Goal: Task Accomplishment & Management: Use online tool/utility

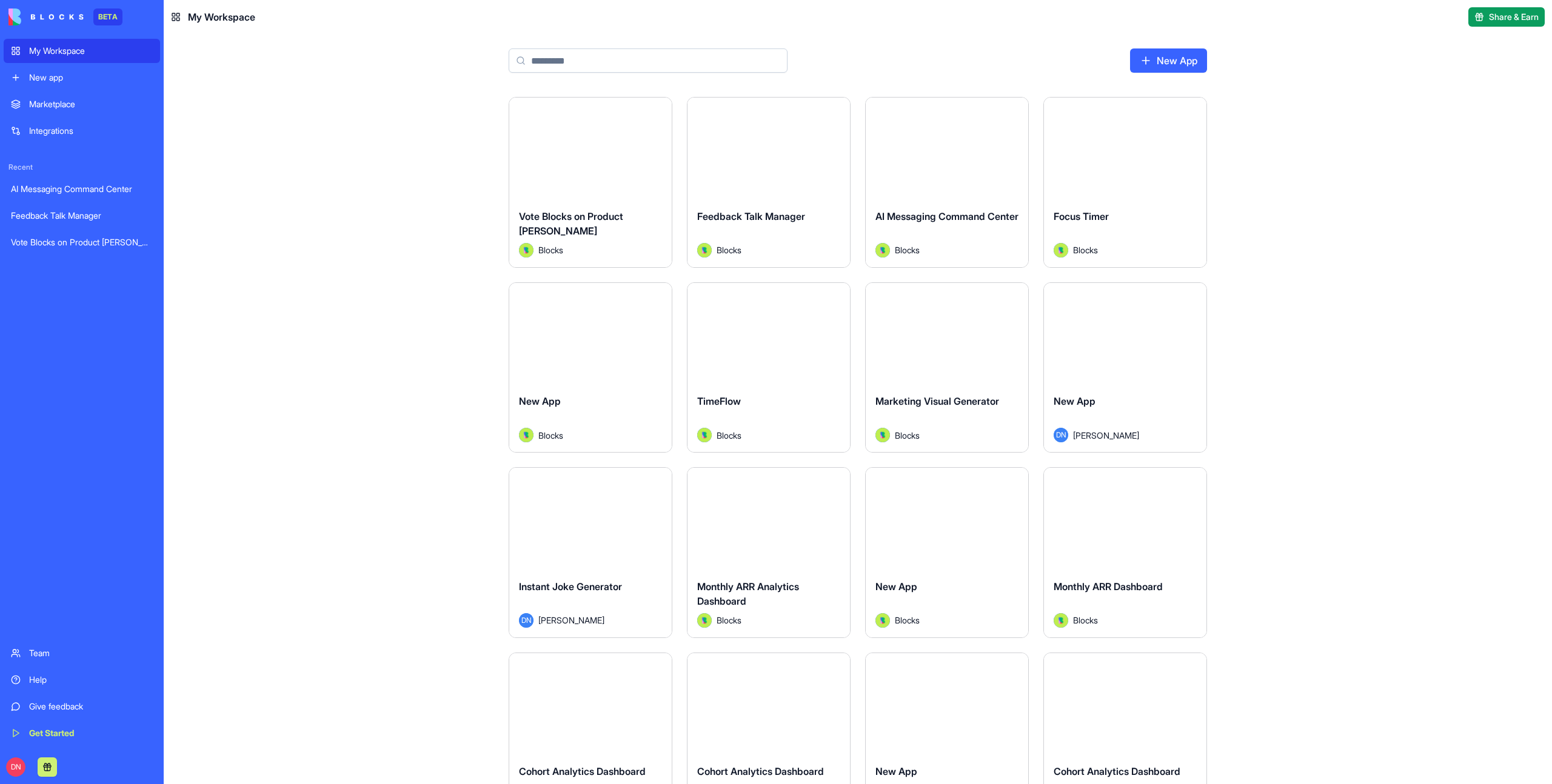
click at [70, 79] on div "New app" at bounding box center [90, 77] width 123 height 12
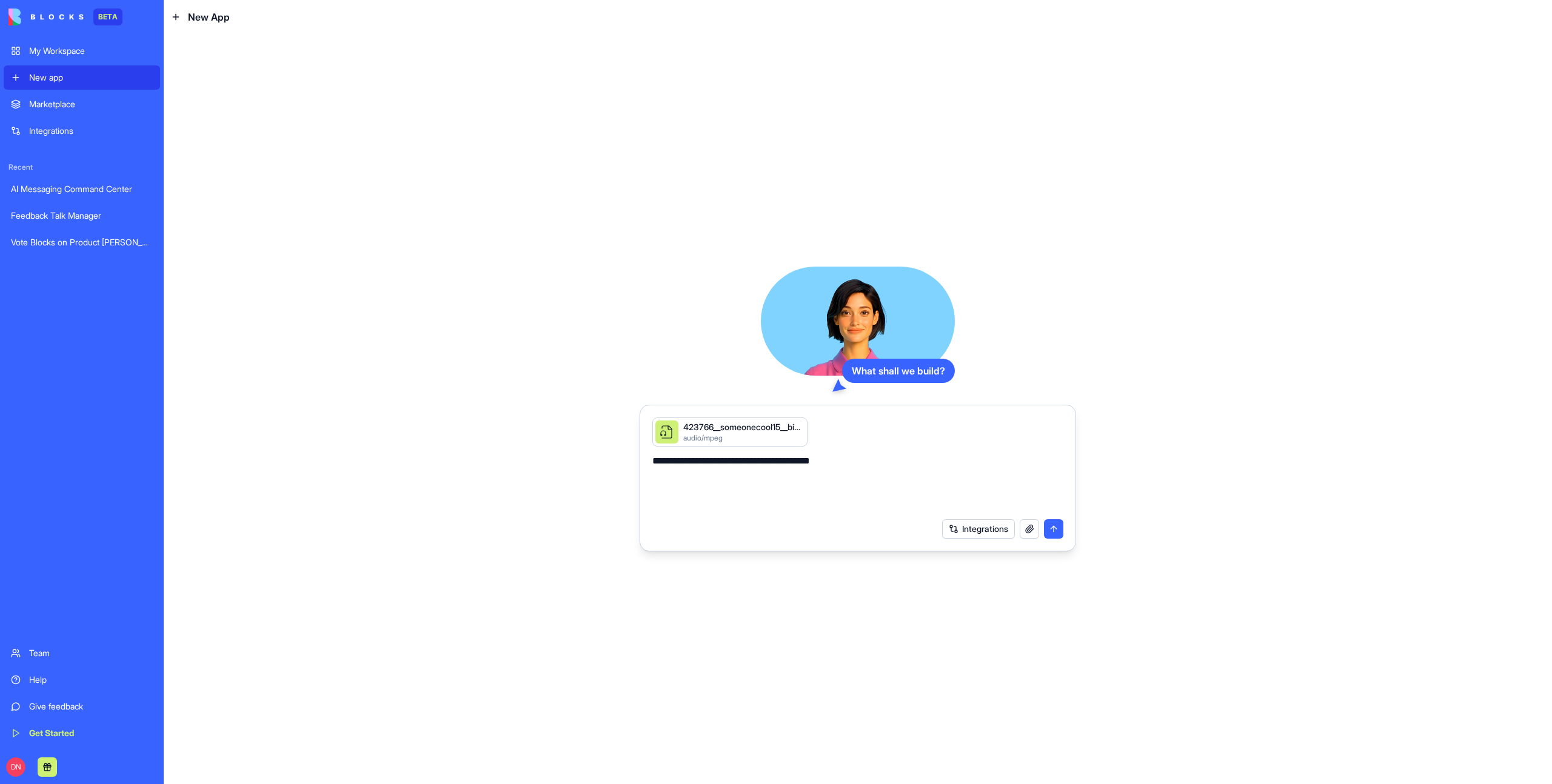
type textarea "**********"
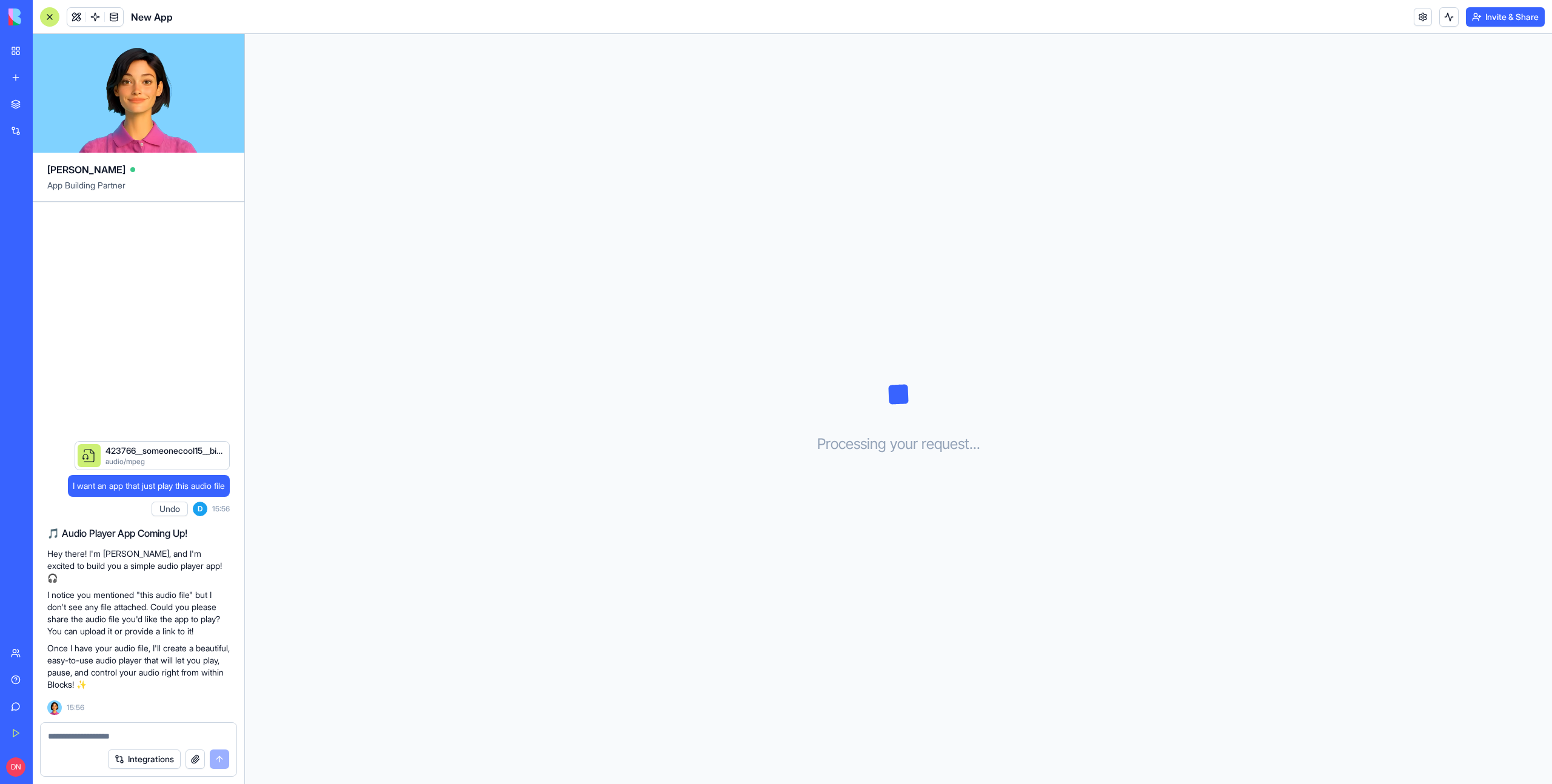
click at [141, 609] on p "I notice you mentioned "this audio file" but I don't see any file attached. Cou…" at bounding box center [138, 613] width 183 height 48
click at [452, 236] on div "Processing your request . . ." at bounding box center [898, 410] width 1307 height 751
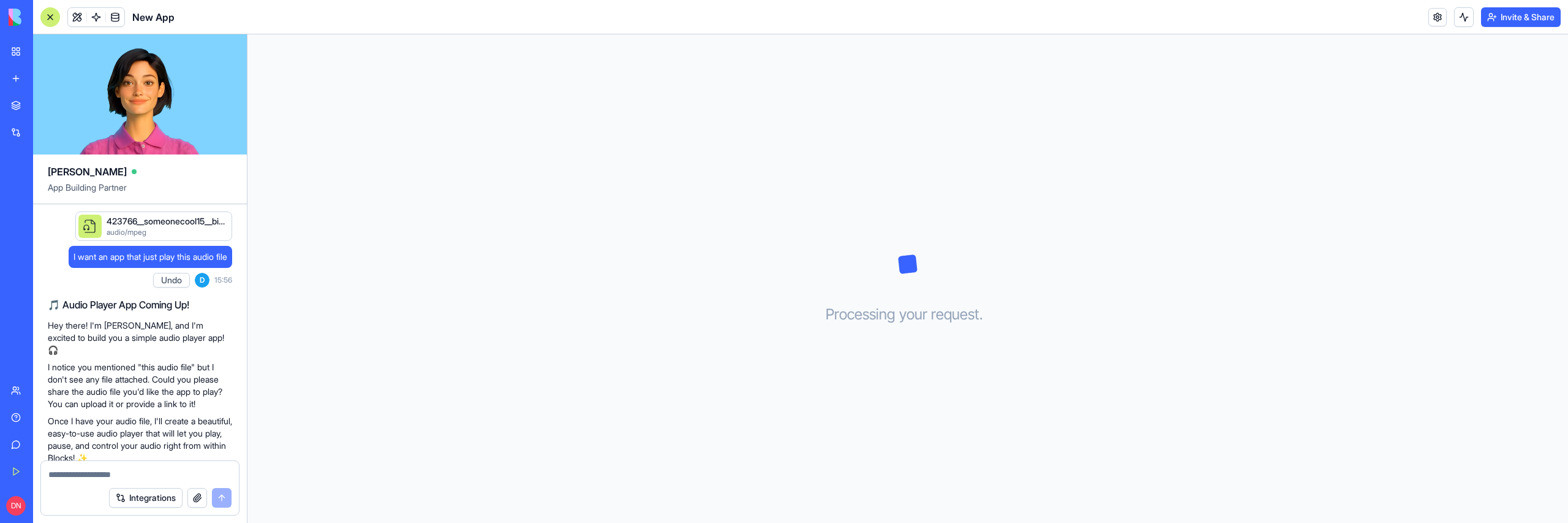
click at [115, 253] on span "I want an app that just play this audio file" at bounding box center [150, 256] width 154 height 12
copy span "I want an app that just play this audio file"
click at [7, 73] on link "New app" at bounding box center [28, 79] width 49 height 24
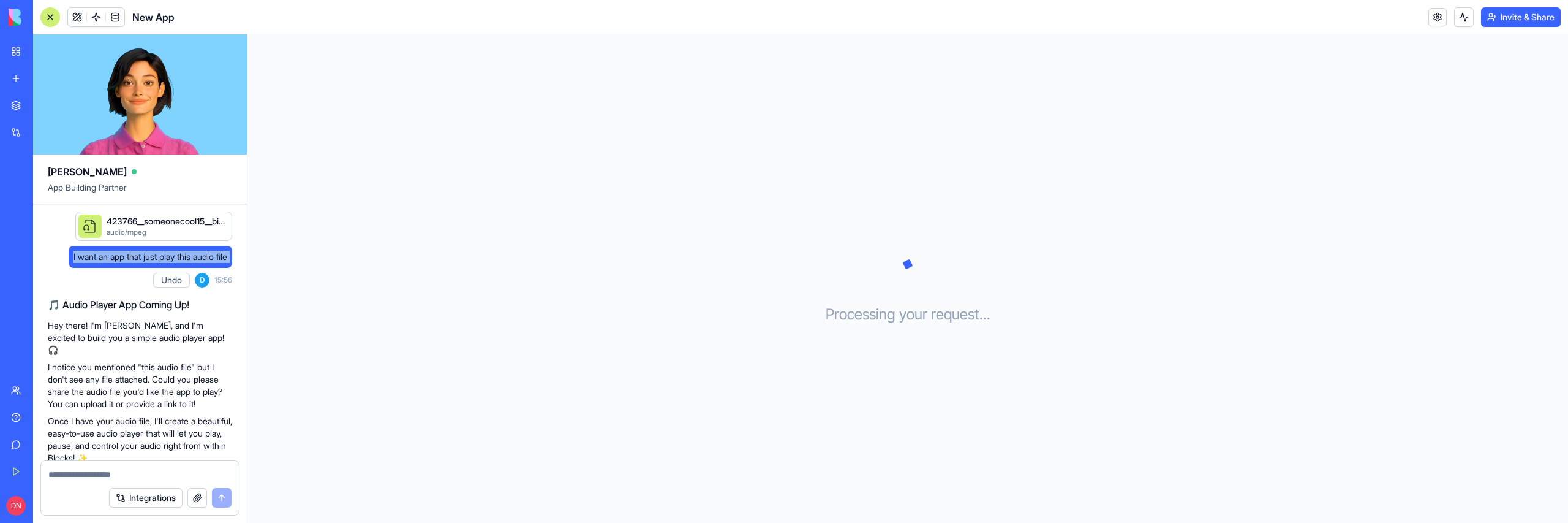
click at [45, 80] on div "New app" at bounding box center [37, 78] width 16 height 12
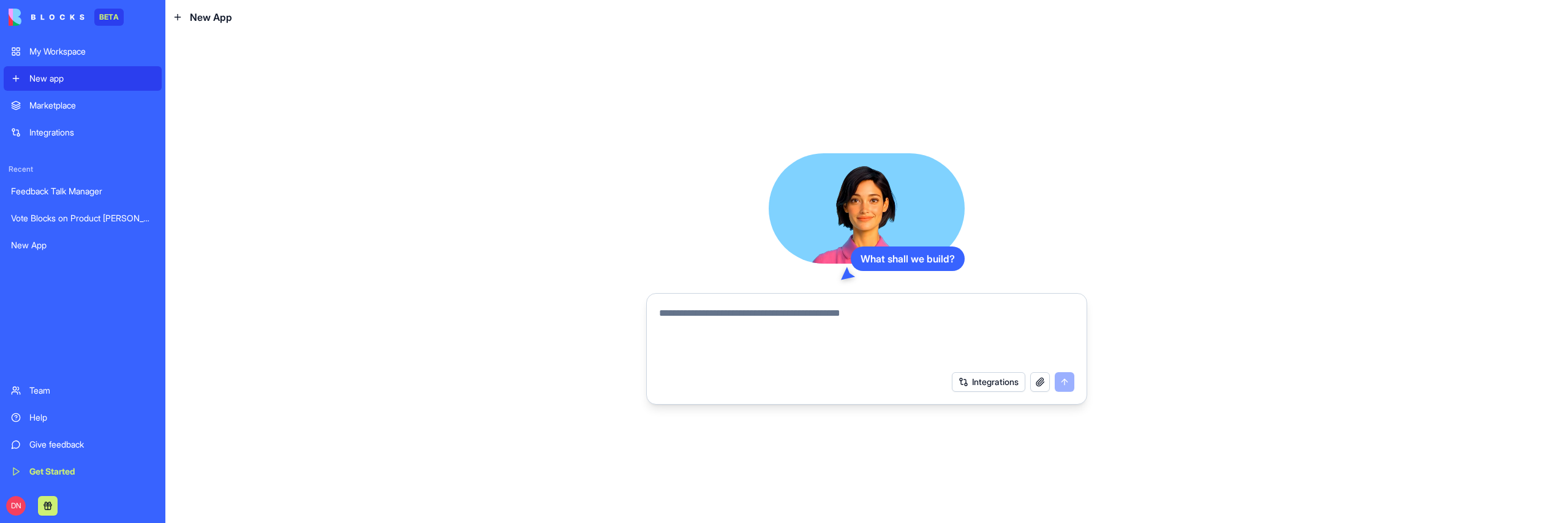
click at [652, 387] on div "Integrations" at bounding box center [866, 381] width 430 height 35
click at [921, 307] on textarea at bounding box center [866, 335] width 415 height 59
paste textarea "**********"
type textarea "**********"
click at [1038, 385] on button "button" at bounding box center [1040, 381] width 20 height 20
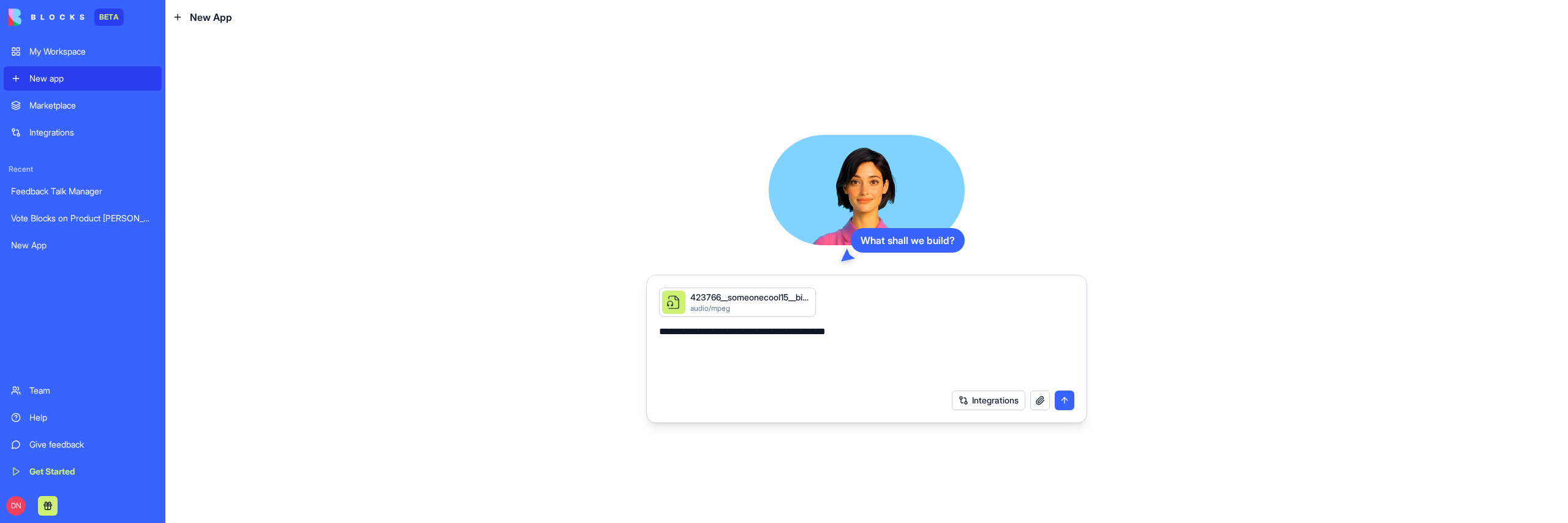
click at [1070, 396] on button "submit" at bounding box center [1064, 400] width 20 height 20
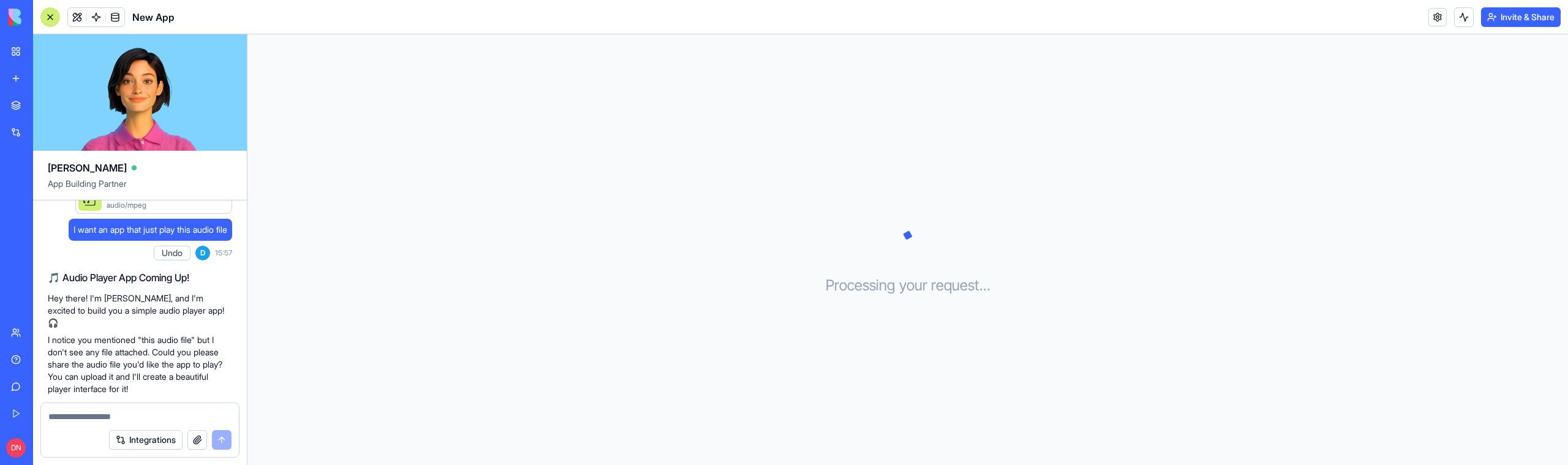
scroll to position [77, 0]
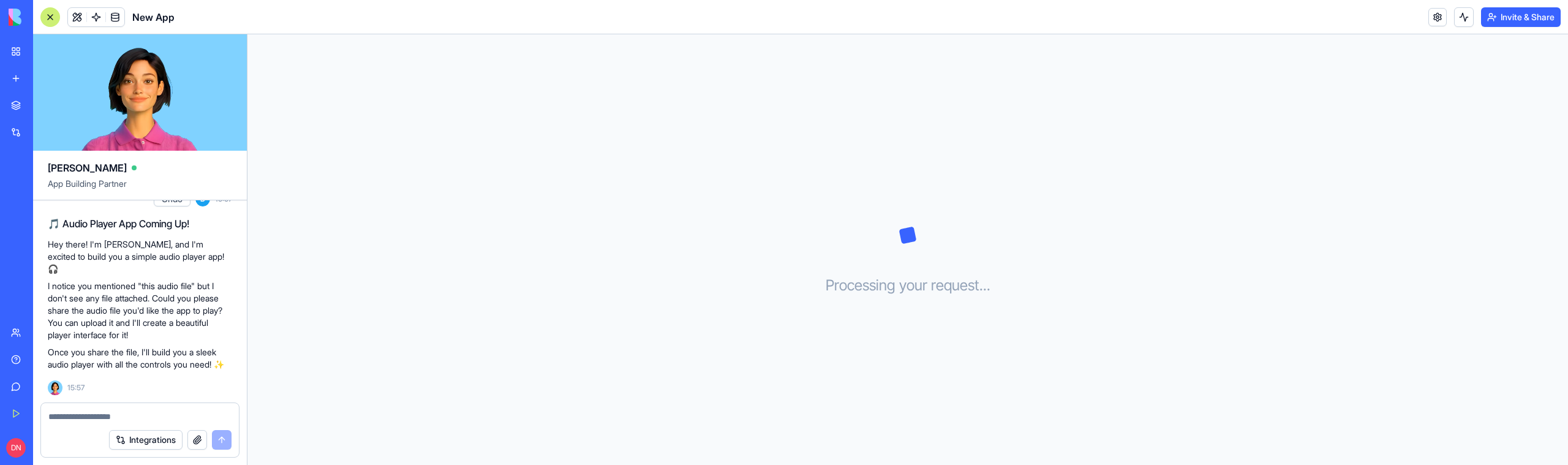
click at [196, 435] on button "button" at bounding box center [197, 440] width 20 height 20
click at [216, 432] on button "submit" at bounding box center [221, 440] width 20 height 20
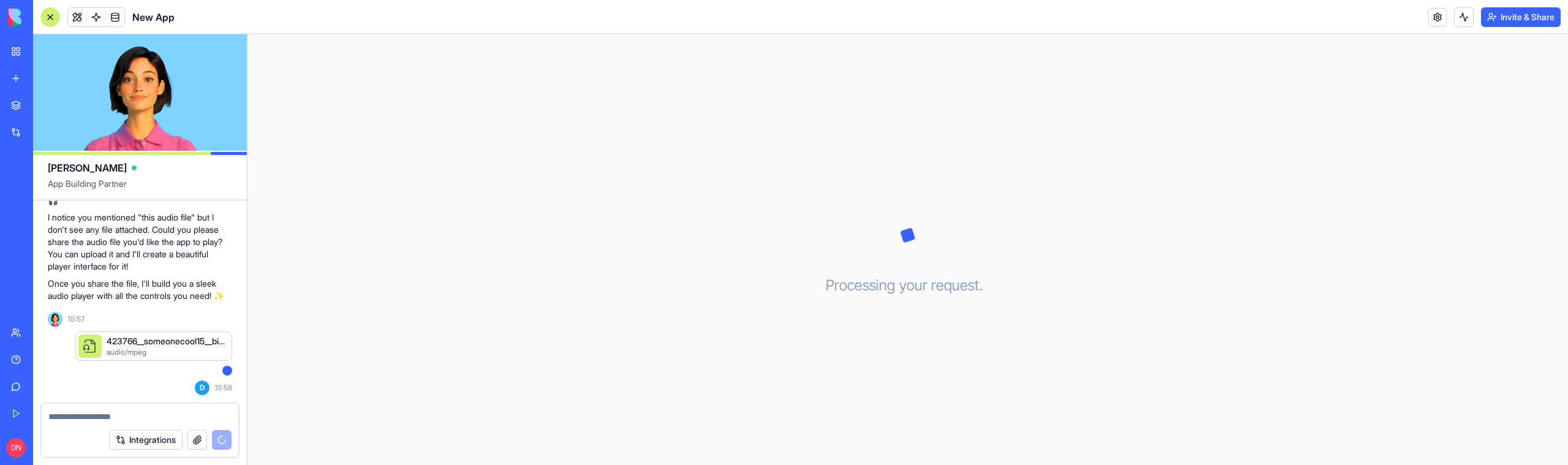
click at [15, 75] on link "New app" at bounding box center [28, 79] width 49 height 24
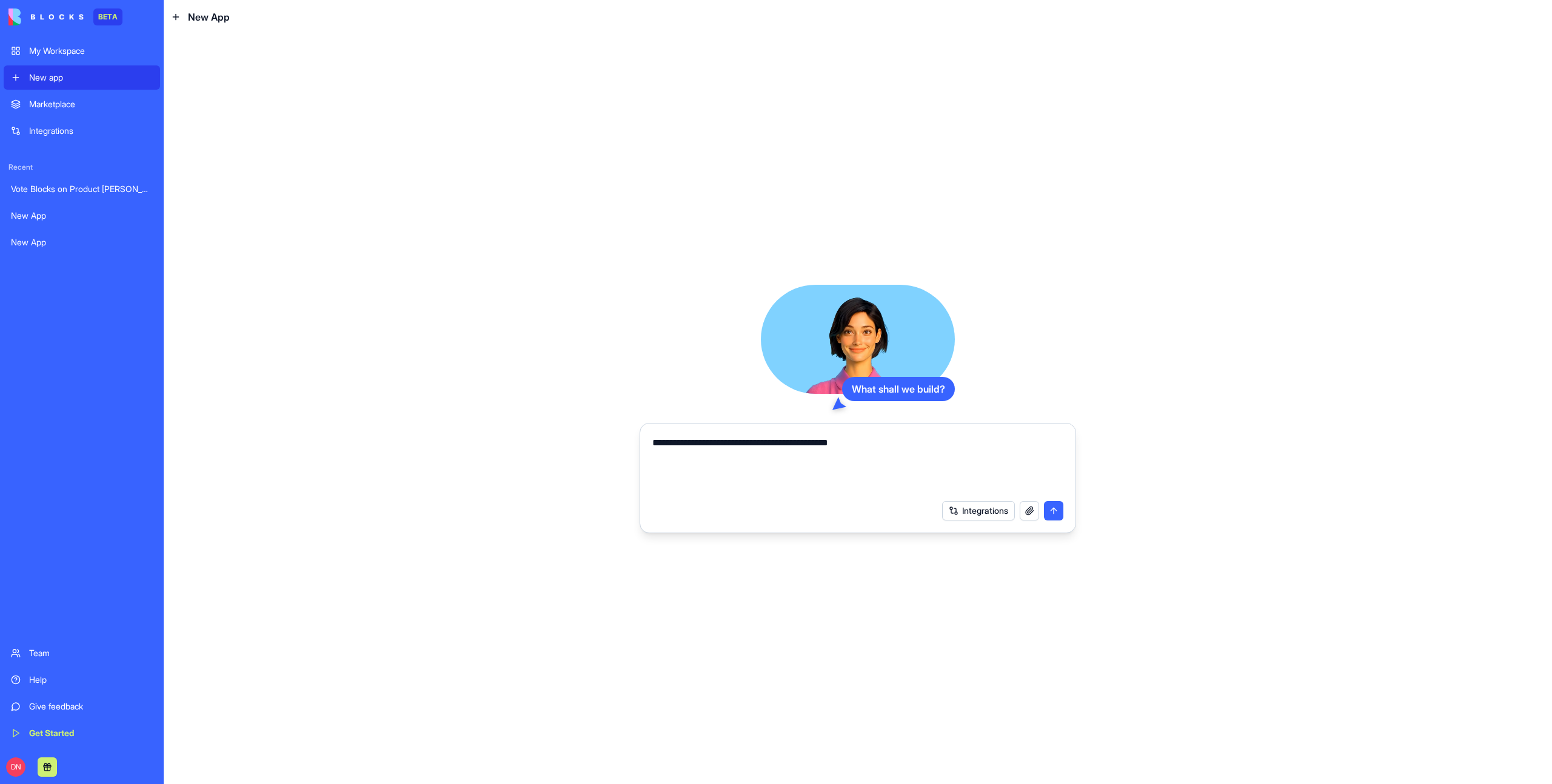
type textarea "**********"
click at [1035, 506] on button "button" at bounding box center [1029, 511] width 19 height 19
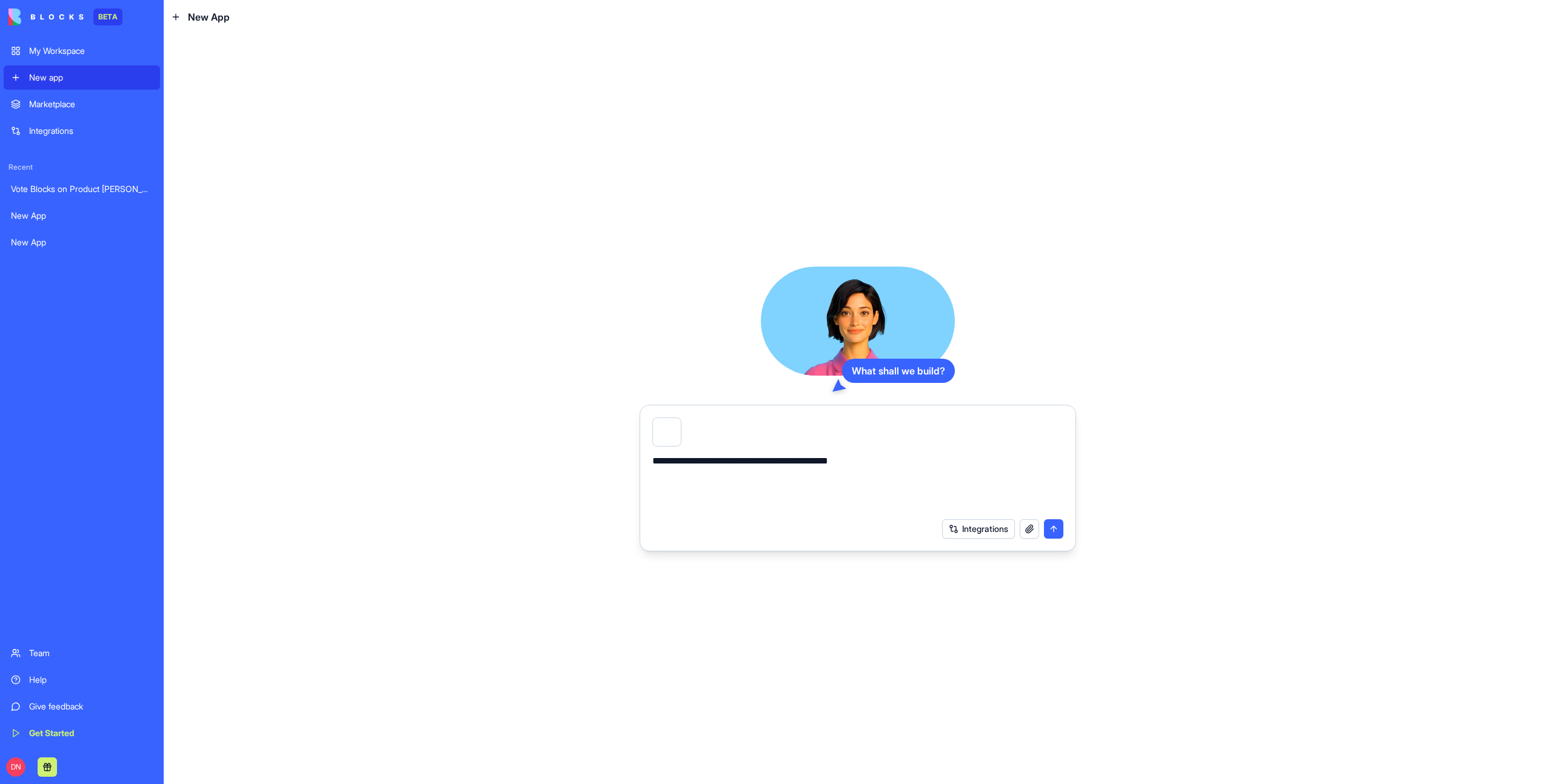
click at [1055, 526] on button "submit" at bounding box center [1053, 528] width 19 height 19
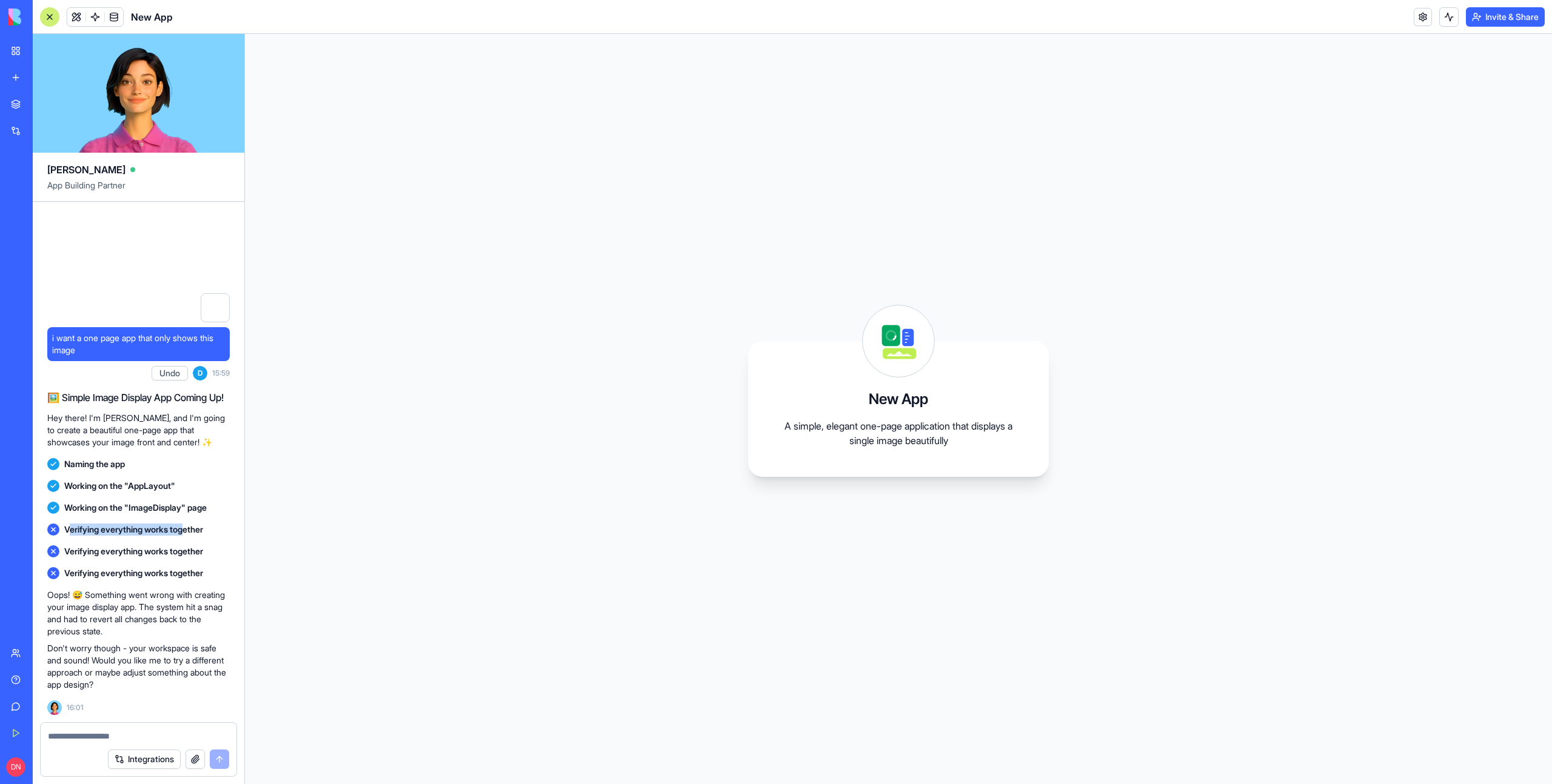
drag, startPoint x: 69, startPoint y: 530, endPoint x: 192, endPoint y: 532, distance: 123.0
click at [192, 532] on span "Verifying everything works together" at bounding box center [134, 529] width 139 height 12
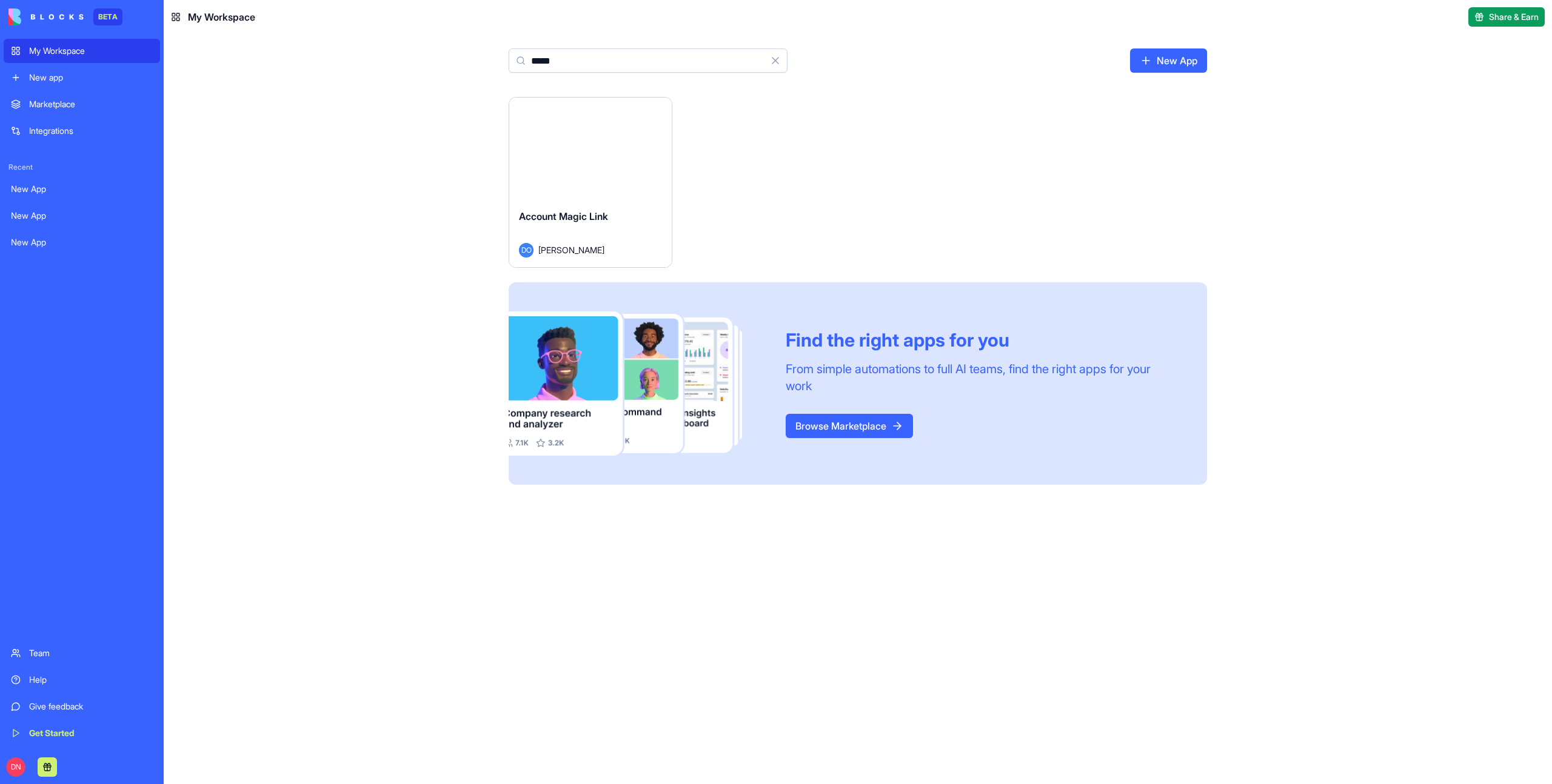
type input "*****"
click at [598, 148] on button "Launch" at bounding box center [591, 148] width 91 height 24
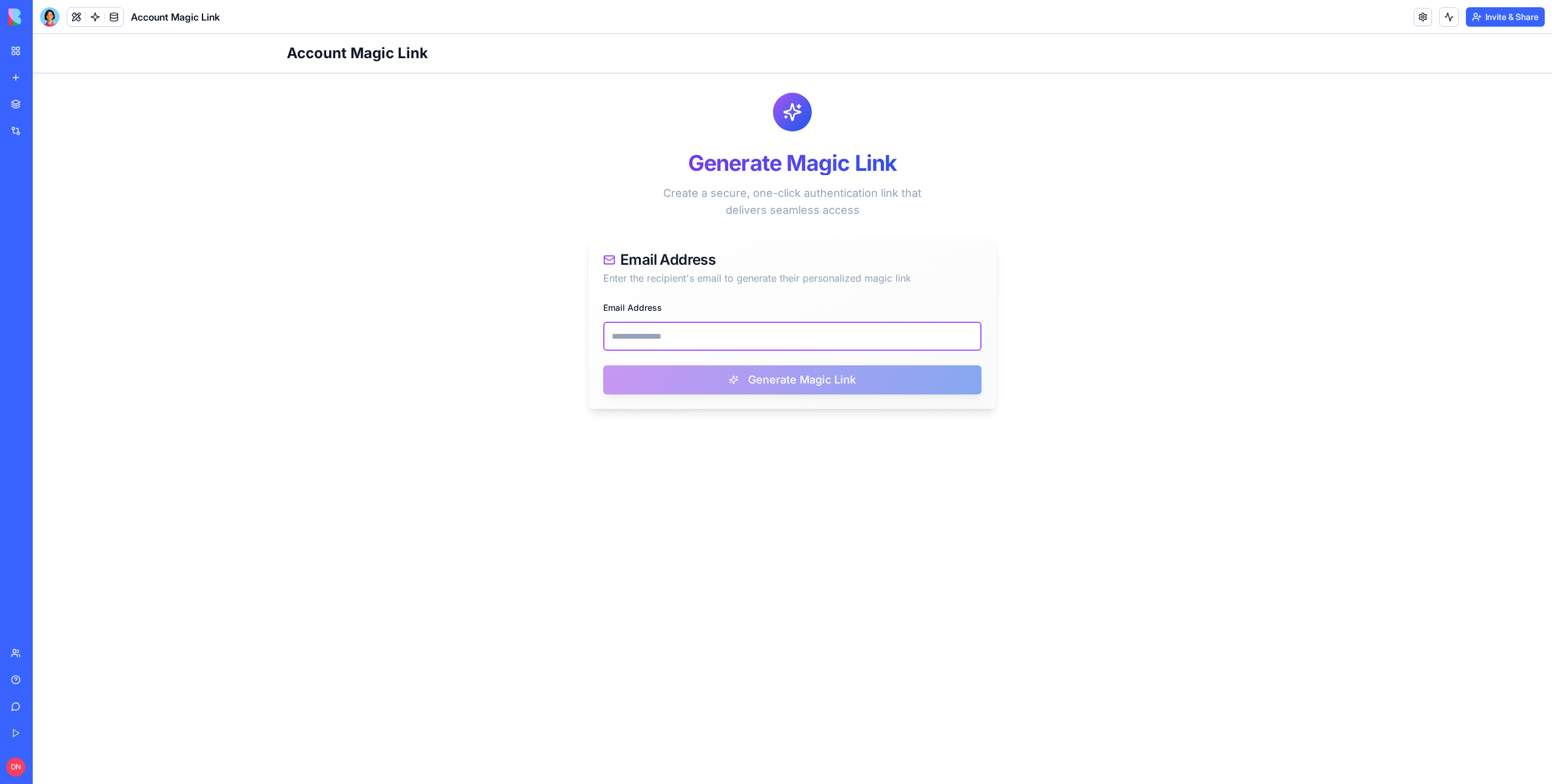
click at [669, 337] on input "Email Address" at bounding box center [793, 335] width 378 height 29
paste input "**********"
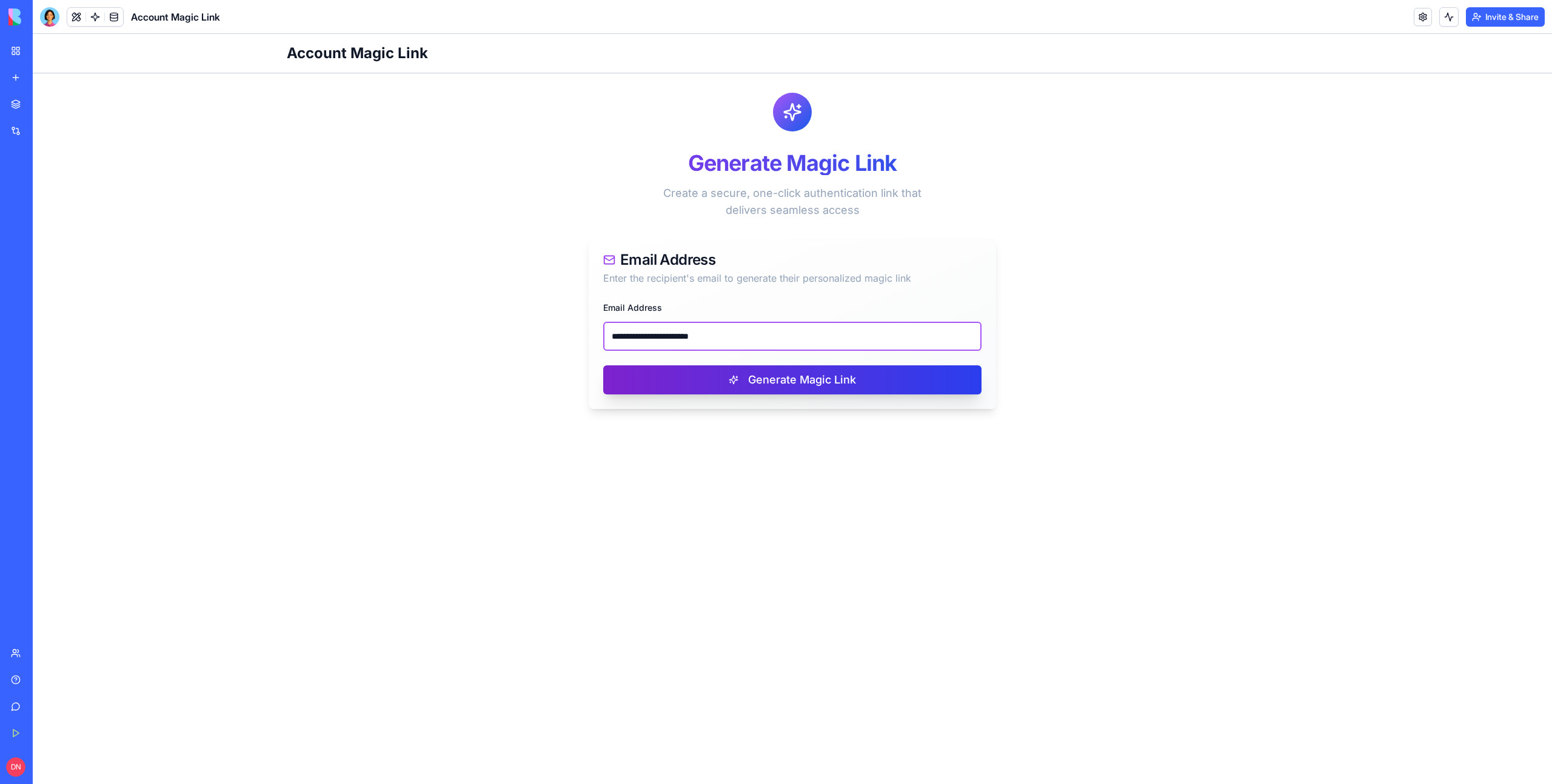
type input "**********"
click at [718, 375] on button "Generate Magic Link" at bounding box center [793, 379] width 378 height 29
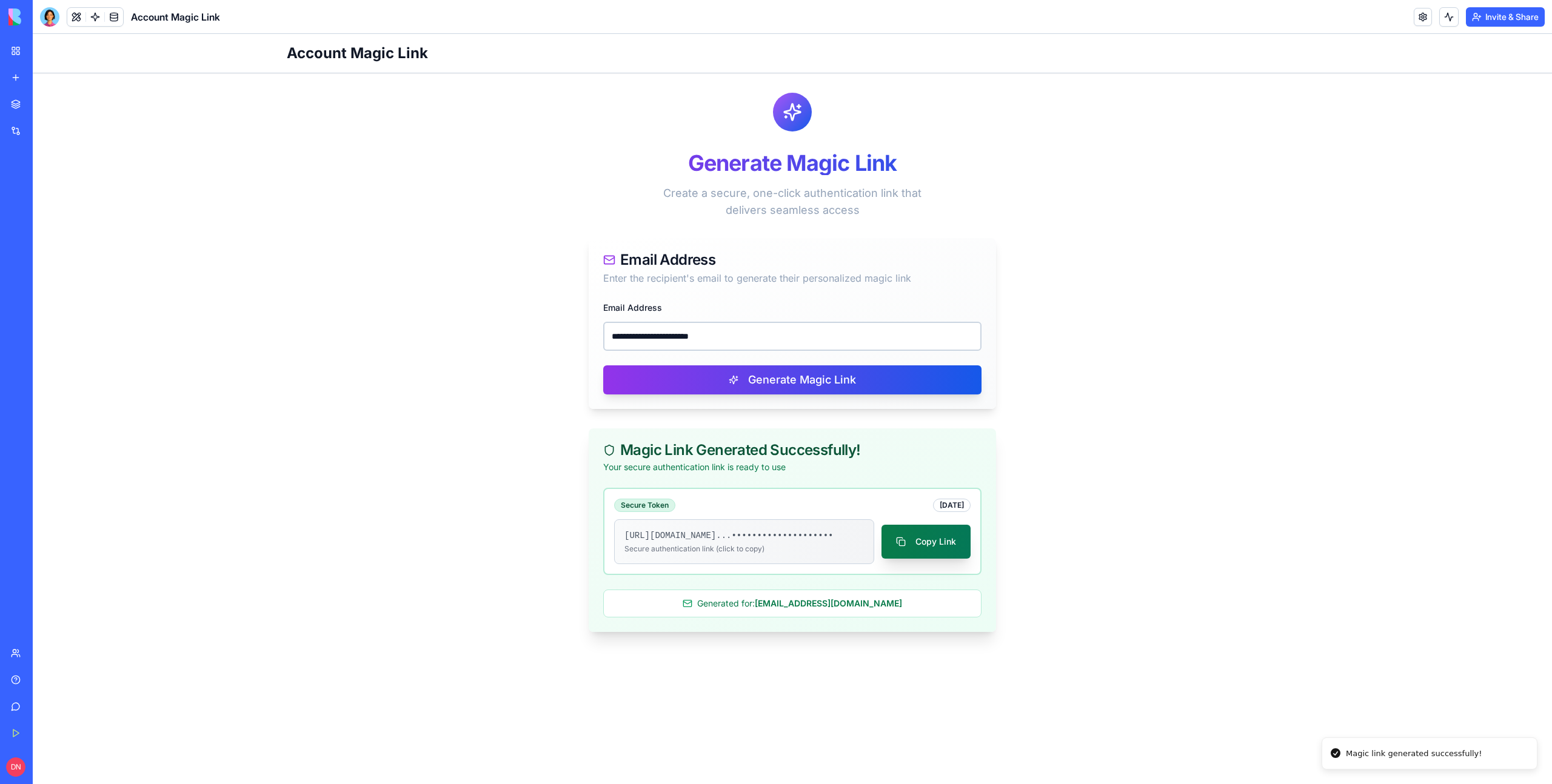
click at [962, 537] on button "Copy Link" at bounding box center [926, 541] width 89 height 34
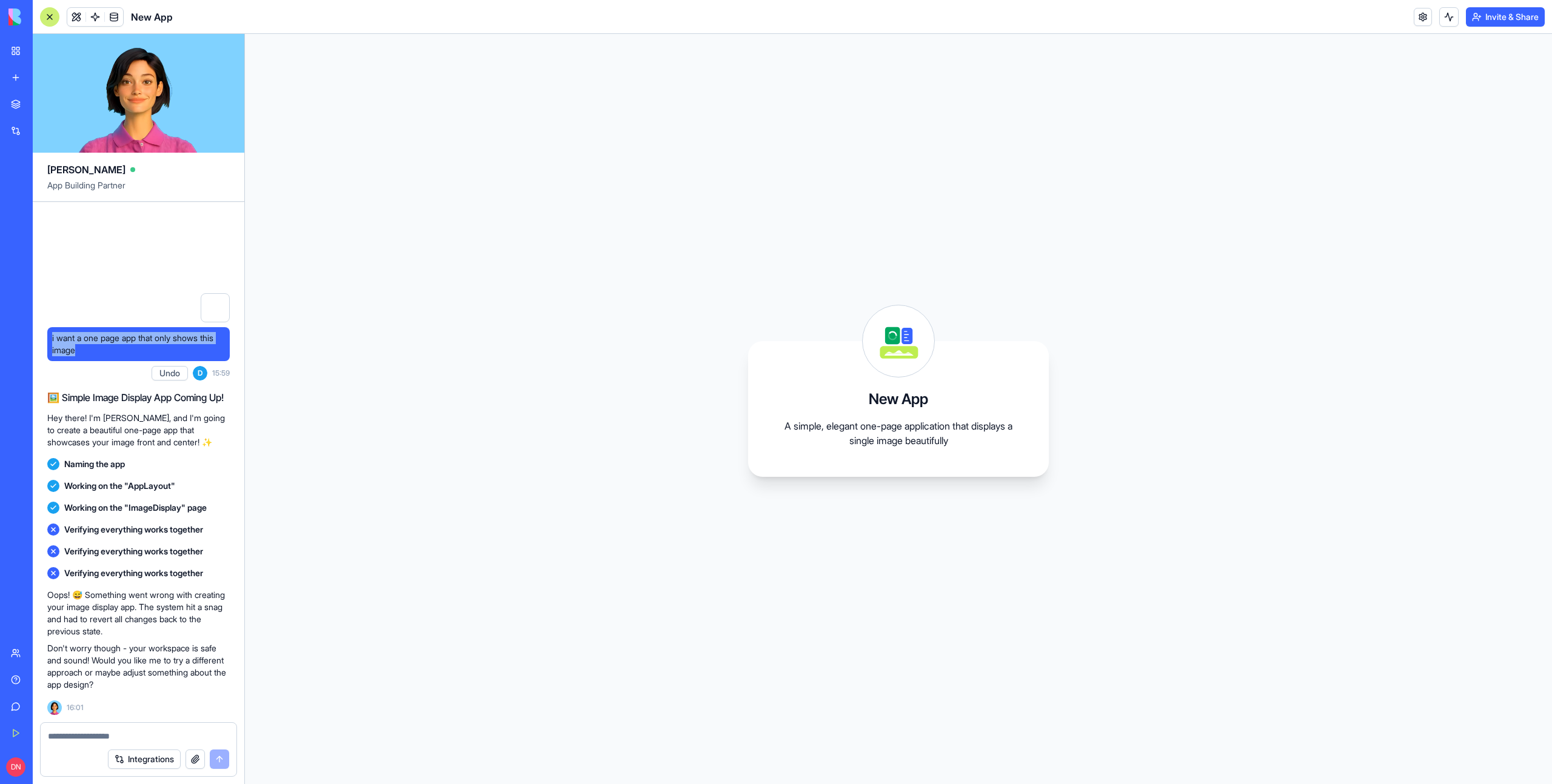
drag, startPoint x: 92, startPoint y: 355, endPoint x: 51, endPoint y: 335, distance: 45.6
click at [51, 335] on div "i want a one page app that only shows this image" at bounding box center [138, 344] width 183 height 34
copy span "i want a one page app that only shows this image"
click at [18, 68] on link "New app" at bounding box center [28, 78] width 48 height 24
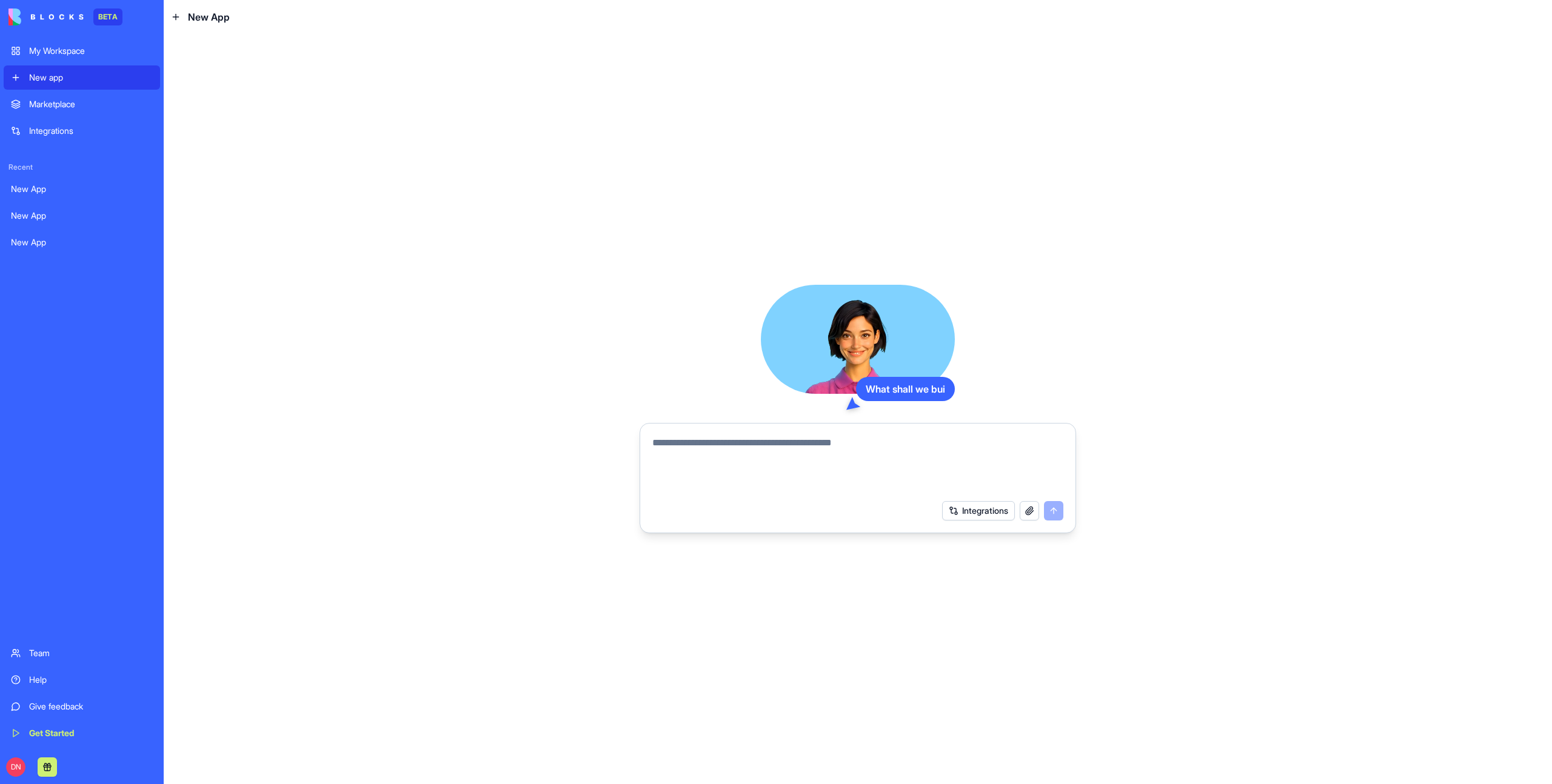
click at [688, 458] on textarea at bounding box center [858, 464] width 411 height 58
type textarea "**********"
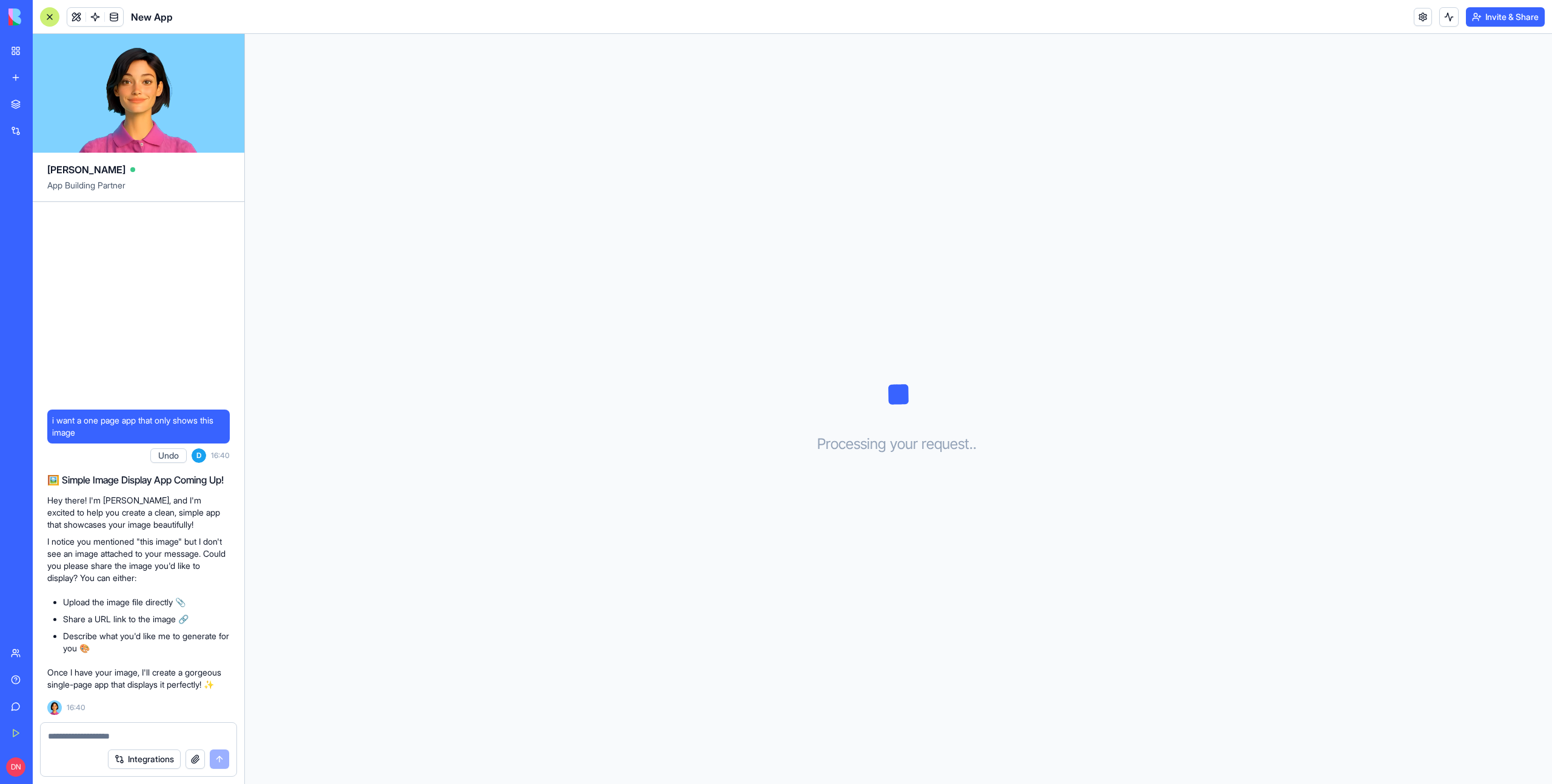
click at [22, 76] on link "New app" at bounding box center [28, 78] width 48 height 24
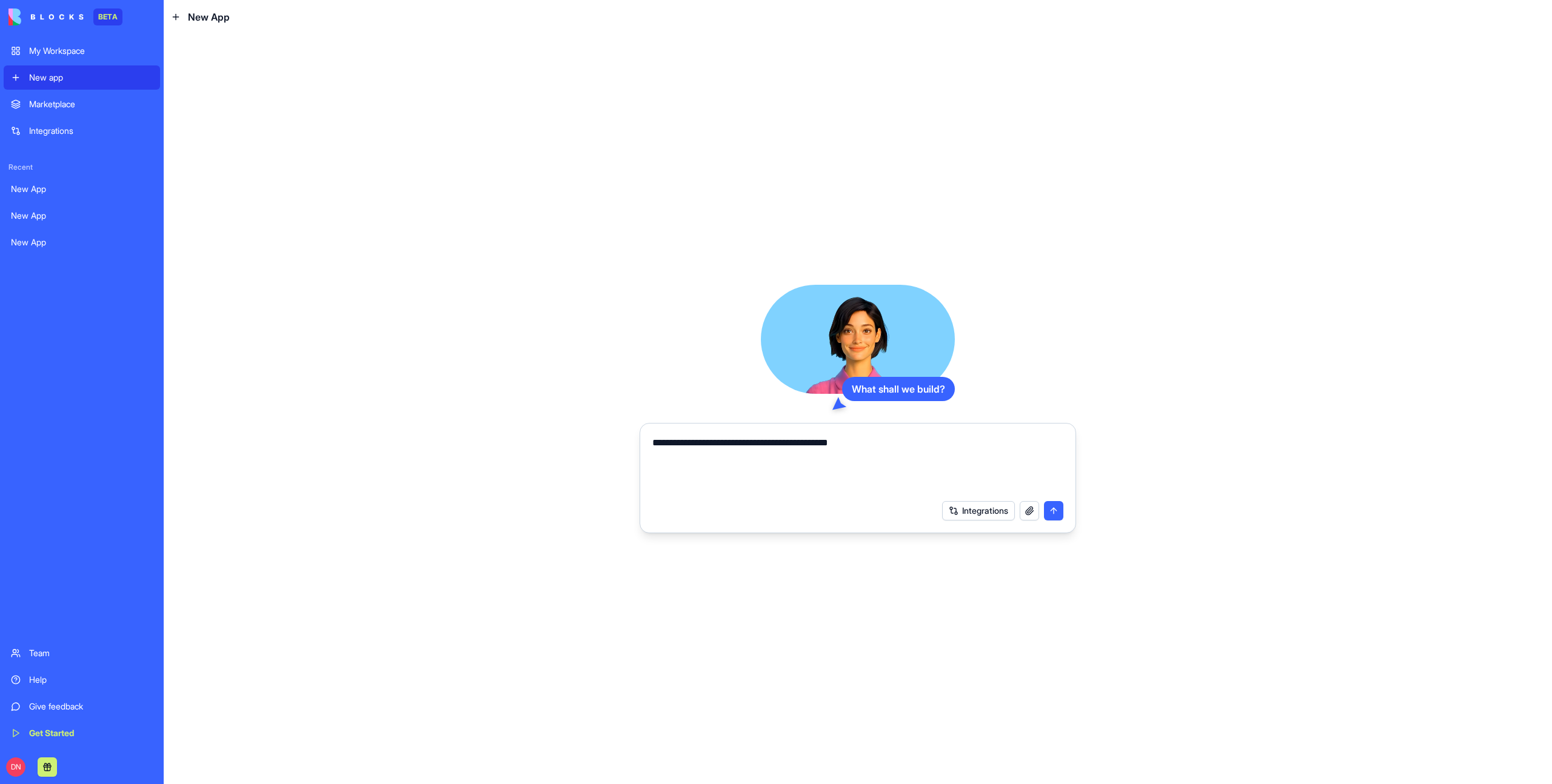
type textarea "**********"
click at [1035, 512] on button "button" at bounding box center [1029, 511] width 19 height 19
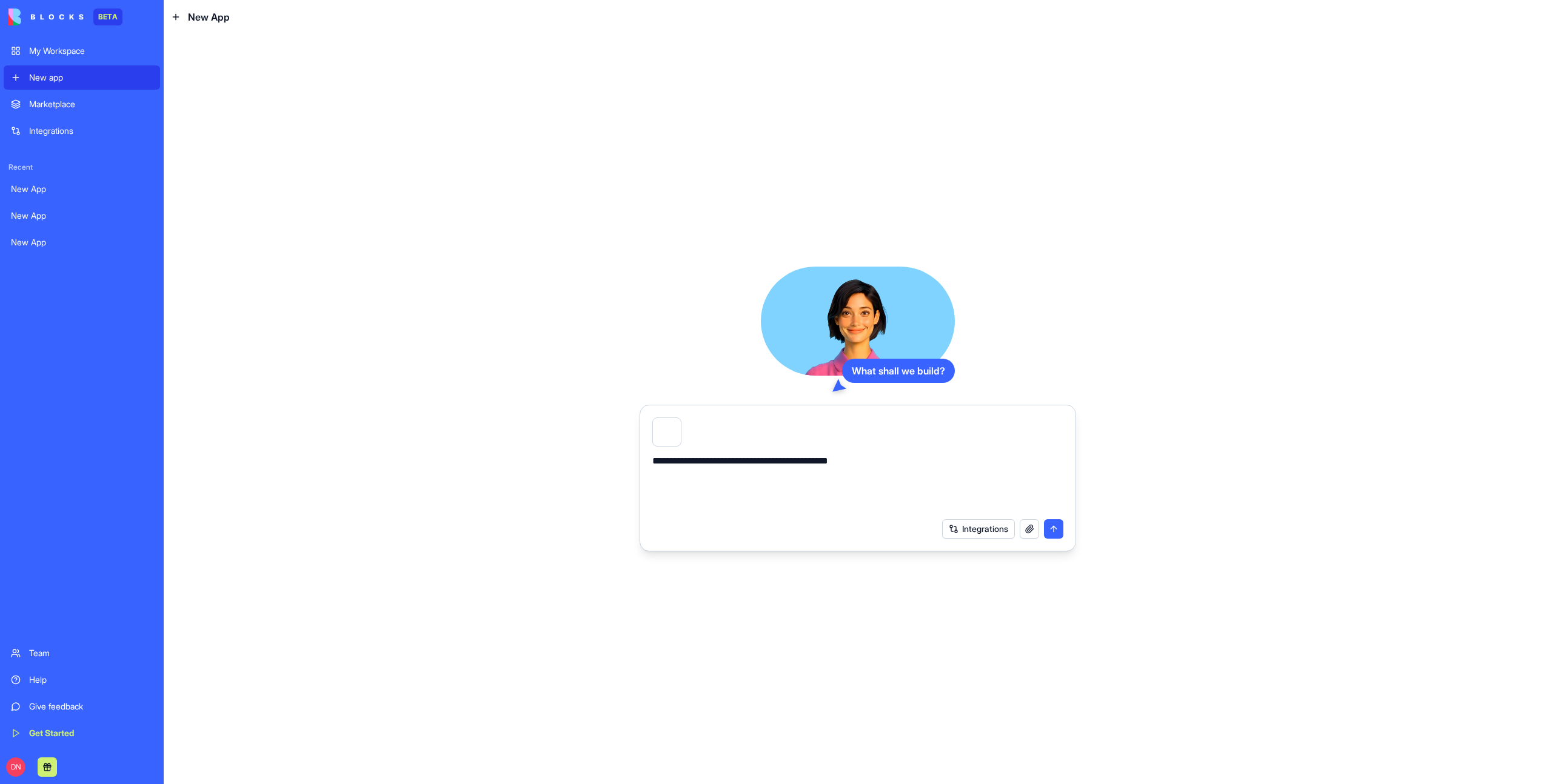
click at [1055, 537] on button "submit" at bounding box center [1053, 528] width 19 height 19
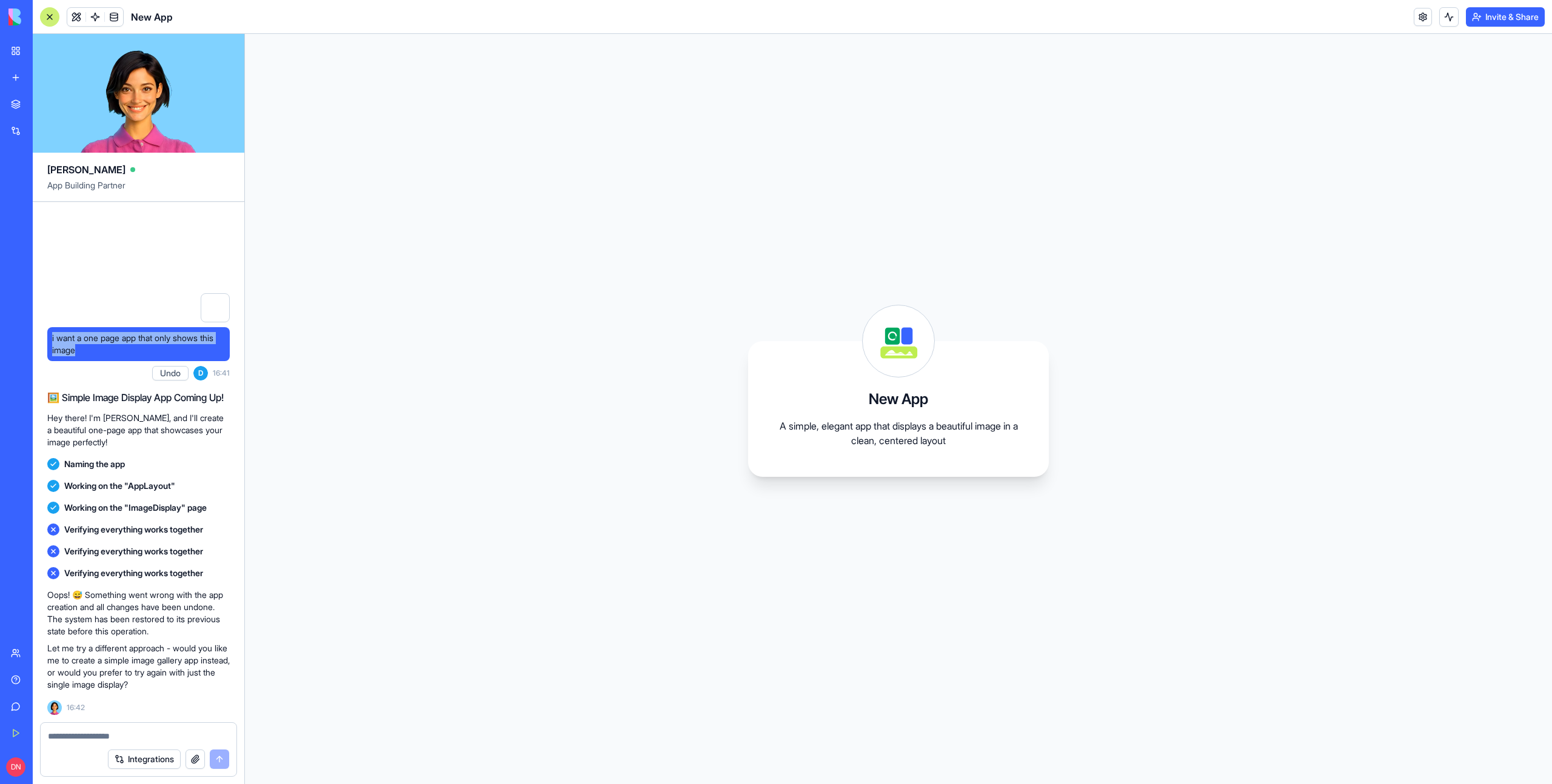
drag, startPoint x: 92, startPoint y: 351, endPoint x: 40, endPoint y: 344, distance: 52.5
click at [40, 344] on div "i want a one page app that only shows this image Undo D 16:41 🖼️ Simple Image D…" at bounding box center [138, 462] width 211 height 521
copy span "i want a one page app that only shows this image"
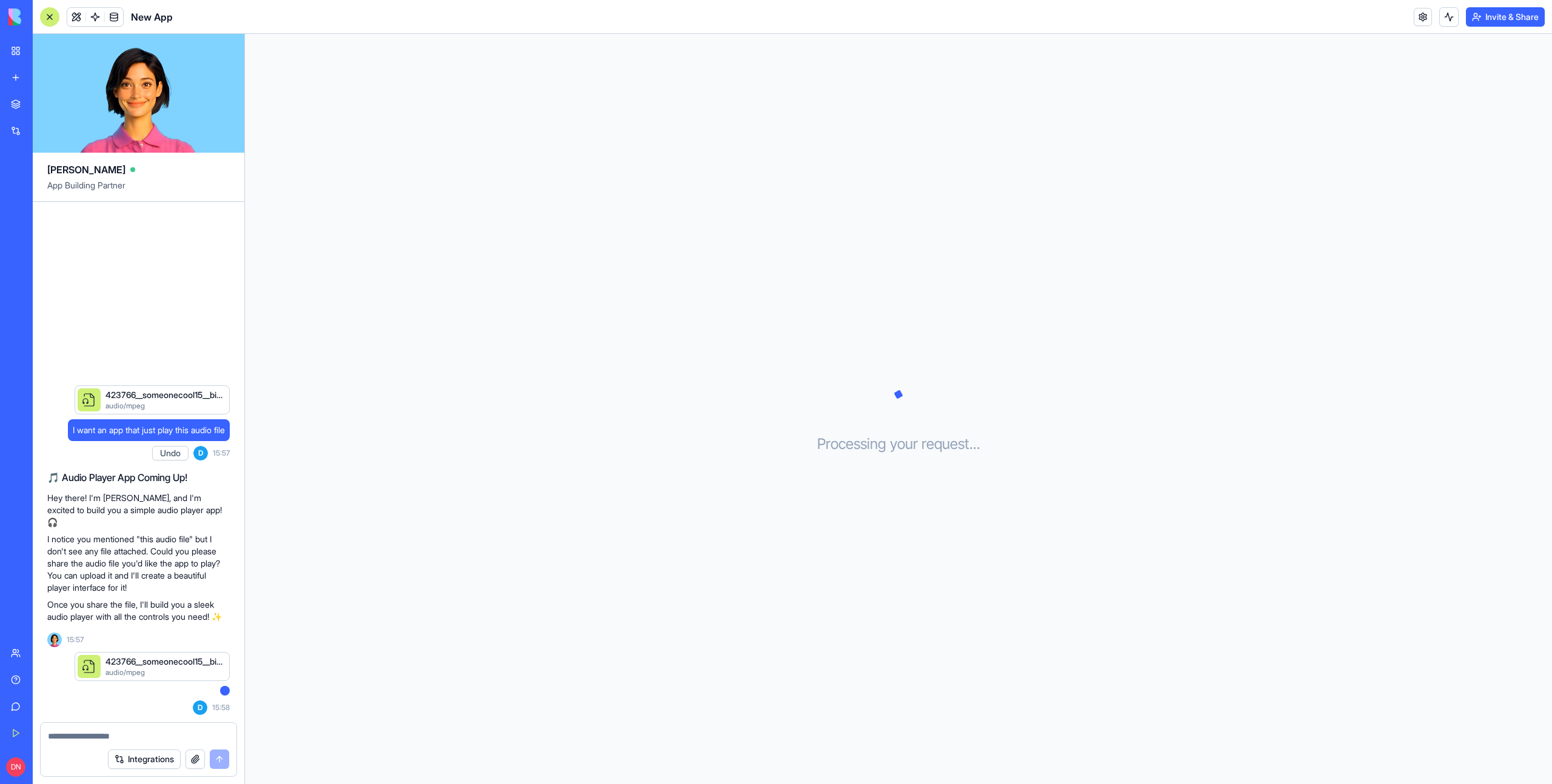
click at [159, 430] on span "I want an app that just play this audio file" at bounding box center [148, 430] width 152 height 12
click at [159, 431] on span "I want an app that just play this audio file" at bounding box center [148, 430] width 152 height 12
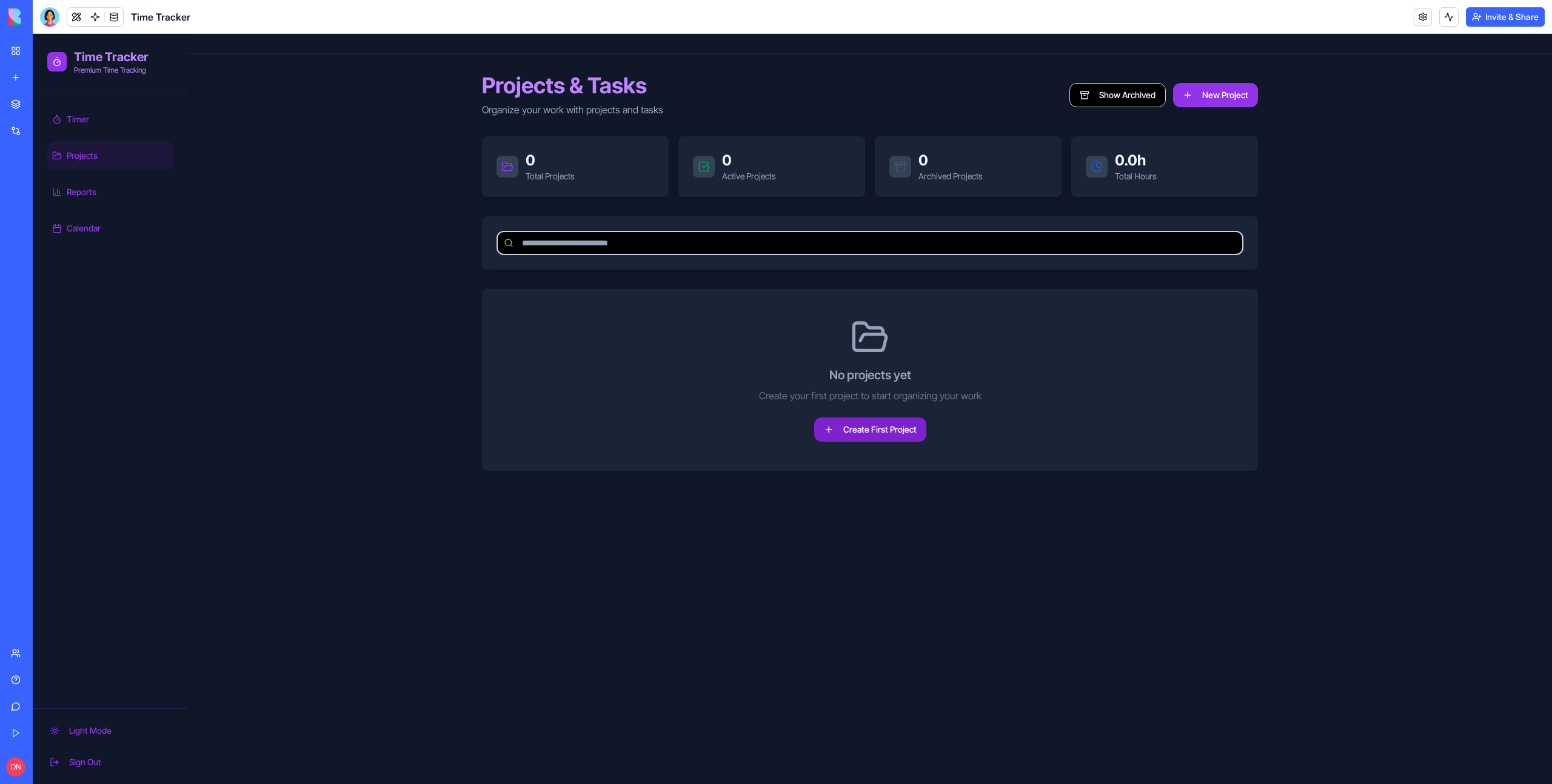
click at [886, 436] on button "Create First Project" at bounding box center [870, 430] width 112 height 24
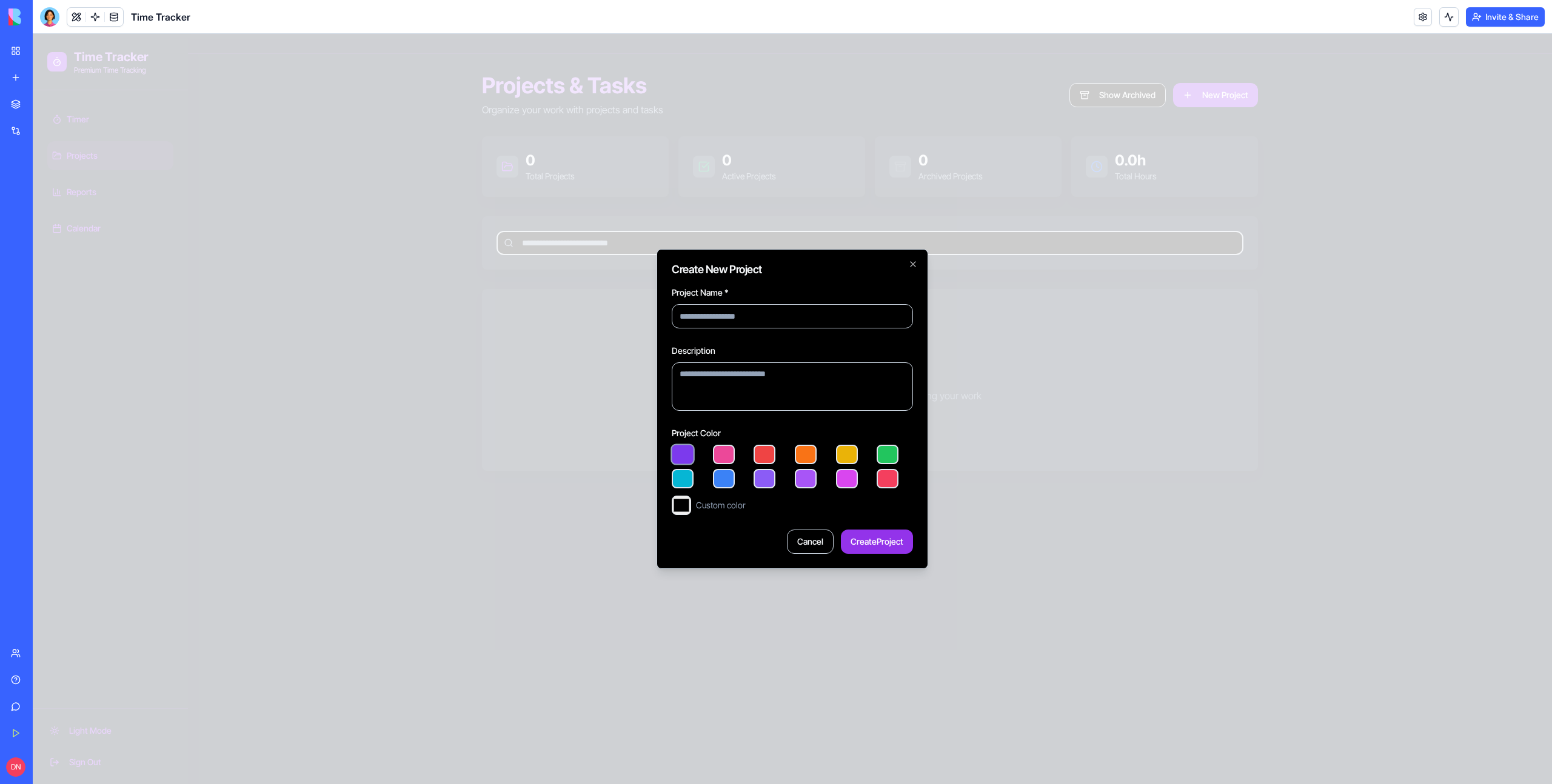
type input "*"
type input "*******"
type input "**"
type input "*******"
type input "***"
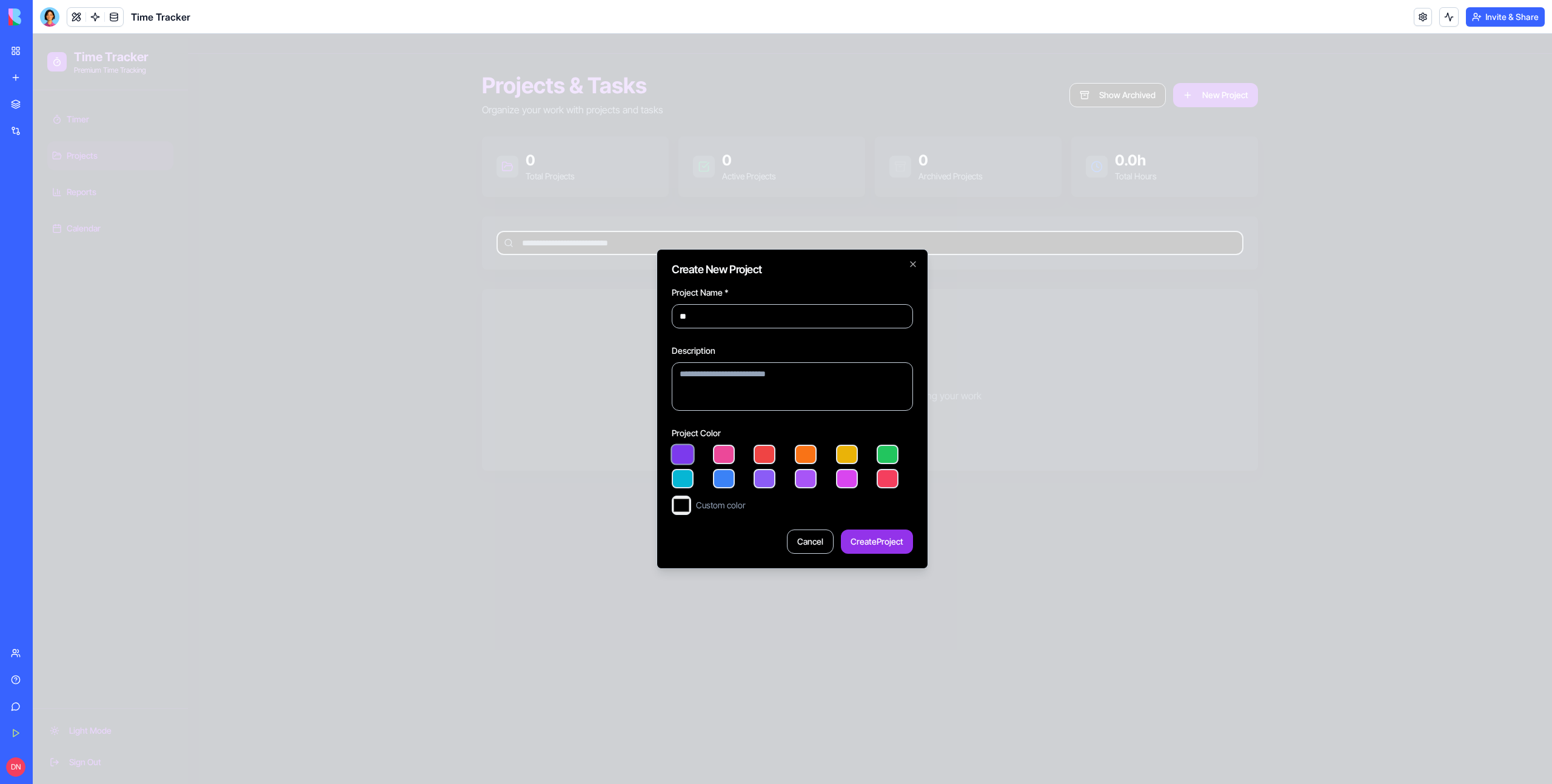
type input "*******"
type input "****"
type input "*******"
type input "*****"
type input "*******"
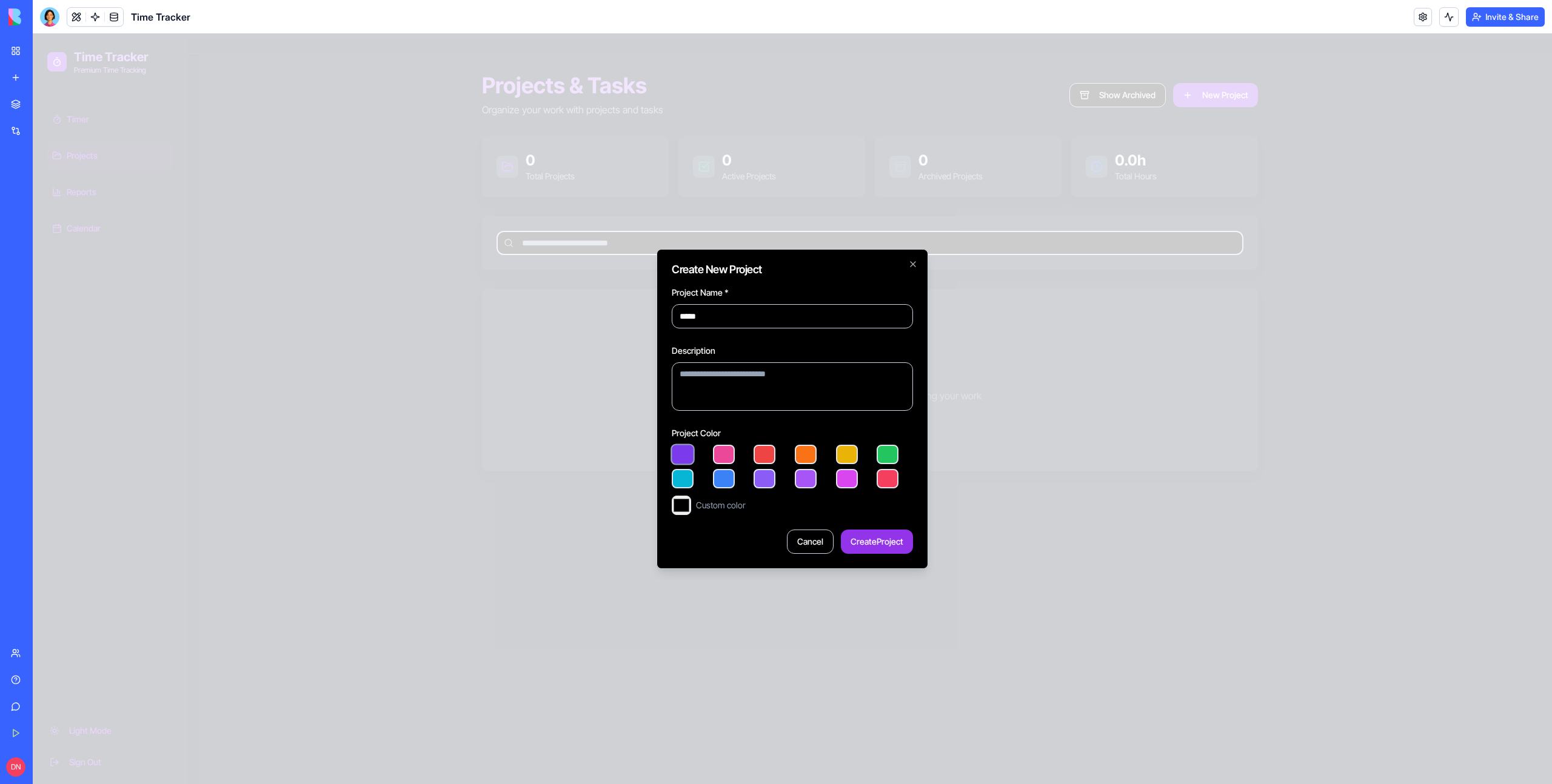
type input "******"
type input "*******"
type input "******"
click at [888, 540] on button "Create Project" at bounding box center [877, 542] width 72 height 24
type input "*******"
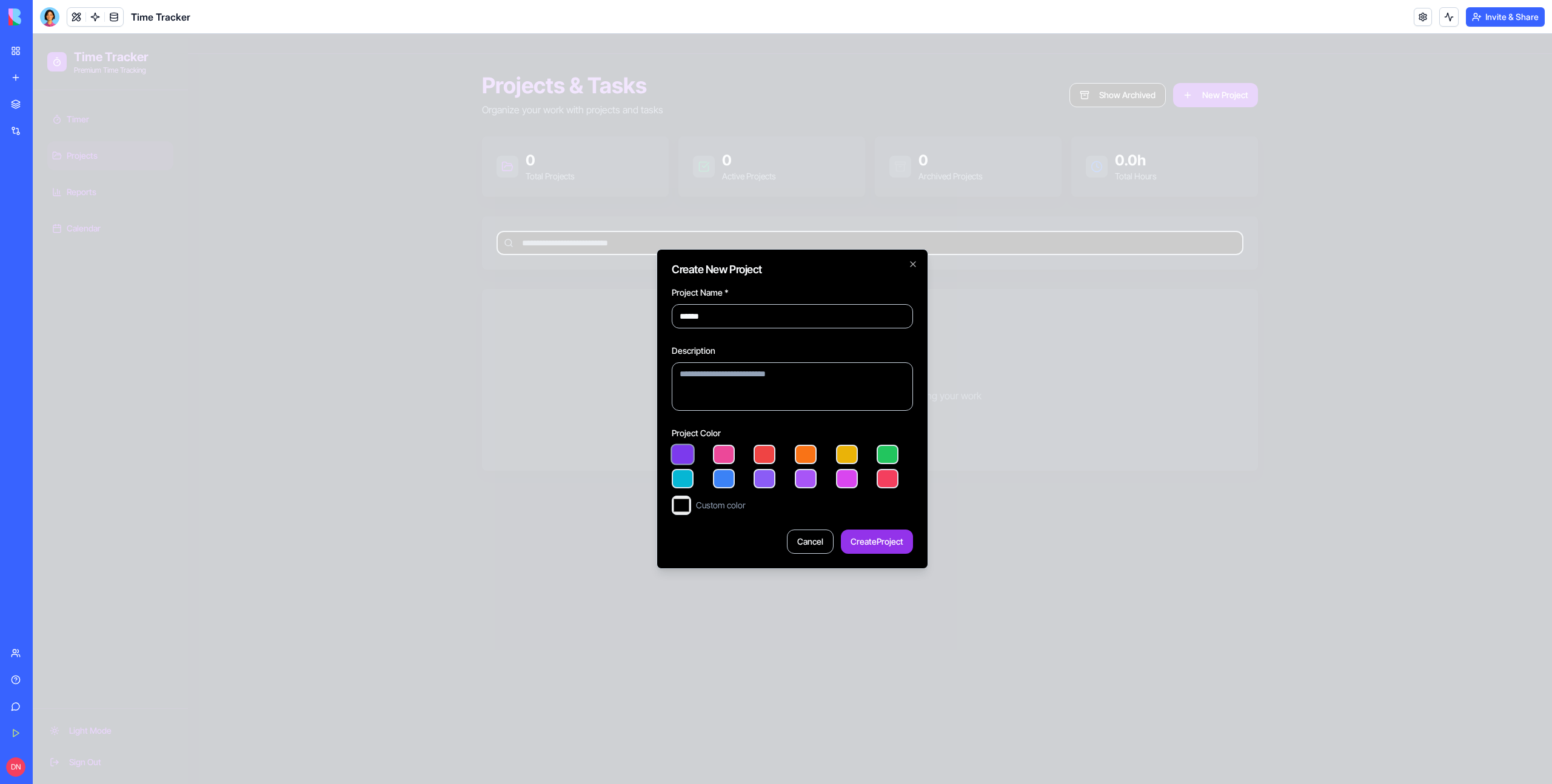
type input "*******"
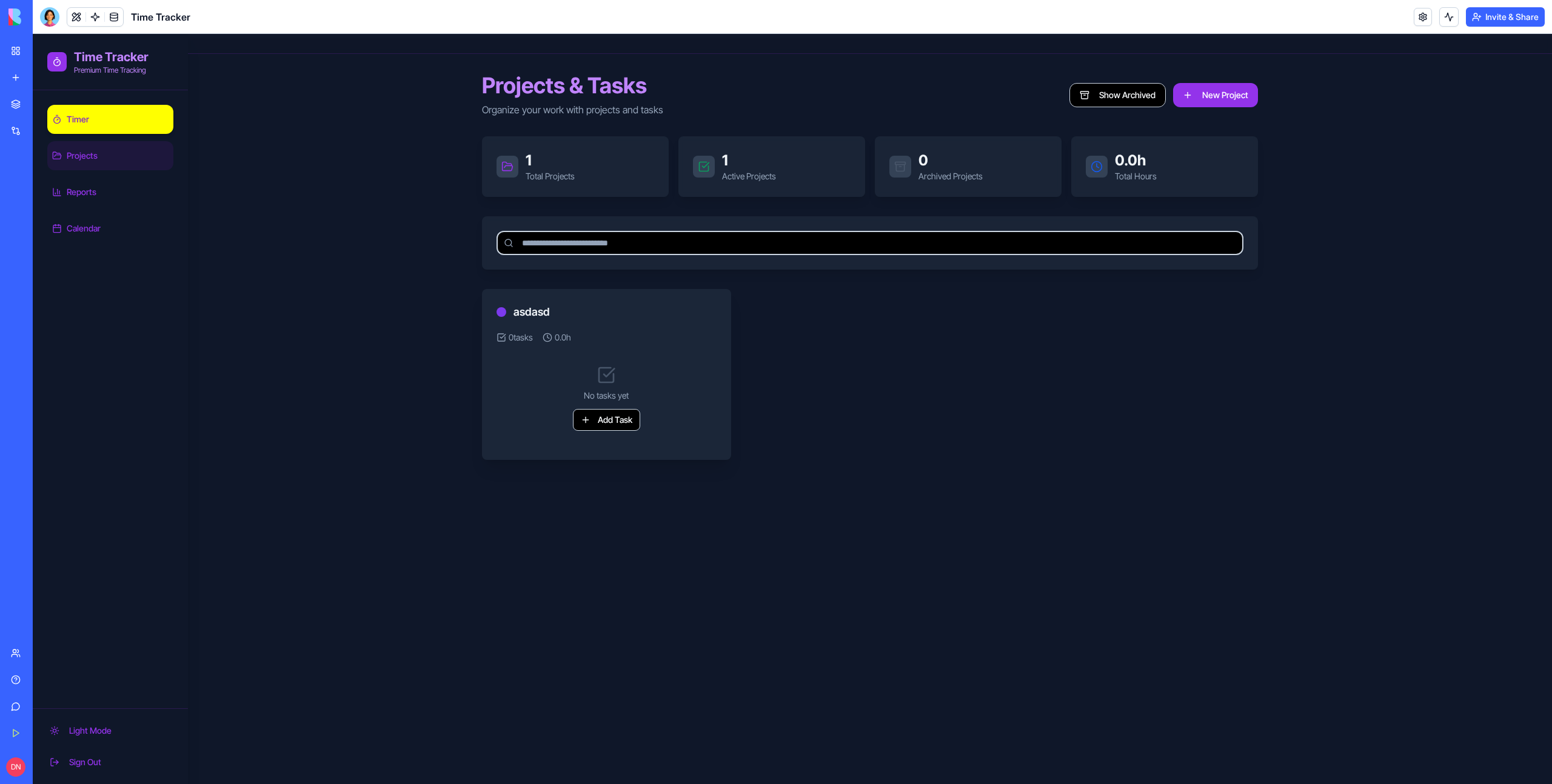
click at [106, 123] on link "Timer" at bounding box center [110, 119] width 126 height 29
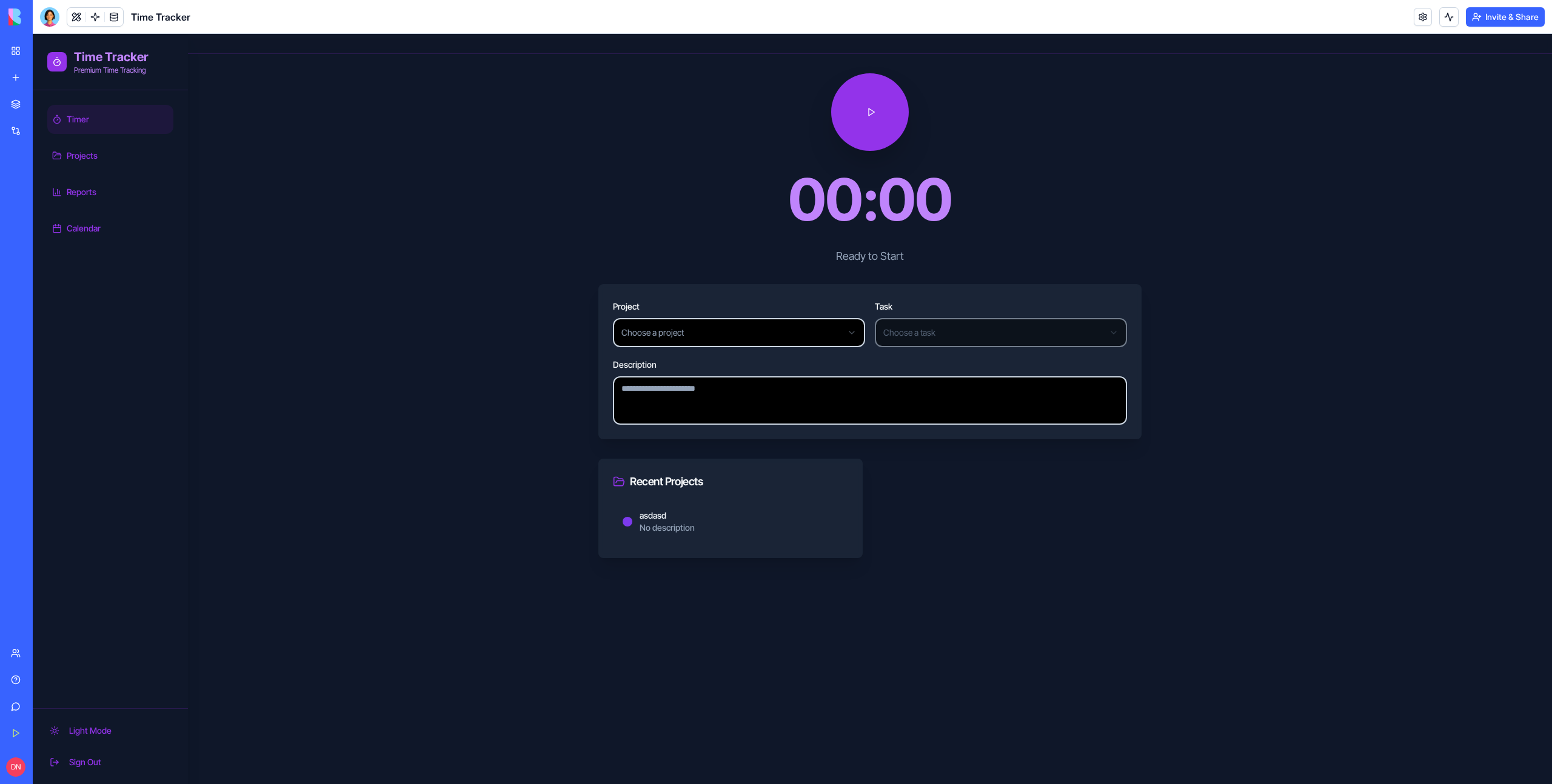
click at [747, 322] on html "Time Tracker Premium Time Tracking Timer Projects Reports Calendar Light Mode S…" at bounding box center [792, 410] width 1520 height 751
click at [908, 235] on html "Time Tracker Premium Time Tracking Timer Projects Reports Calendar Light Mode S…" at bounding box center [792, 410] width 1520 height 751
click at [870, 135] on button at bounding box center [871, 112] width 82 height 82
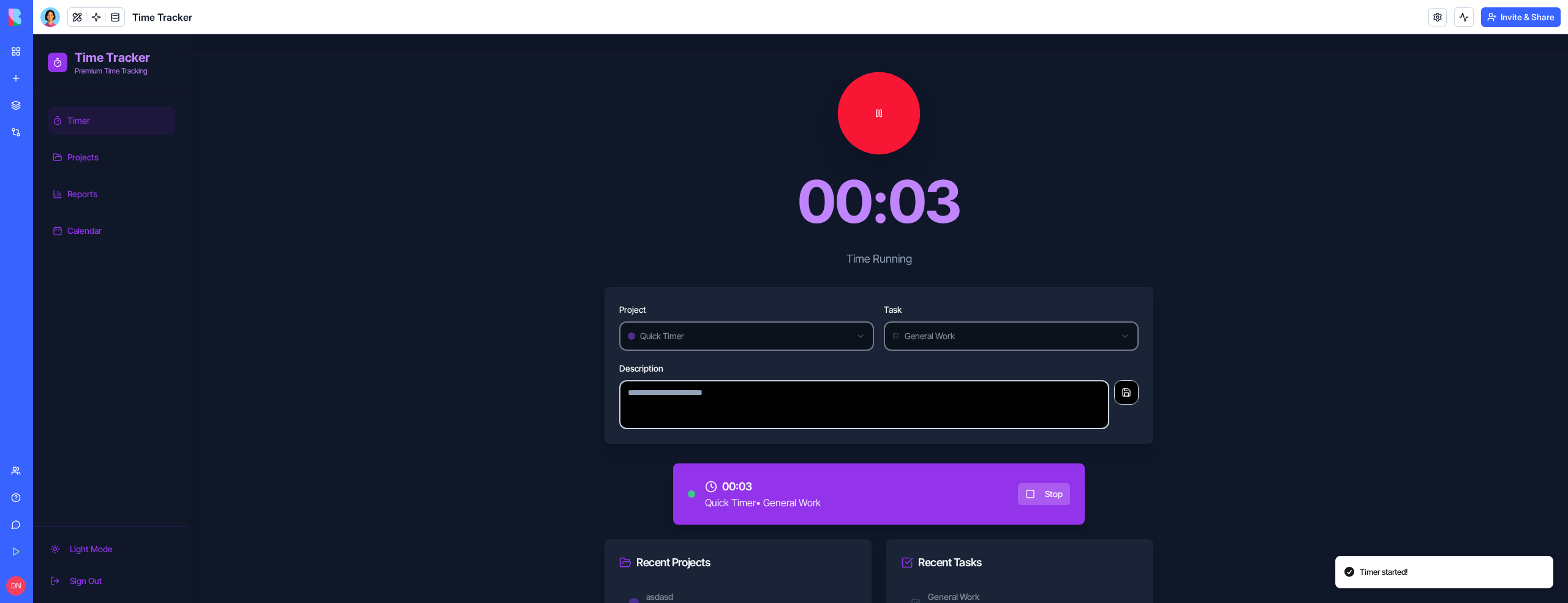
click at [875, 108] on button at bounding box center [880, 113] width 82 height 82
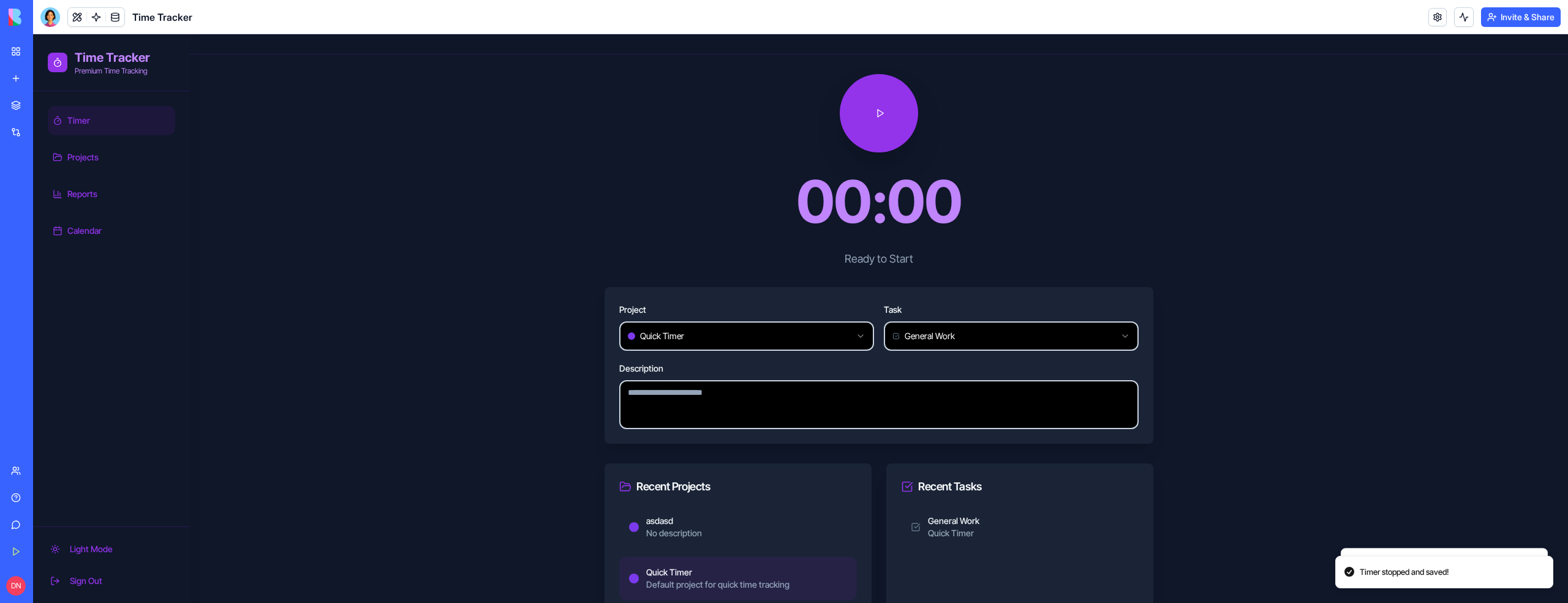
scroll to position [32, 0]
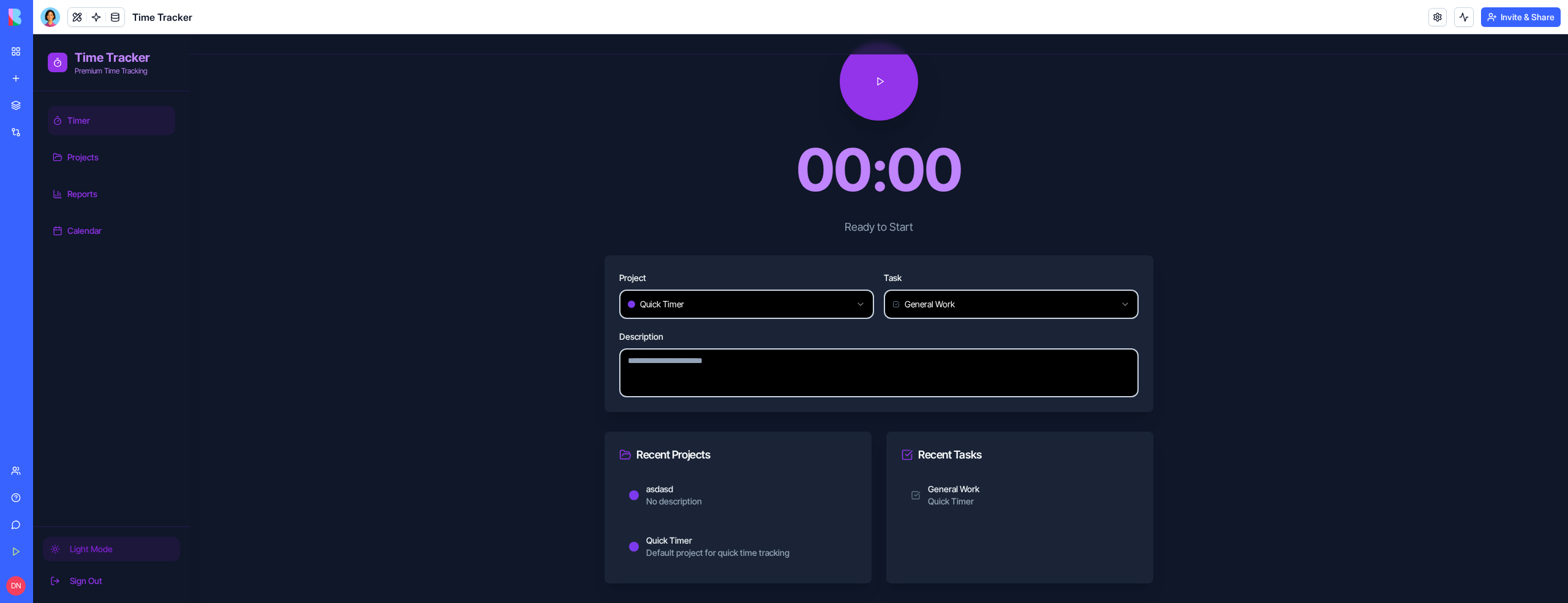
click at [102, 551] on span "Light Mode" at bounding box center [92, 549] width 43 height 12
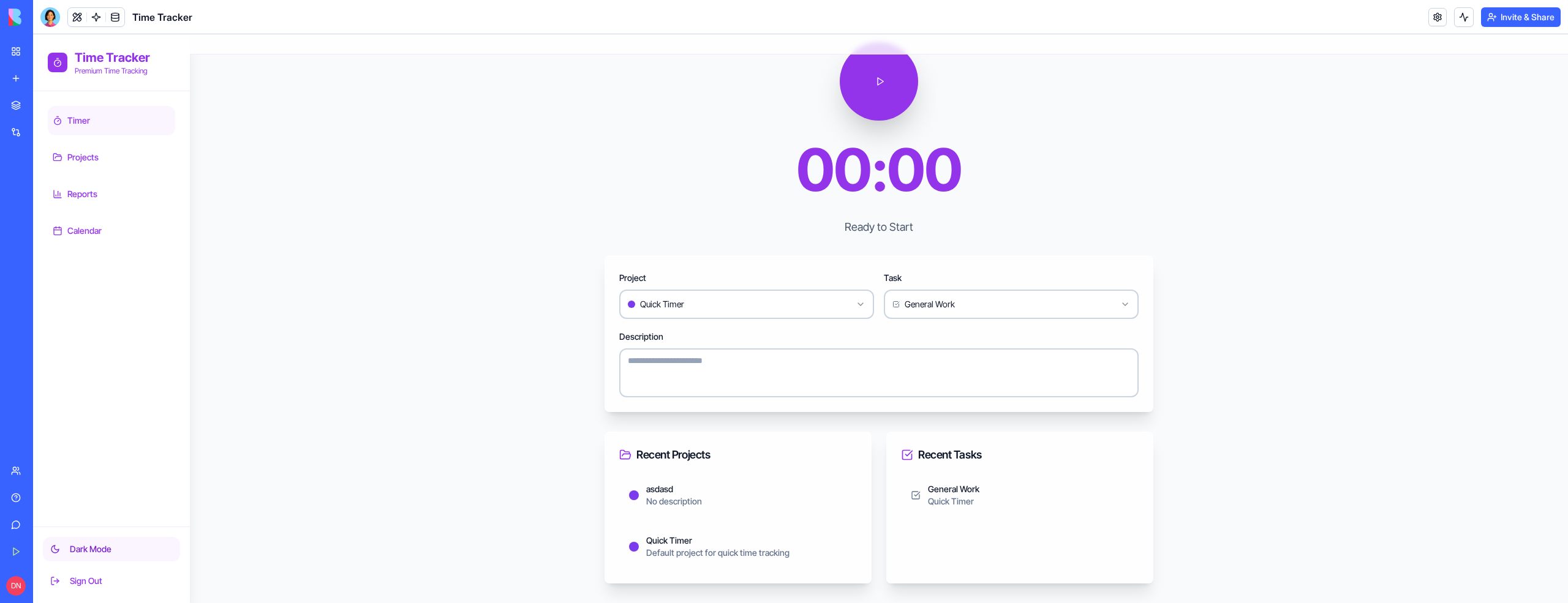
click at [102, 551] on span "Dark Mode" at bounding box center [91, 549] width 41 height 12
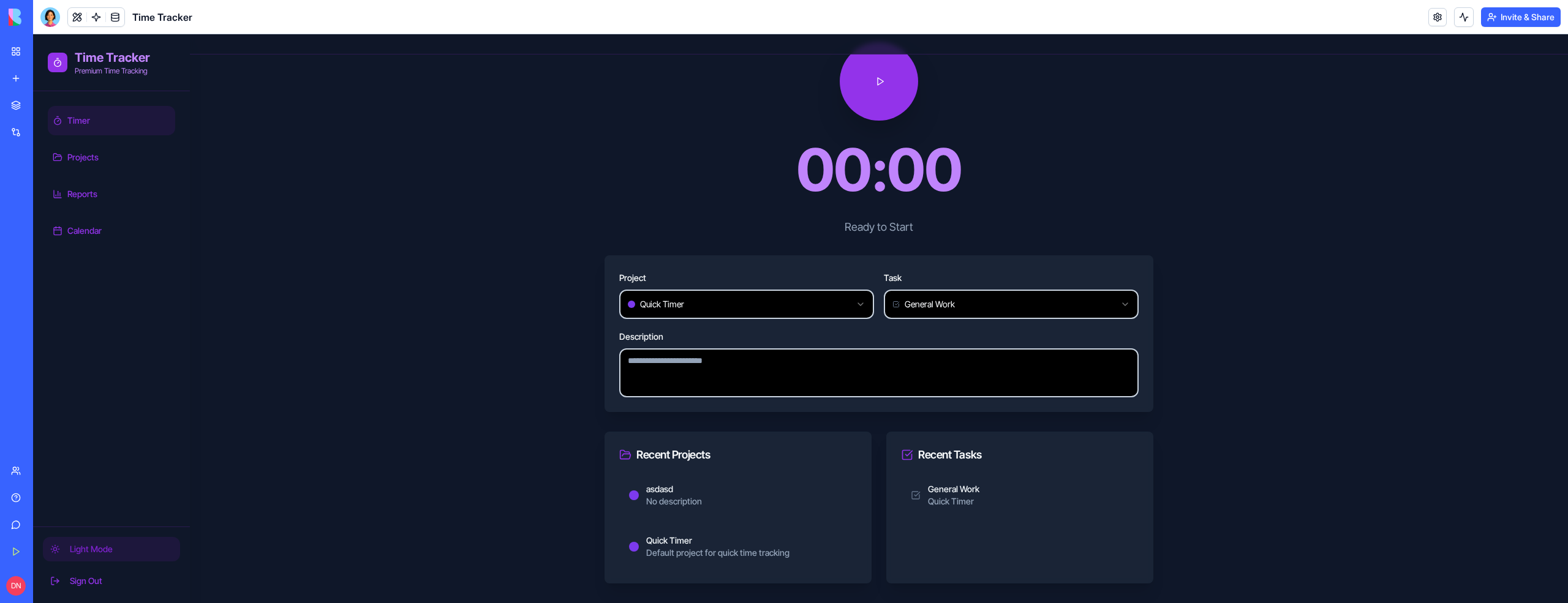
click at [102, 551] on span "Light Mode" at bounding box center [92, 549] width 43 height 12
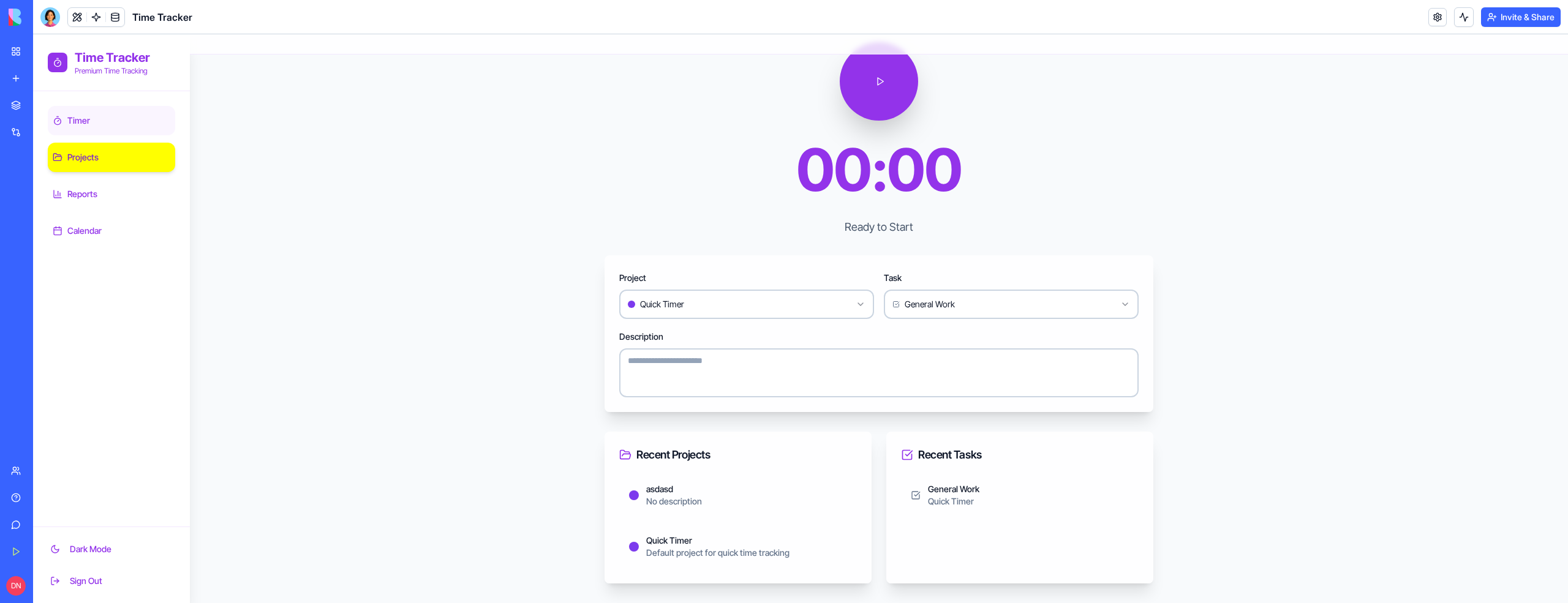
click at [104, 154] on link "Projects" at bounding box center [111, 156] width 127 height 29
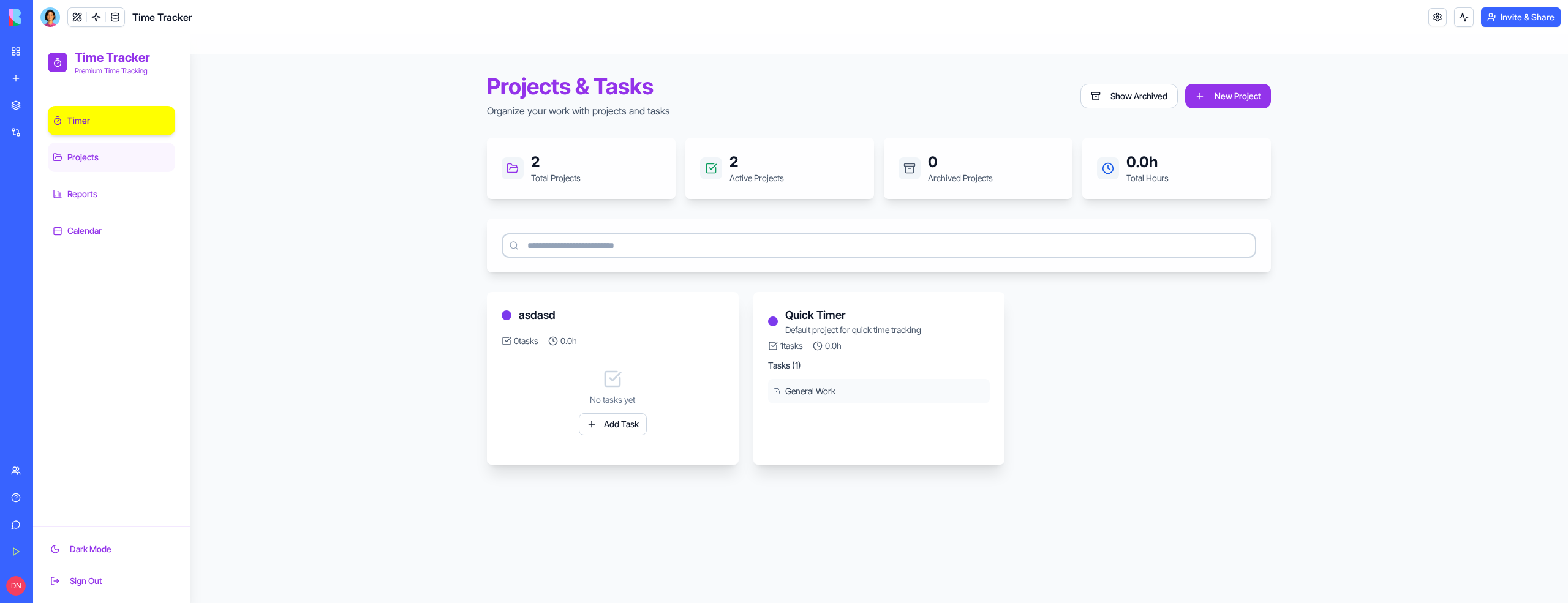
click at [122, 122] on link "Timer" at bounding box center [111, 120] width 127 height 29
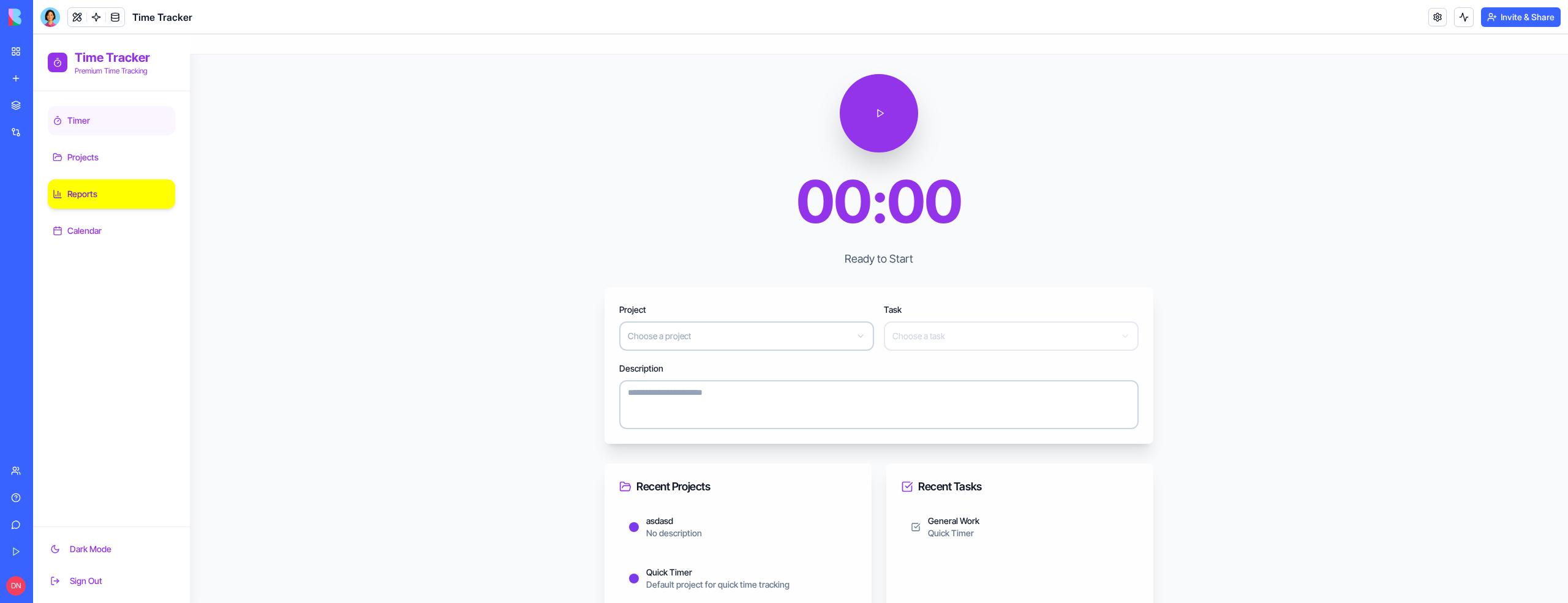
click at [87, 188] on span "Reports" at bounding box center [82, 194] width 30 height 12
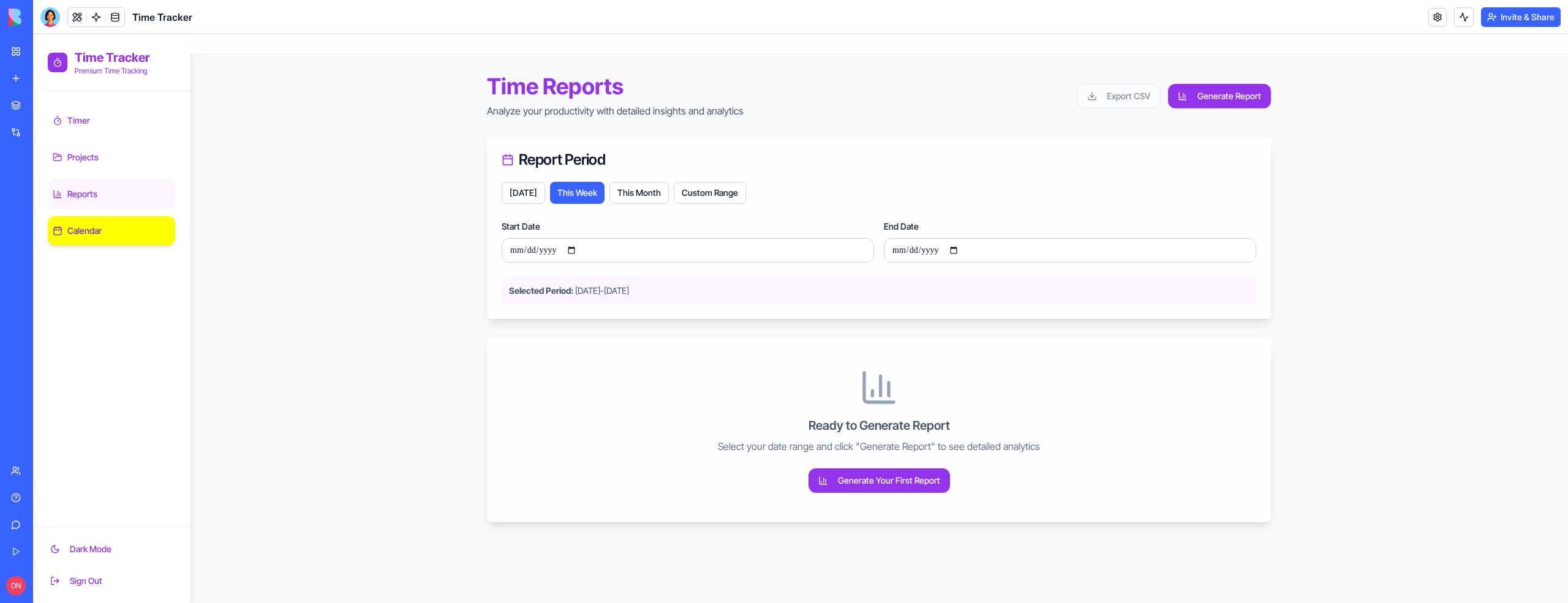
click at [134, 228] on link "Calendar" at bounding box center [111, 230] width 127 height 29
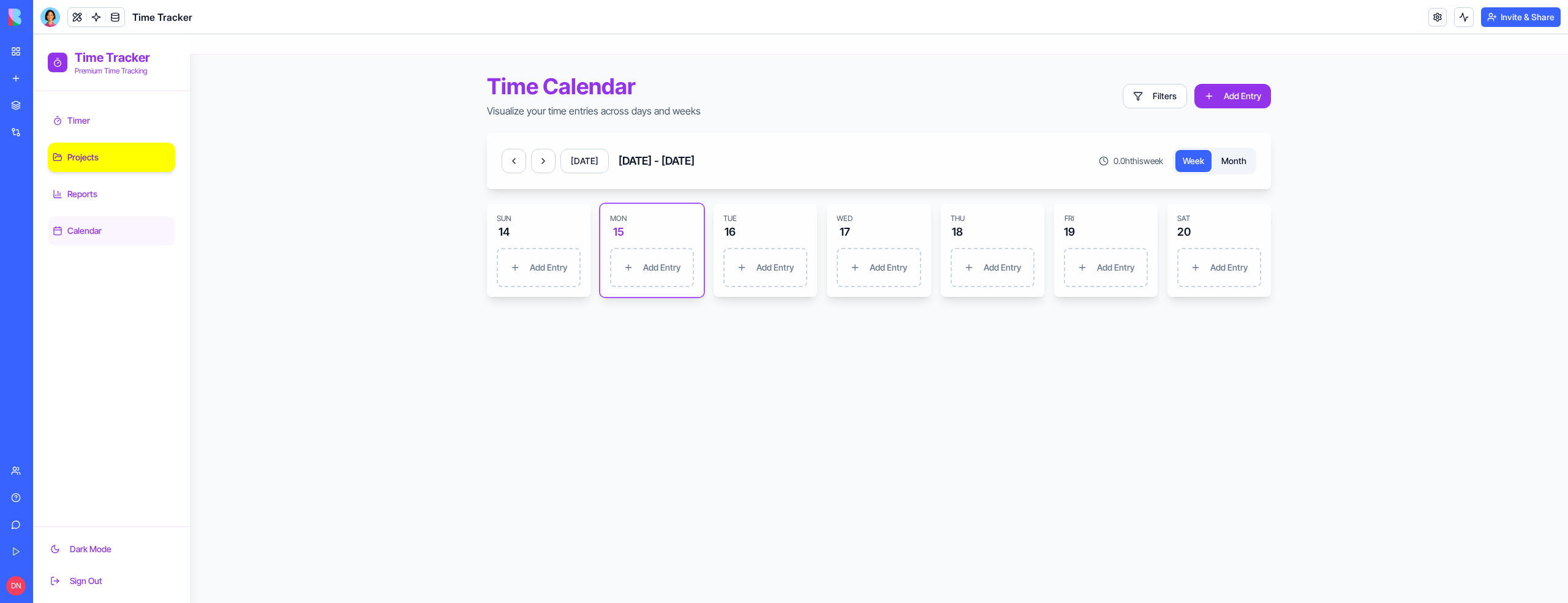
click at [113, 152] on link "Projects" at bounding box center [111, 156] width 127 height 29
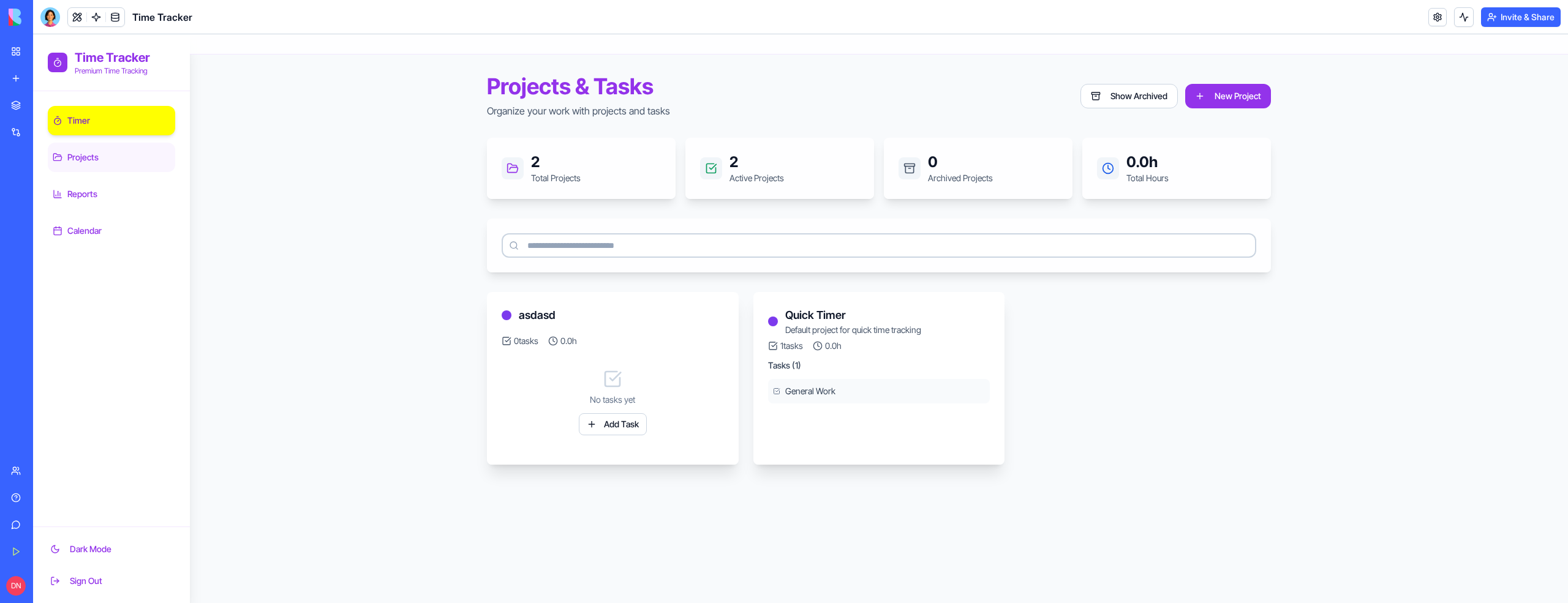
click at [118, 134] on link "Timer" at bounding box center [111, 120] width 127 height 29
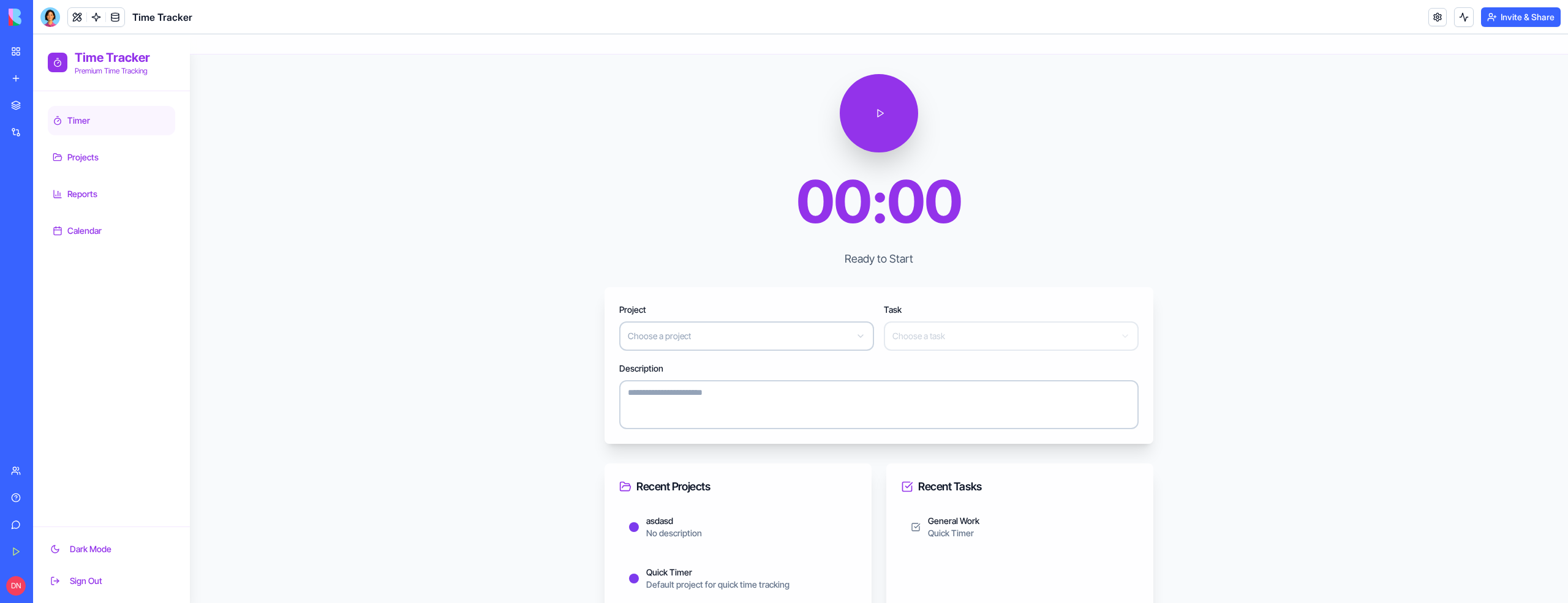
scroll to position [32, 0]
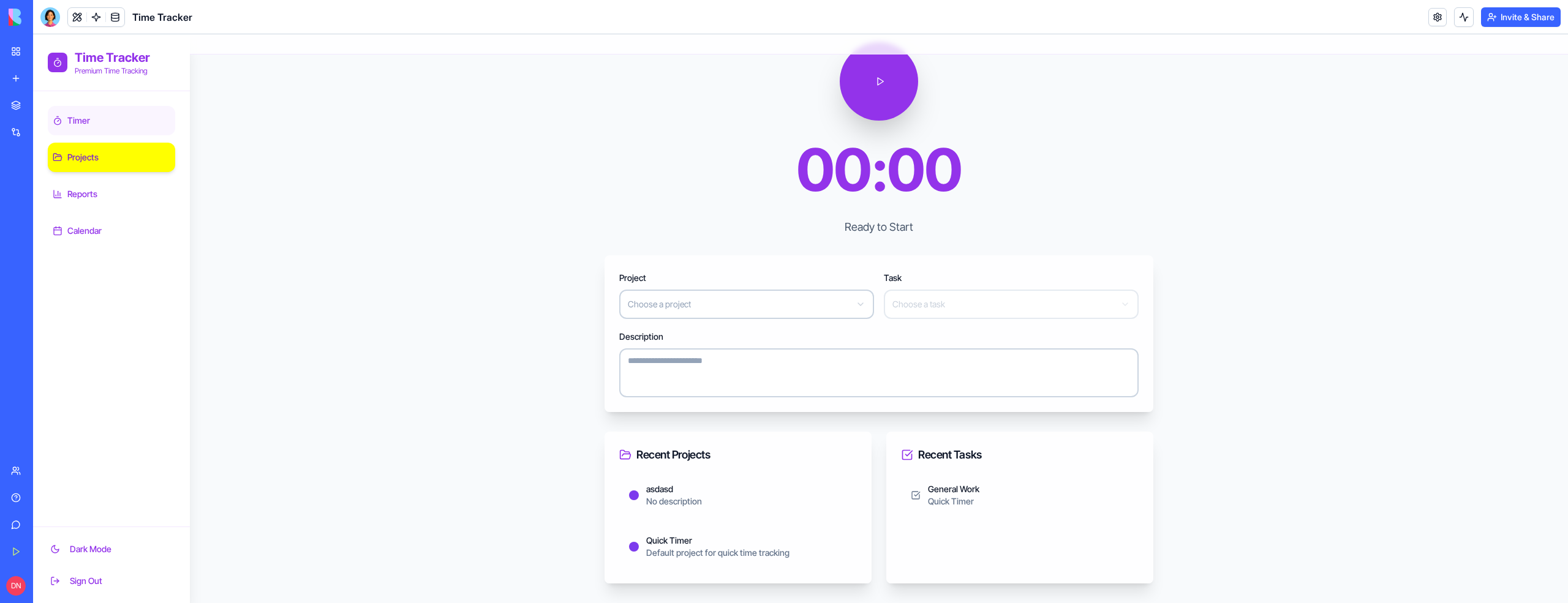
click at [123, 164] on link "Projects" at bounding box center [111, 156] width 127 height 29
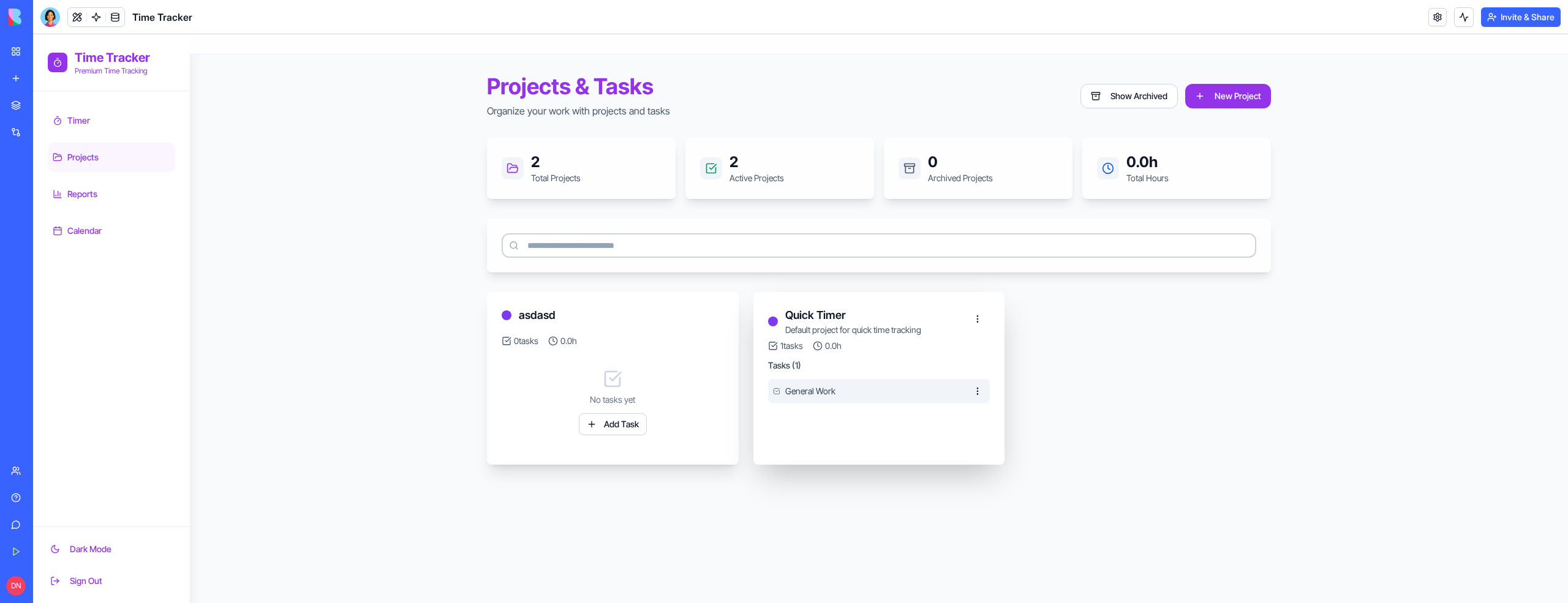
click at [809, 394] on span "General Work" at bounding box center [810, 390] width 51 height 12
click at [702, 316] on html "Time Tracker Premium Time Tracking Timer Projects Reports Calendar Dark Mode Si…" at bounding box center [800, 318] width 1535 height 568
click at [520, 347] on html "Time Tracker Premium Time Tracking Timer Projects Reports Calendar Dark Mode Si…" at bounding box center [800, 318] width 1535 height 568
click at [610, 416] on button "Add Task" at bounding box center [613, 424] width 68 height 22
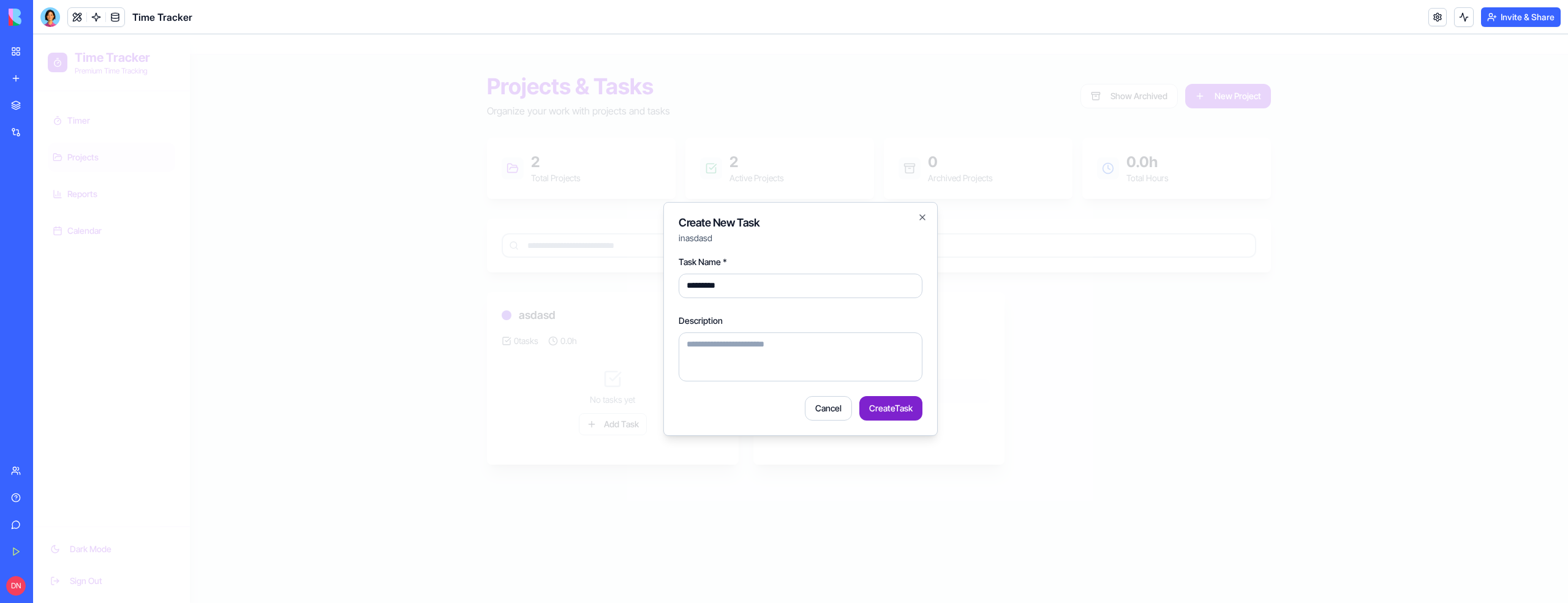
type input "*********"
click at [902, 408] on button "Create Task" at bounding box center [890, 408] width 63 height 24
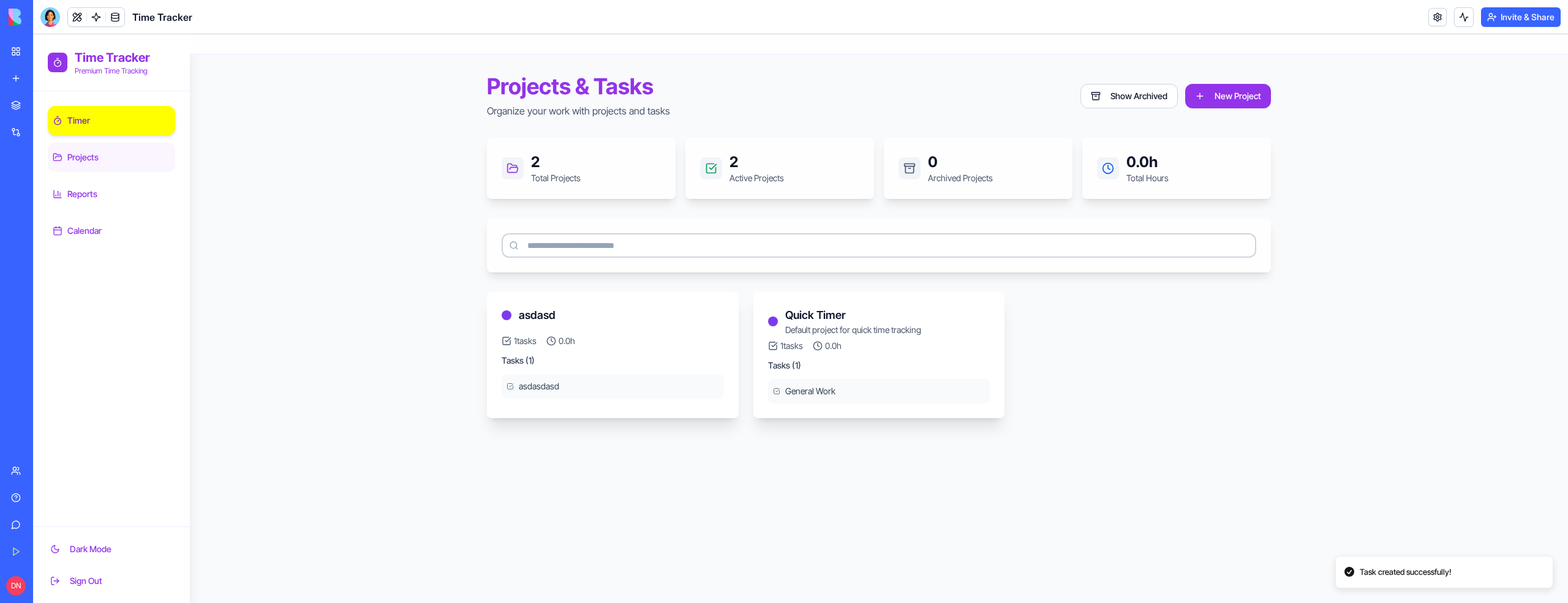
click at [81, 114] on span "Timer" at bounding box center [79, 120] width 22 height 12
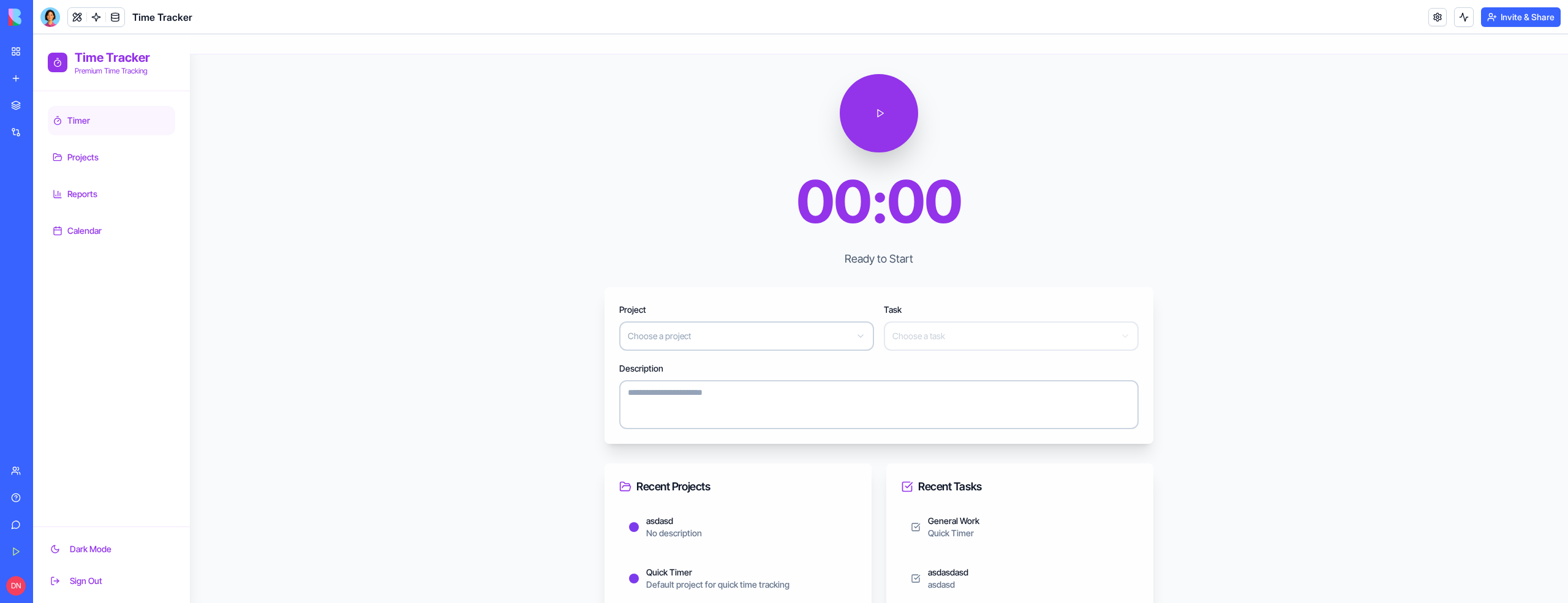
scroll to position [32, 0]
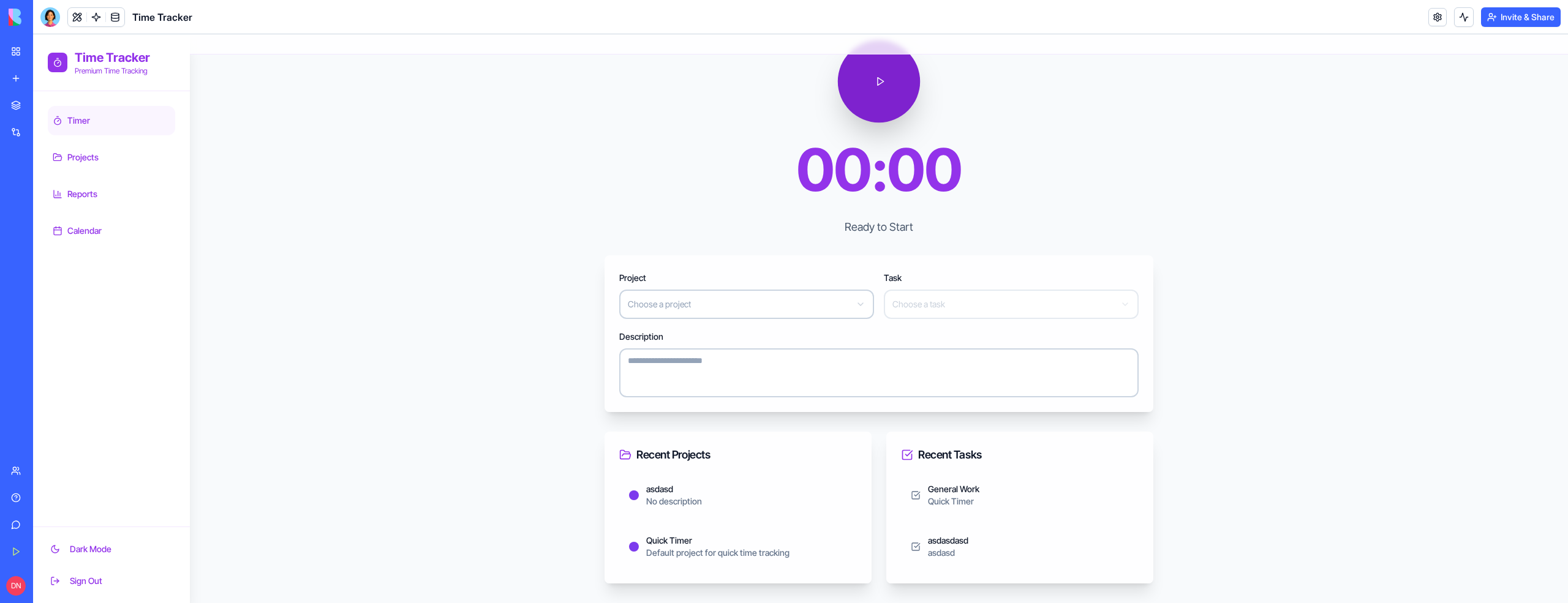
click at [868, 91] on button at bounding box center [880, 81] width 82 height 82
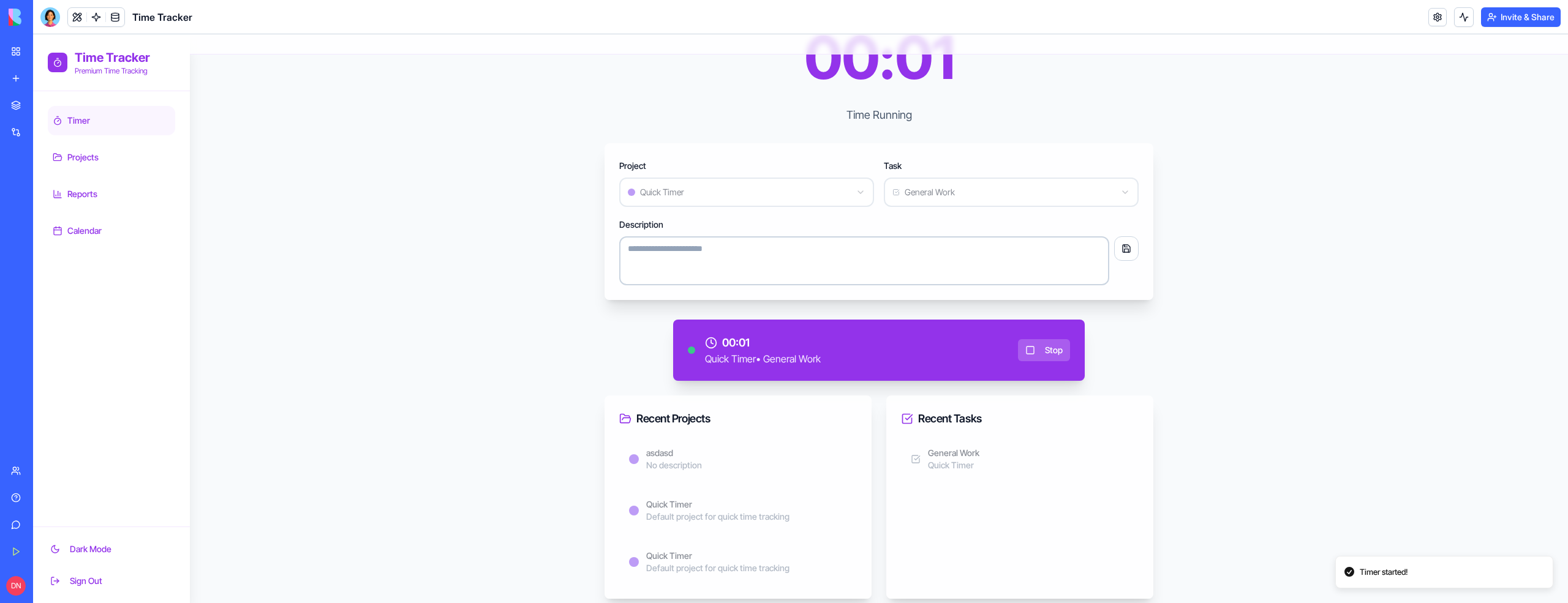
scroll to position [159, 0]
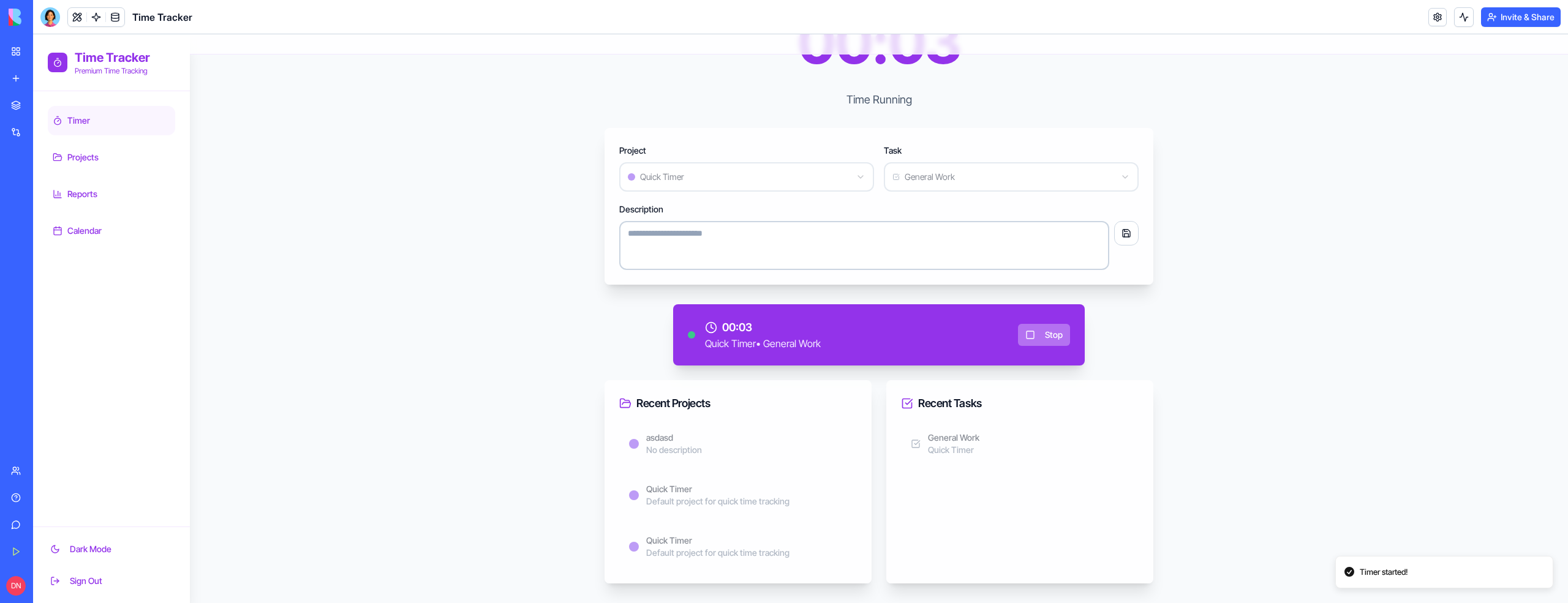
click at [1051, 331] on button "Stop" at bounding box center [1044, 335] width 52 height 22
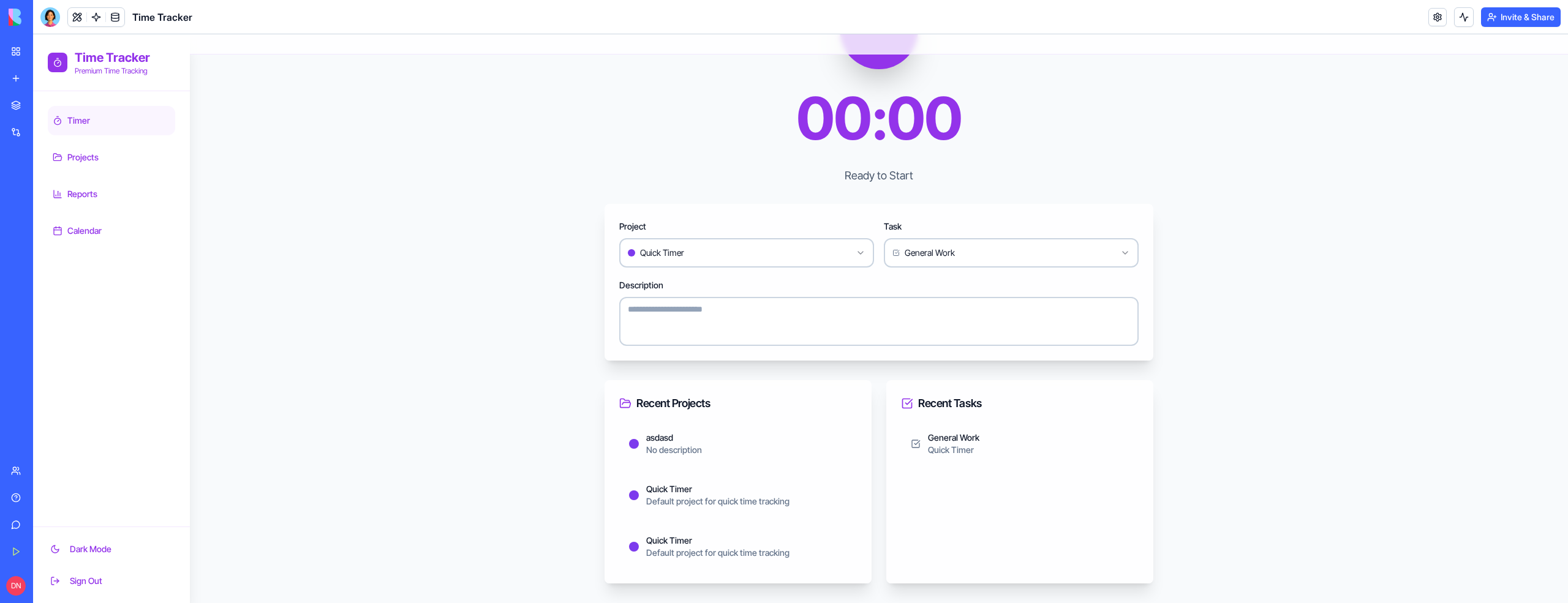
click at [989, 250] on html "Time Tracker Premium Time Tracking Timer Projects Reports Calendar Dark Mode Si…" at bounding box center [800, 277] width 1535 height 652
drag, startPoint x: 1004, startPoint y: 222, endPoint x: 749, endPoint y: 243, distance: 255.9
click at [1004, 222] on html "Time Tracker Premium Time Tracking Timer Projects Reports Calendar Dark Mode Si…" at bounding box center [800, 277] width 1535 height 652
click at [732, 243] on html "Time Tracker Premium Time Tracking Timer Projects Reports Calendar Dark Mode Si…" at bounding box center [800, 277] width 1535 height 652
click at [704, 176] on html "Time Tracker Premium Time Tracking Timer Projects Reports Calendar Dark Mode Si…" at bounding box center [800, 277] width 1535 height 652
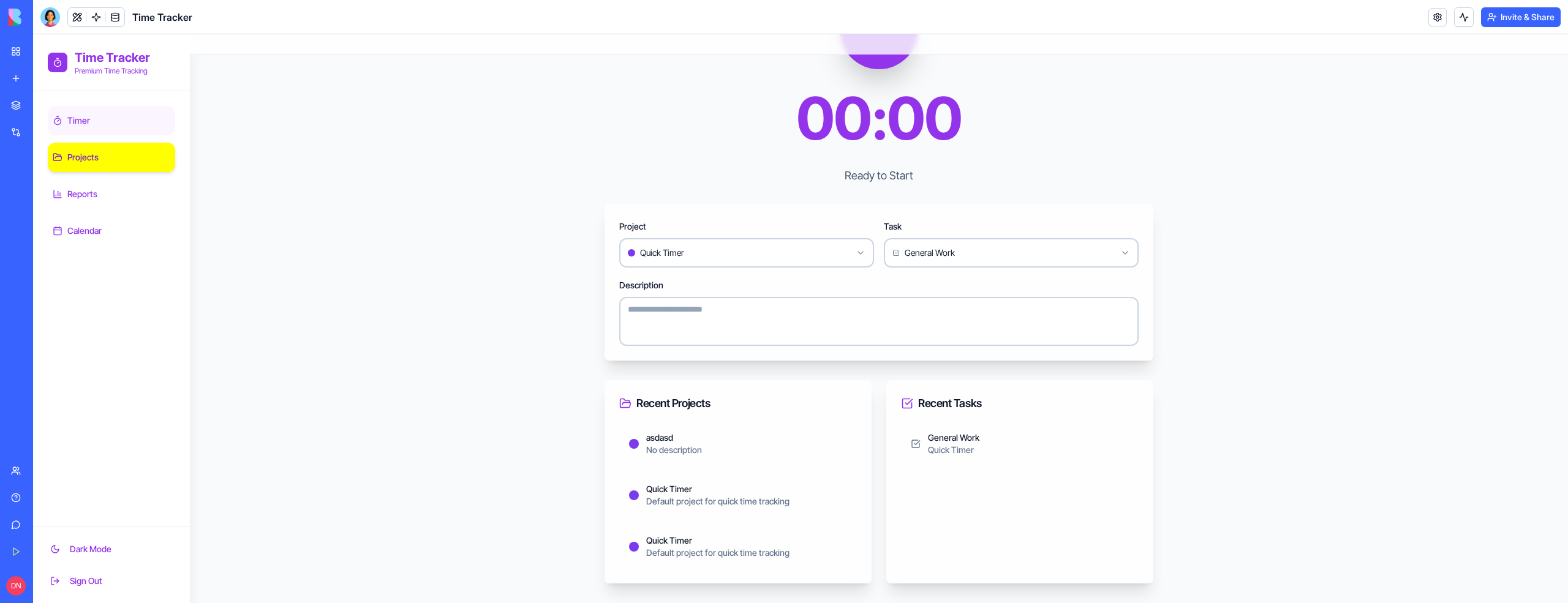
click at [100, 151] on link "Projects" at bounding box center [111, 156] width 127 height 29
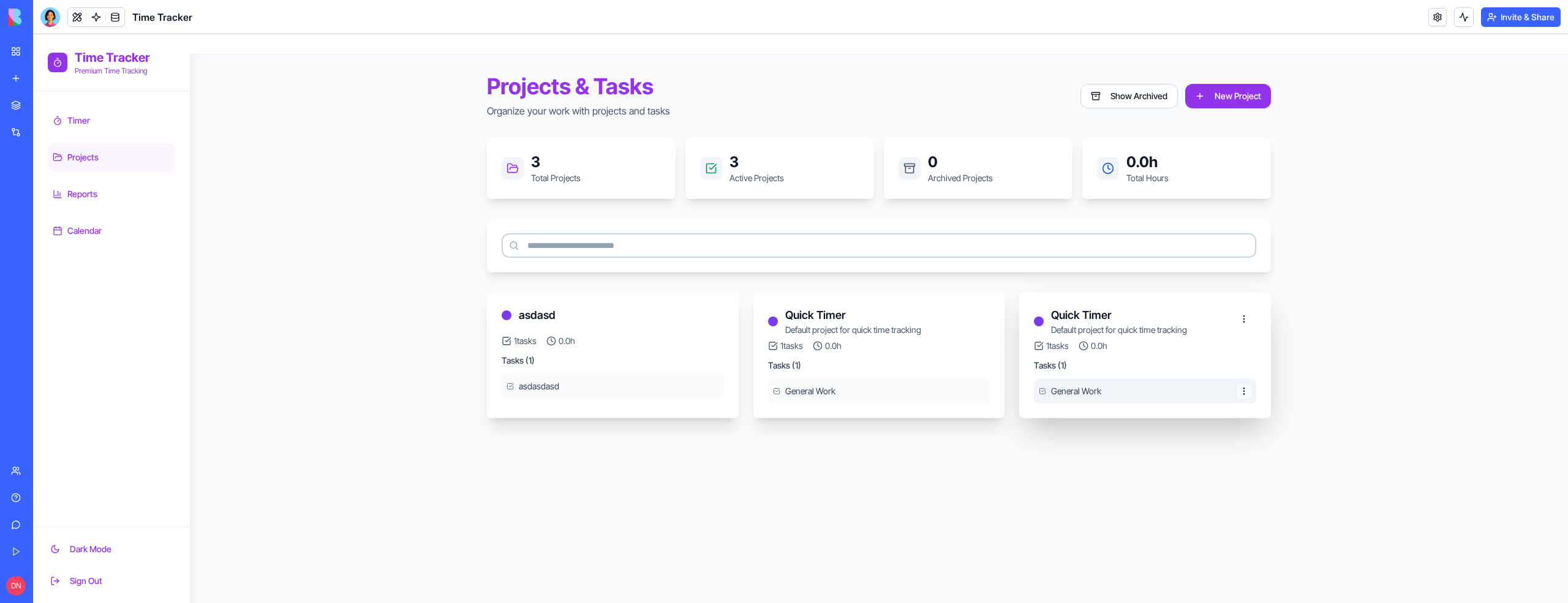
click at [1247, 396] on html "Time Tracker Premium Time Tracking Timer Projects Reports Calendar Dark Mode Si…" at bounding box center [800, 318] width 1535 height 568
click at [1319, 366] on html "Time Tracker Premium Time Tracking Timer Projects Reports Calendar Dark Mode Si…" at bounding box center [800, 318] width 1535 height 568
click at [72, 18] on button at bounding box center [78, 18] width 19 height 19
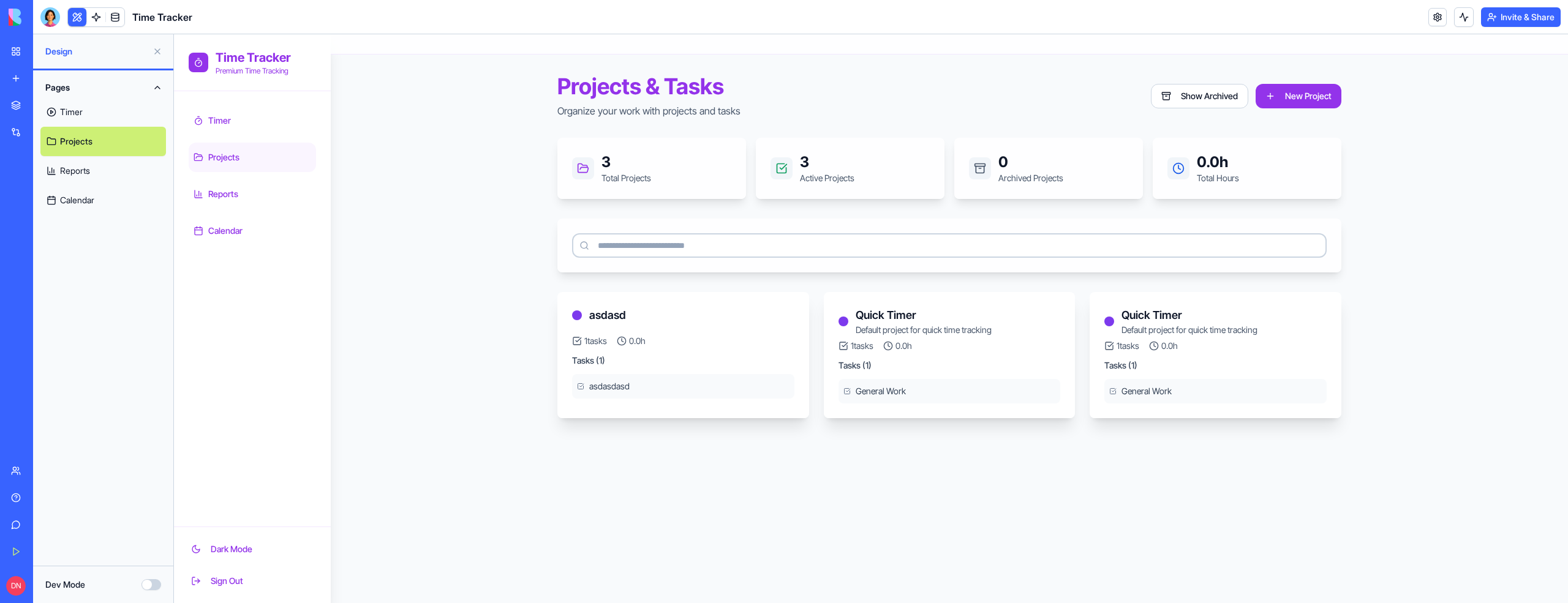
click at [89, 118] on link "Timer" at bounding box center [103, 111] width 126 height 29
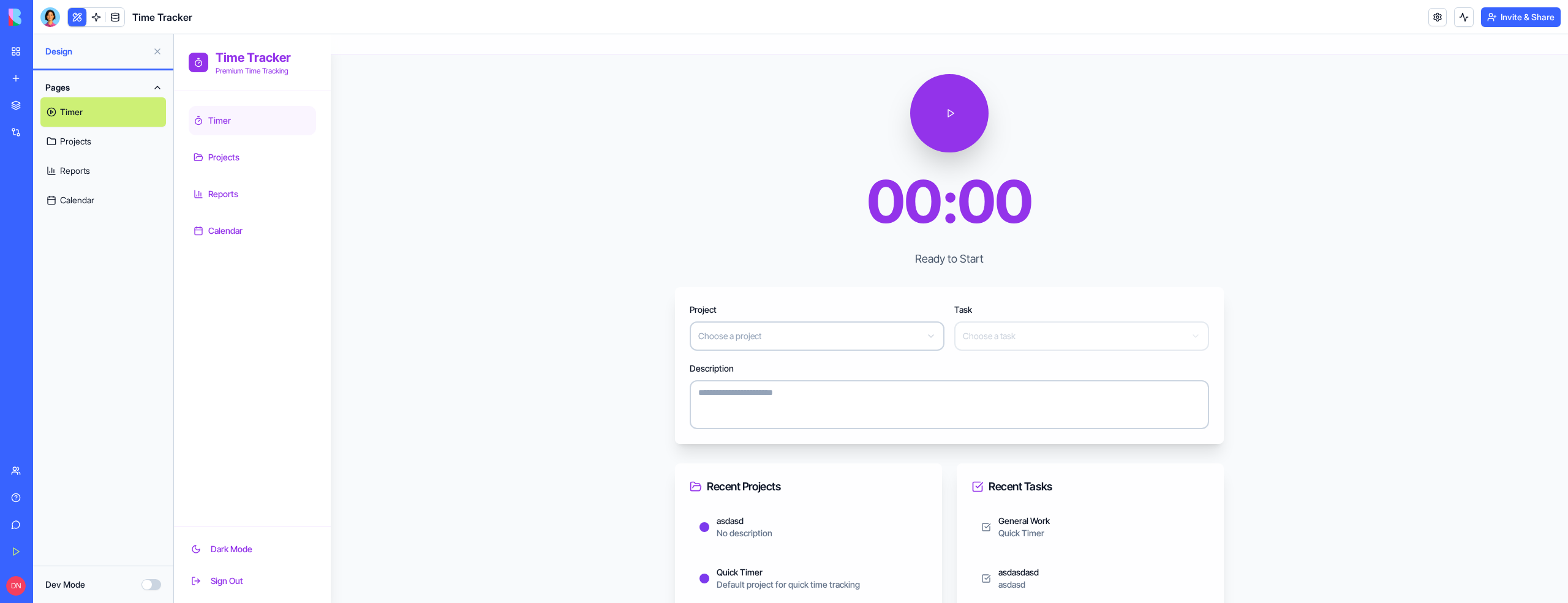
click at [45, 54] on div "My Workspace" at bounding box center [37, 51] width 16 height 12
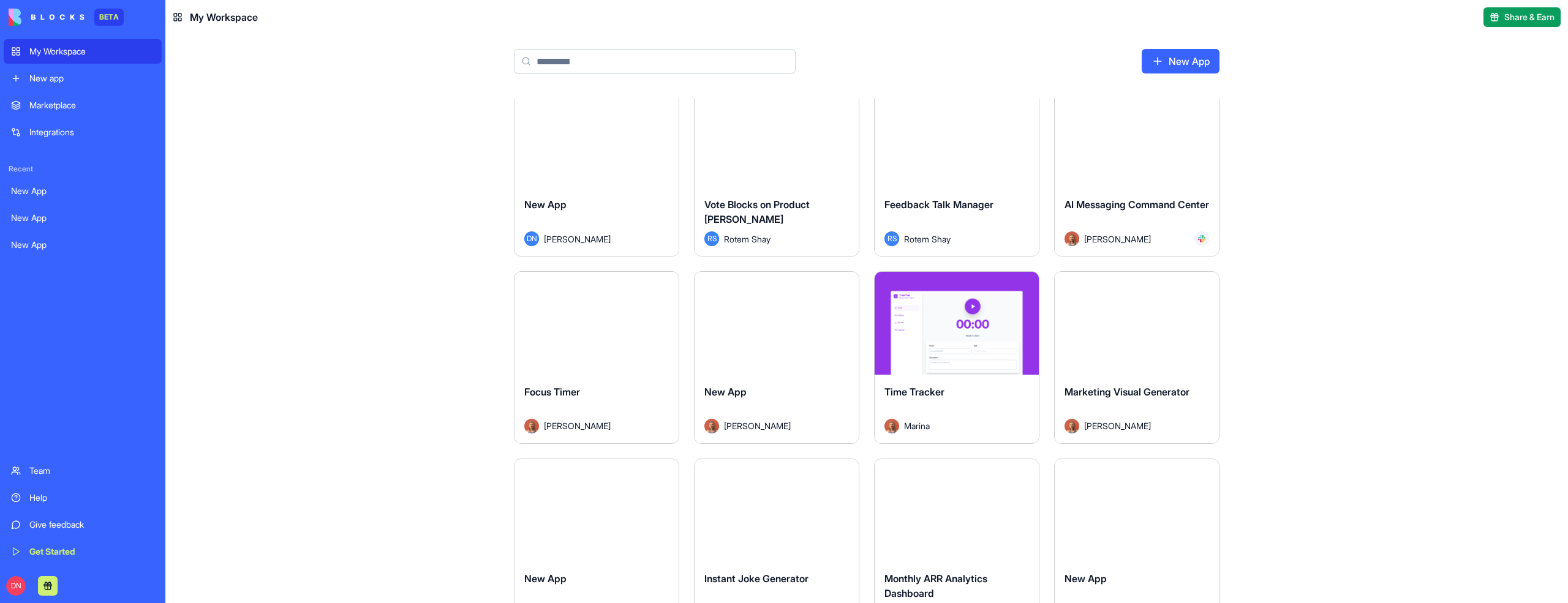
scroll to position [208, 0]
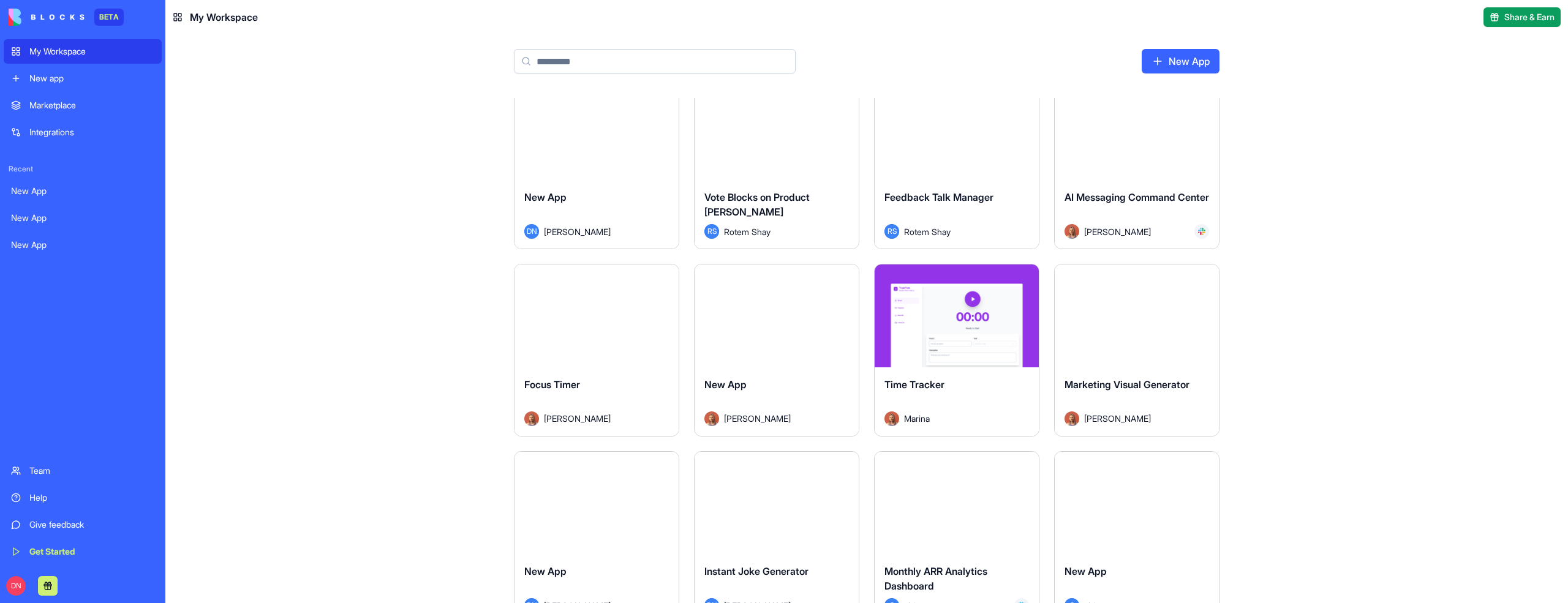
click at [615, 314] on button "Launch" at bounding box center [597, 316] width 92 height 24
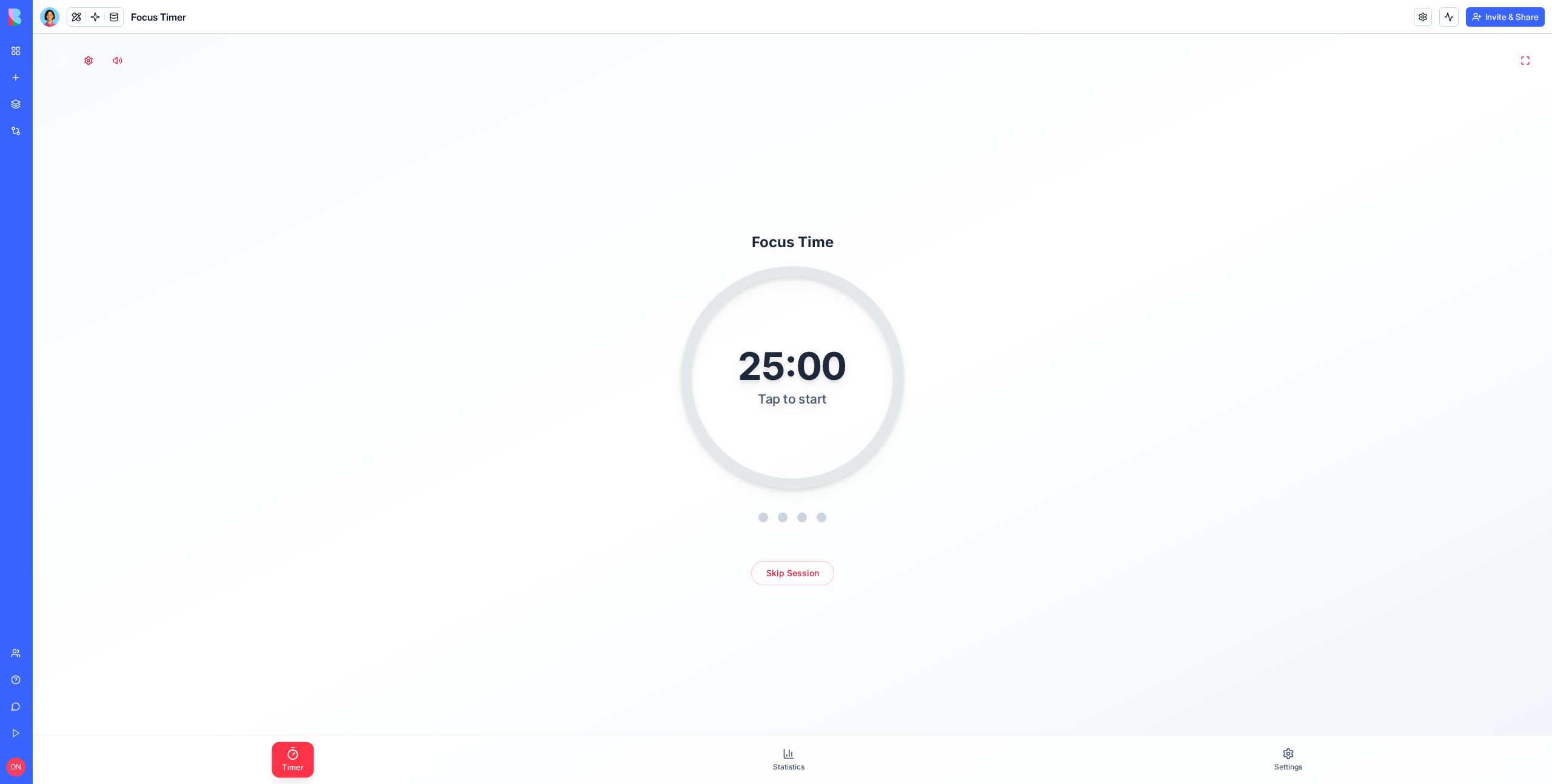
click at [787, 400] on div "Tap to start" at bounding box center [792, 398] width 108 height 18
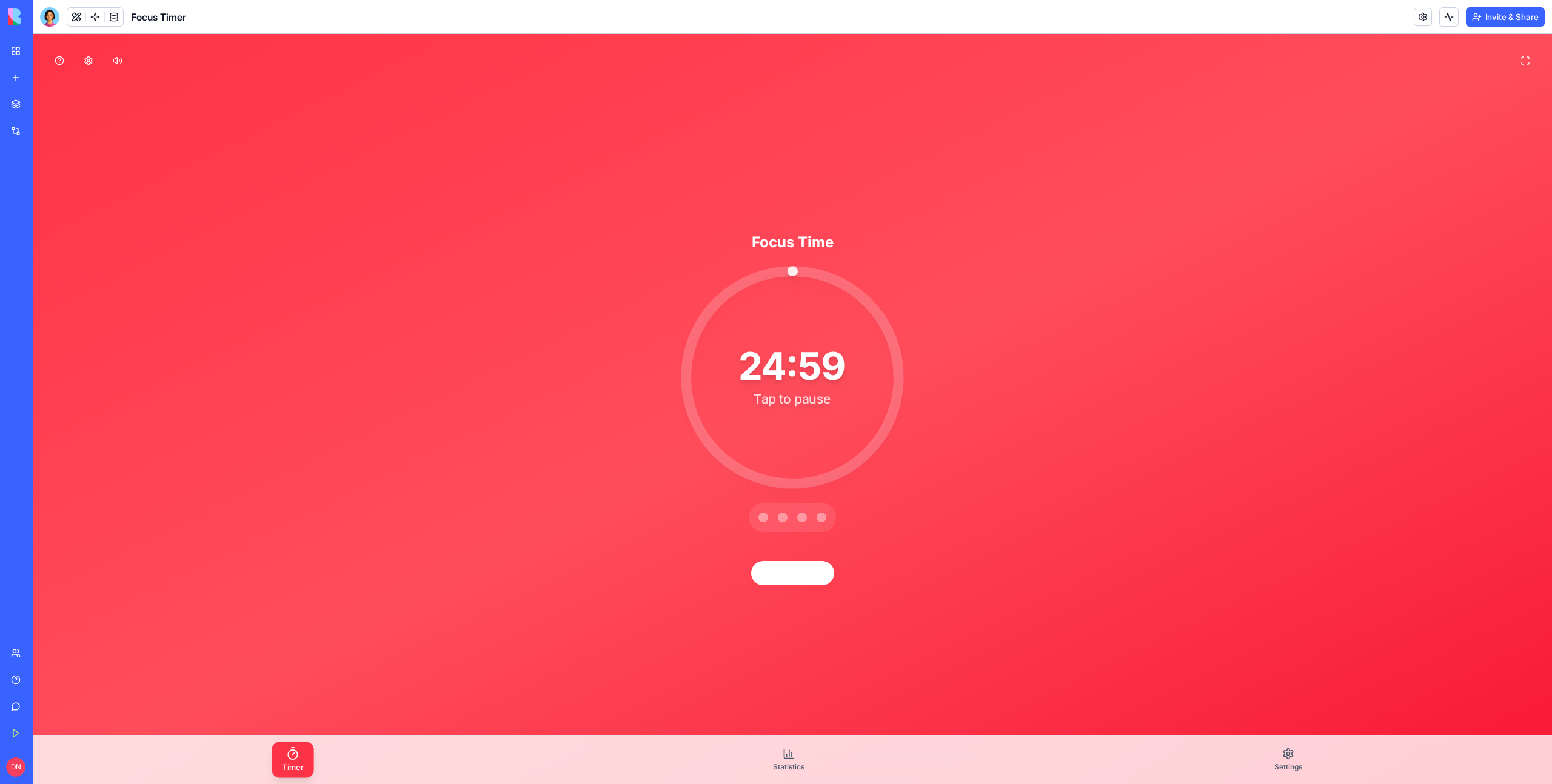
click at [834, 373] on div "24:59" at bounding box center [792, 366] width 106 height 38
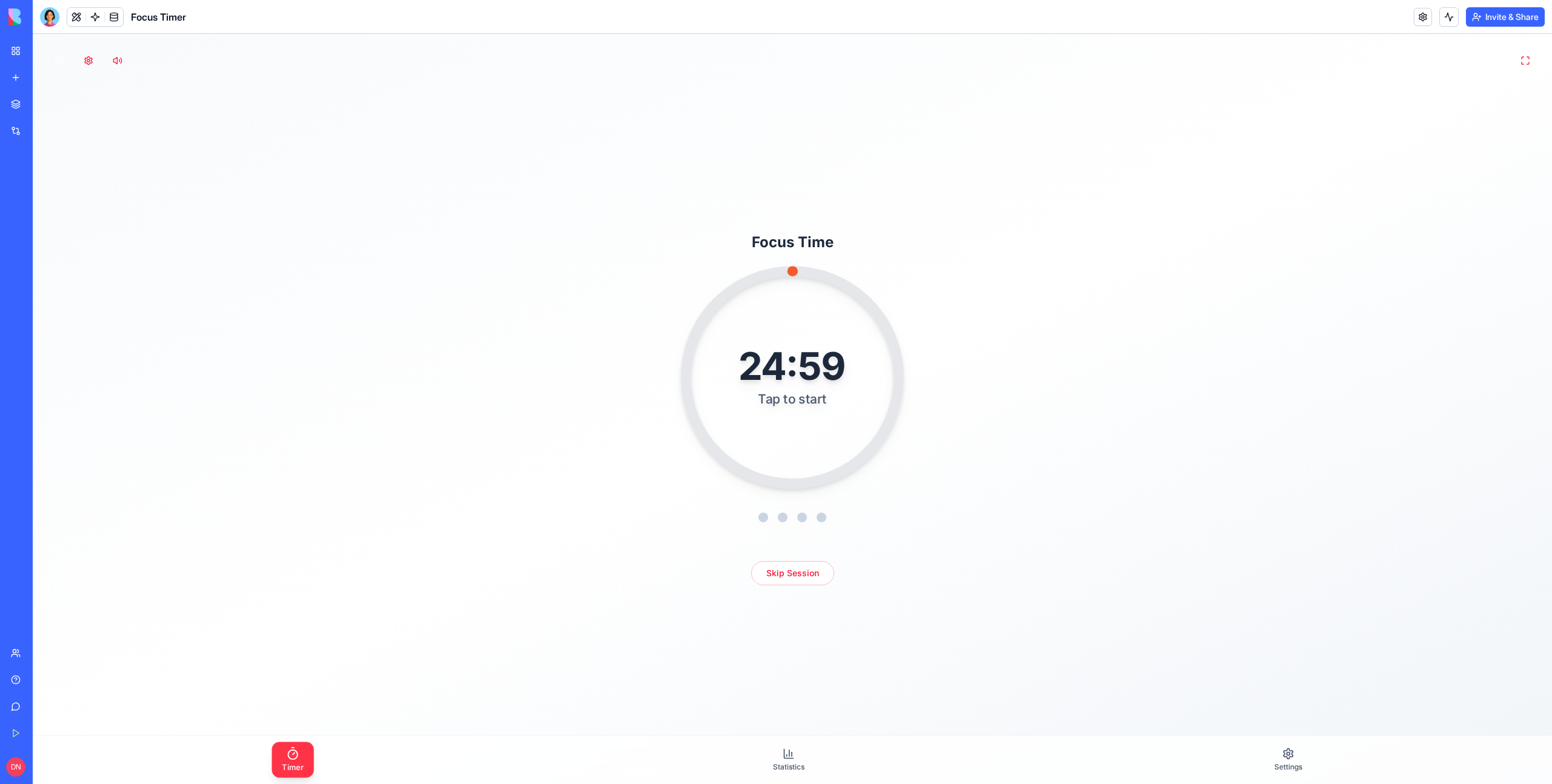
click at [834, 373] on div "24:59" at bounding box center [792, 366] width 106 height 38
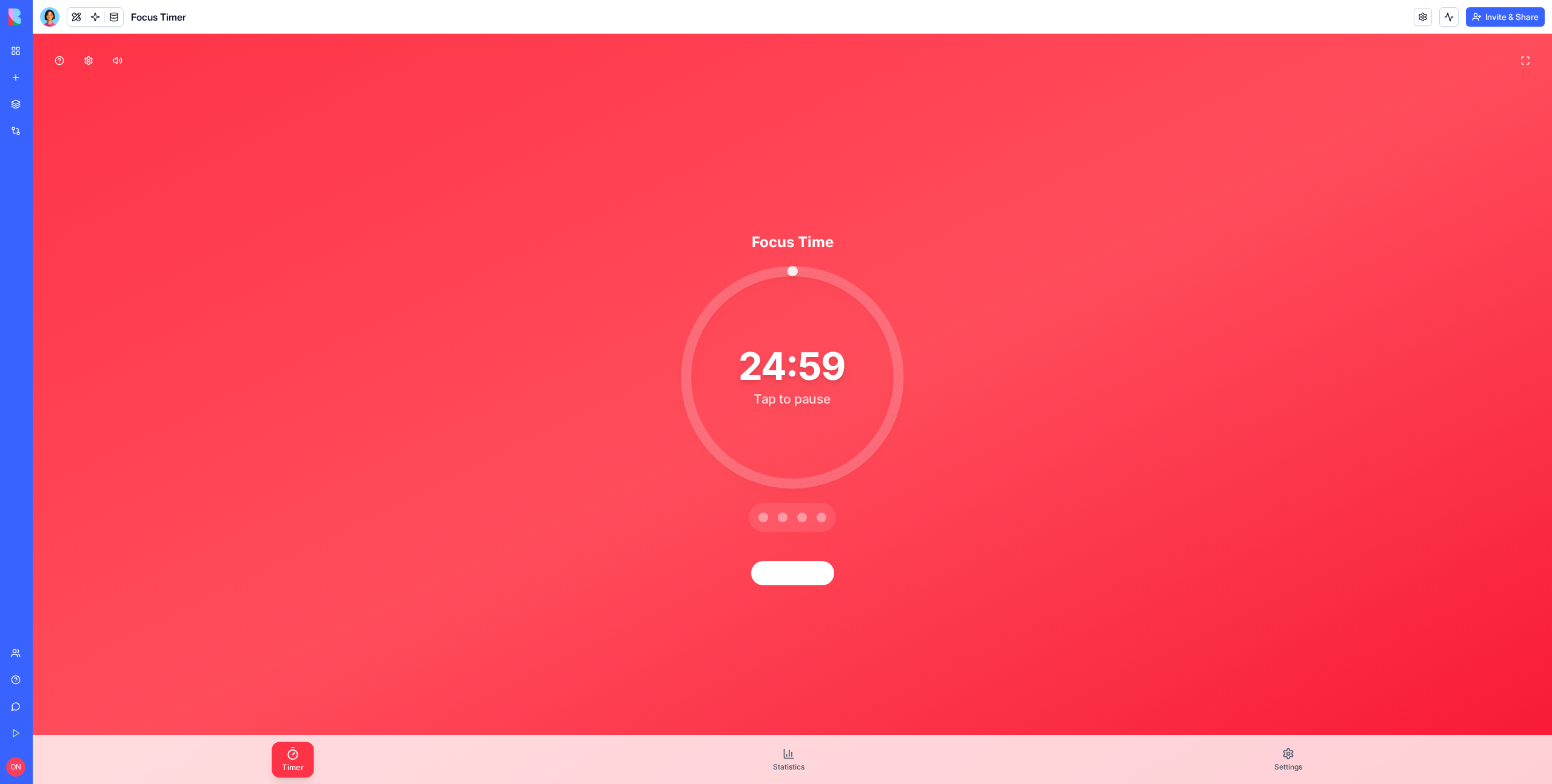
click at [834, 373] on div "24:59" at bounding box center [792, 366] width 106 height 38
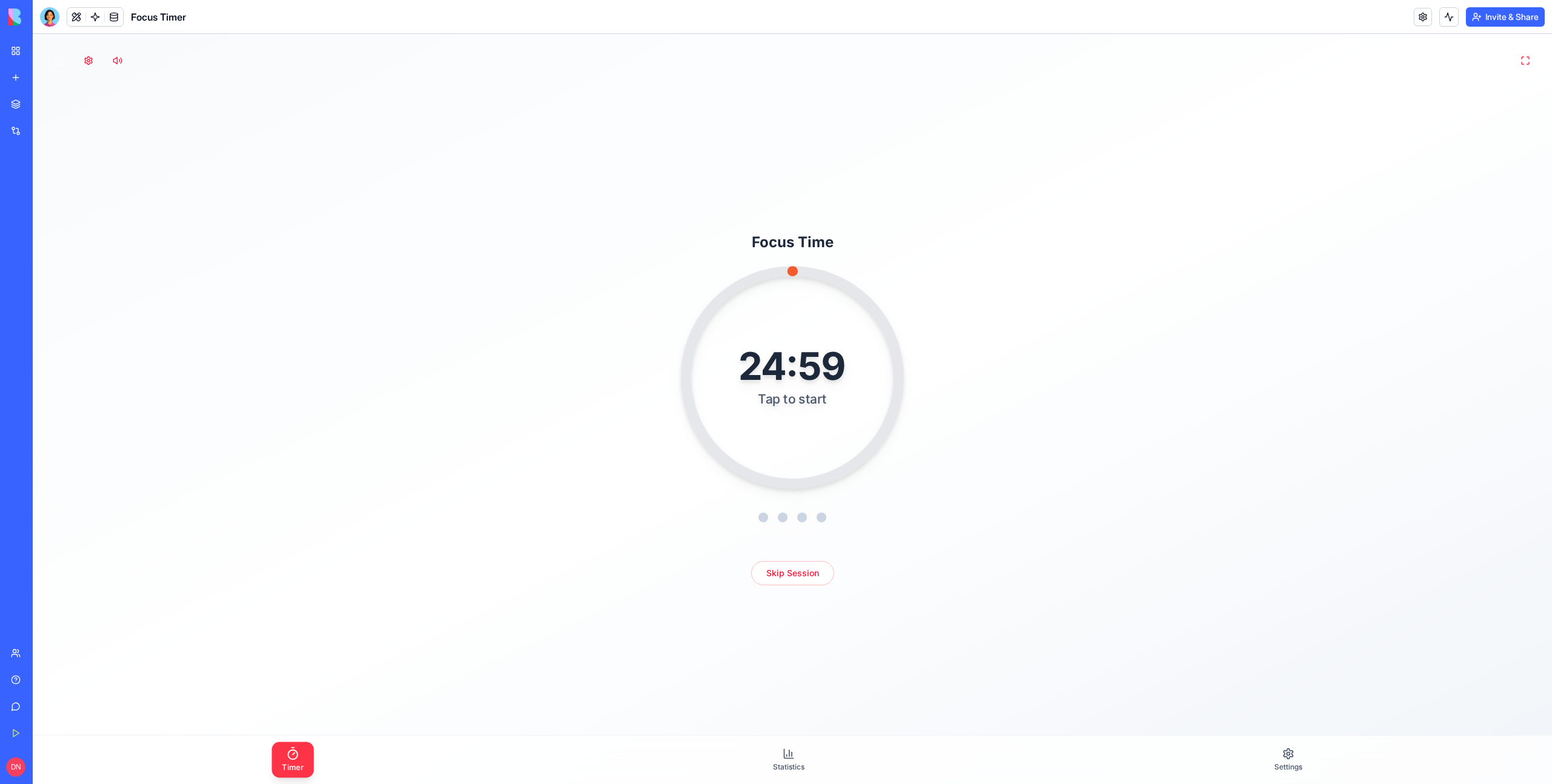
click at [834, 373] on div "24:59" at bounding box center [792, 366] width 106 height 38
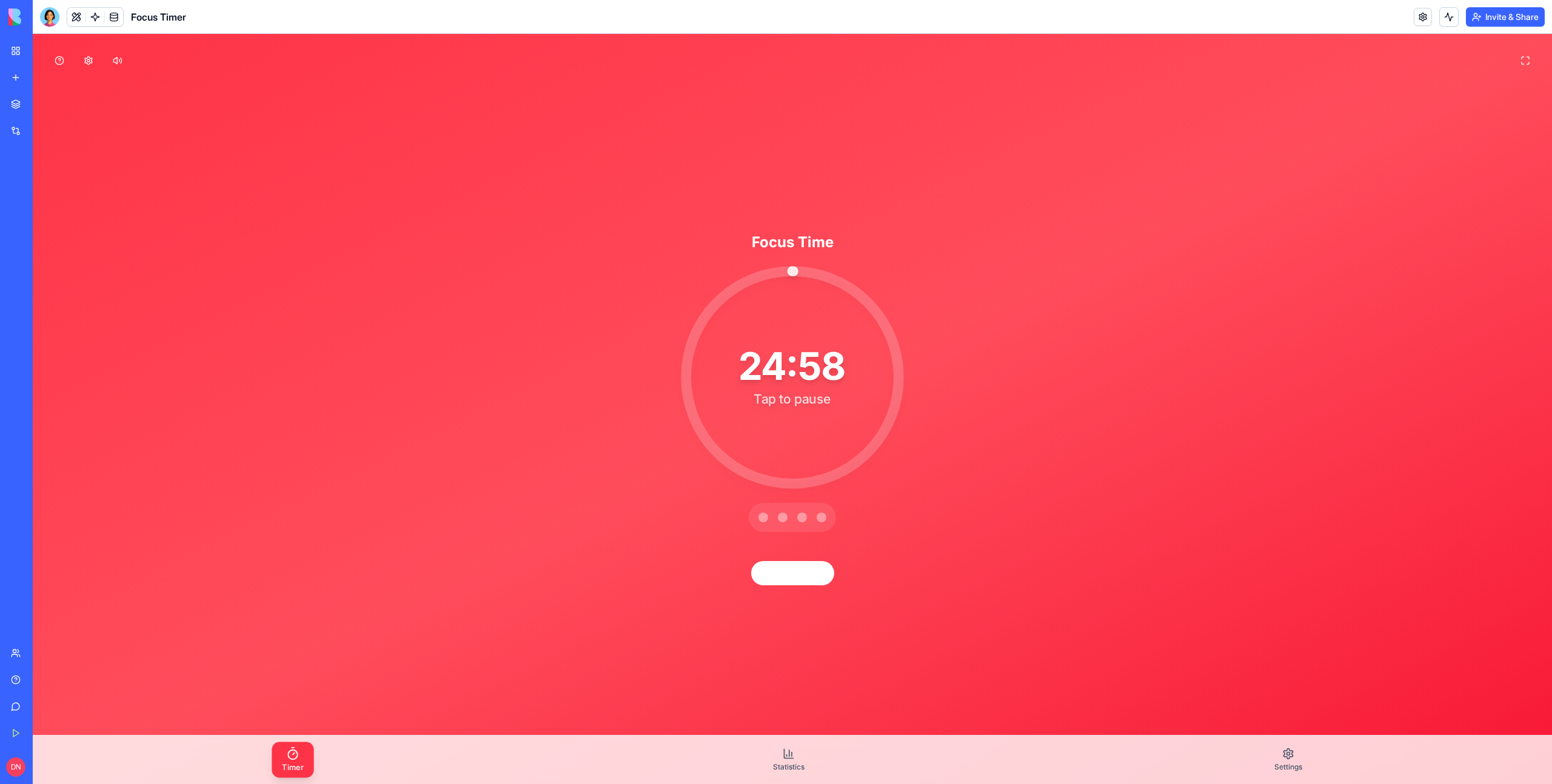
click at [834, 373] on div "24:58" at bounding box center [792, 366] width 106 height 38
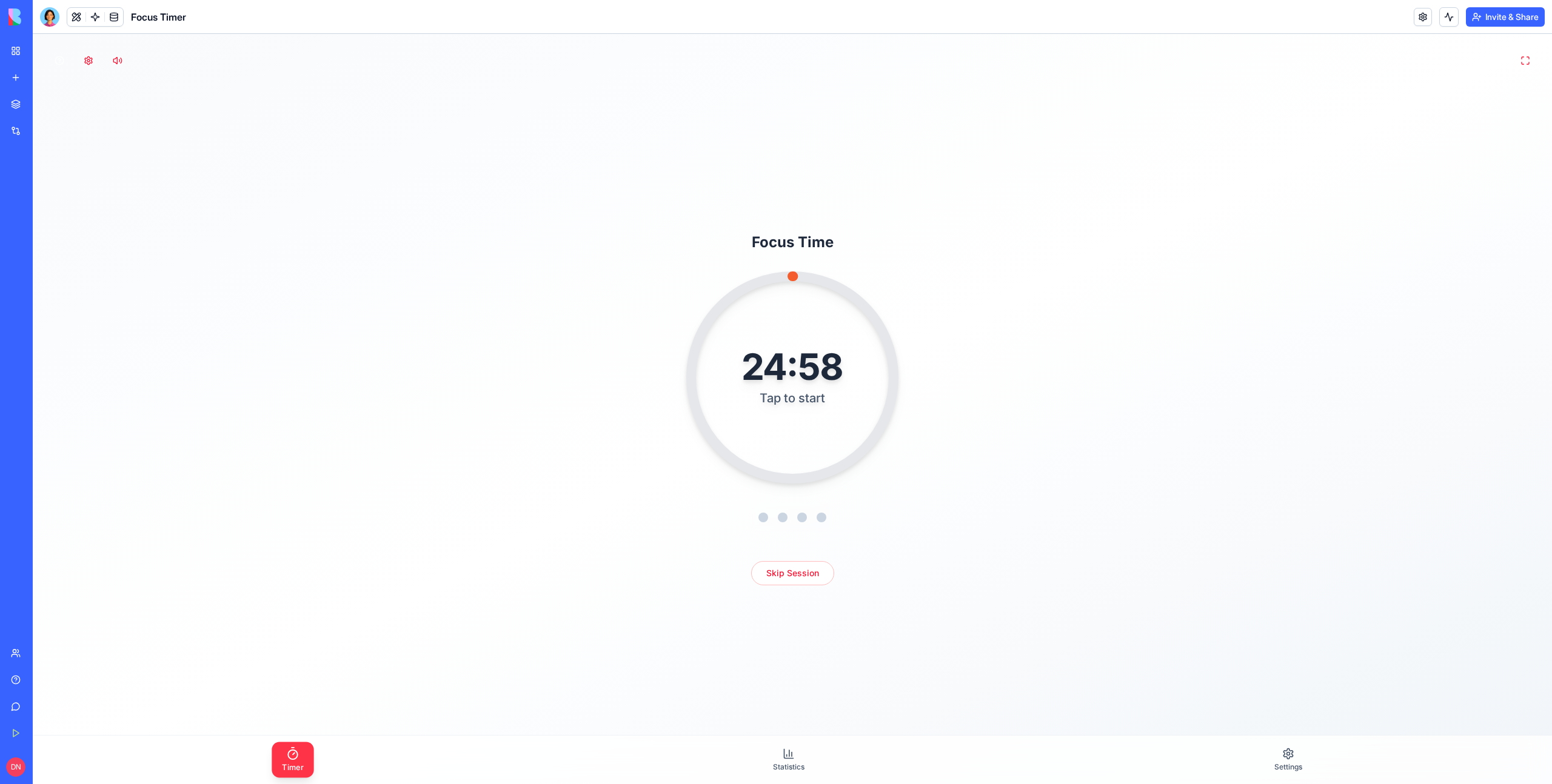
click at [1262, 596] on div "Timer Statistics Settings" at bounding box center [792, 760] width 1520 height 48
click at [1295, 596] on link "Settings" at bounding box center [1288, 760] width 47 height 34
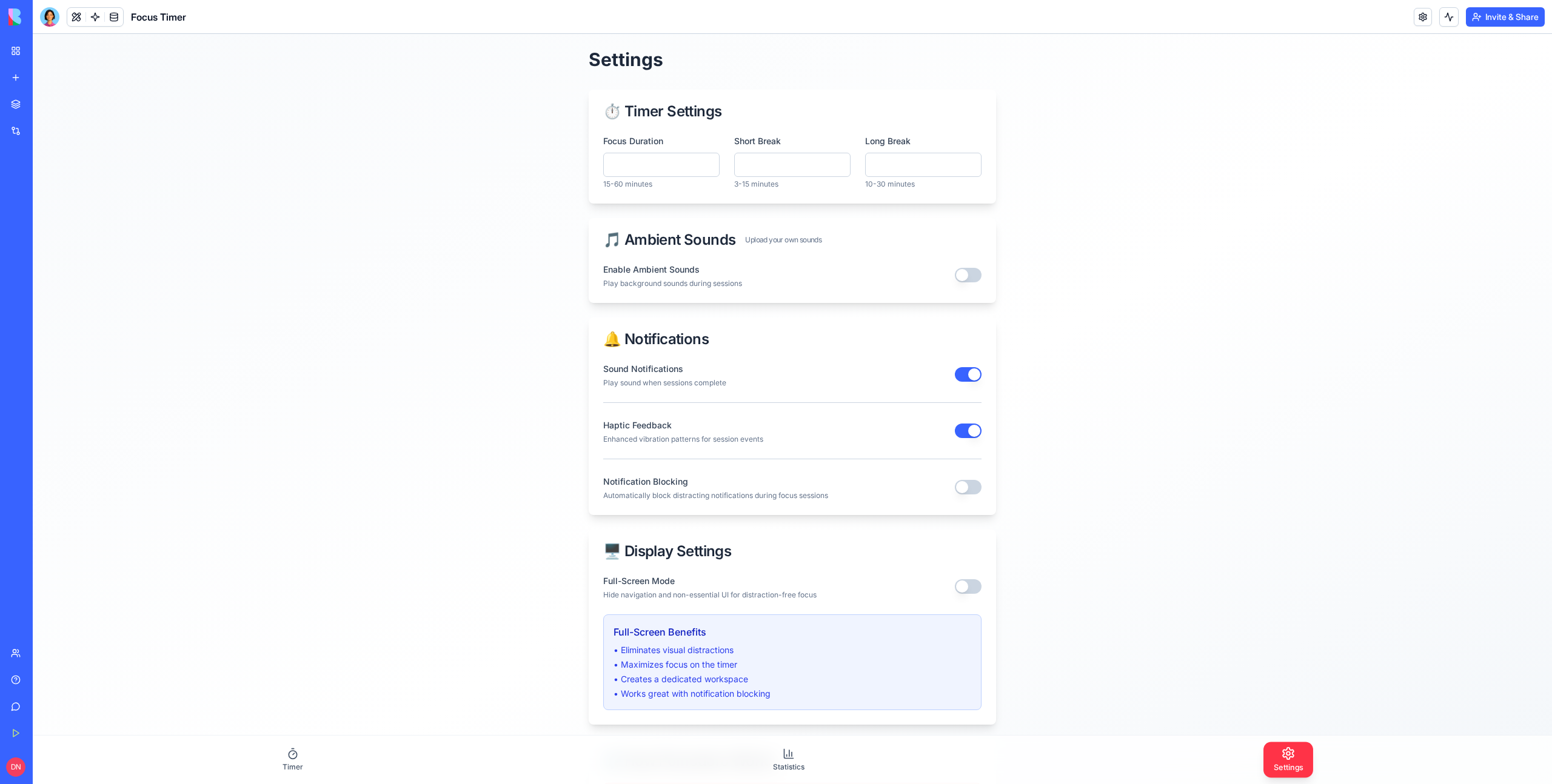
click at [966, 274] on button "button" at bounding box center [968, 275] width 27 height 15
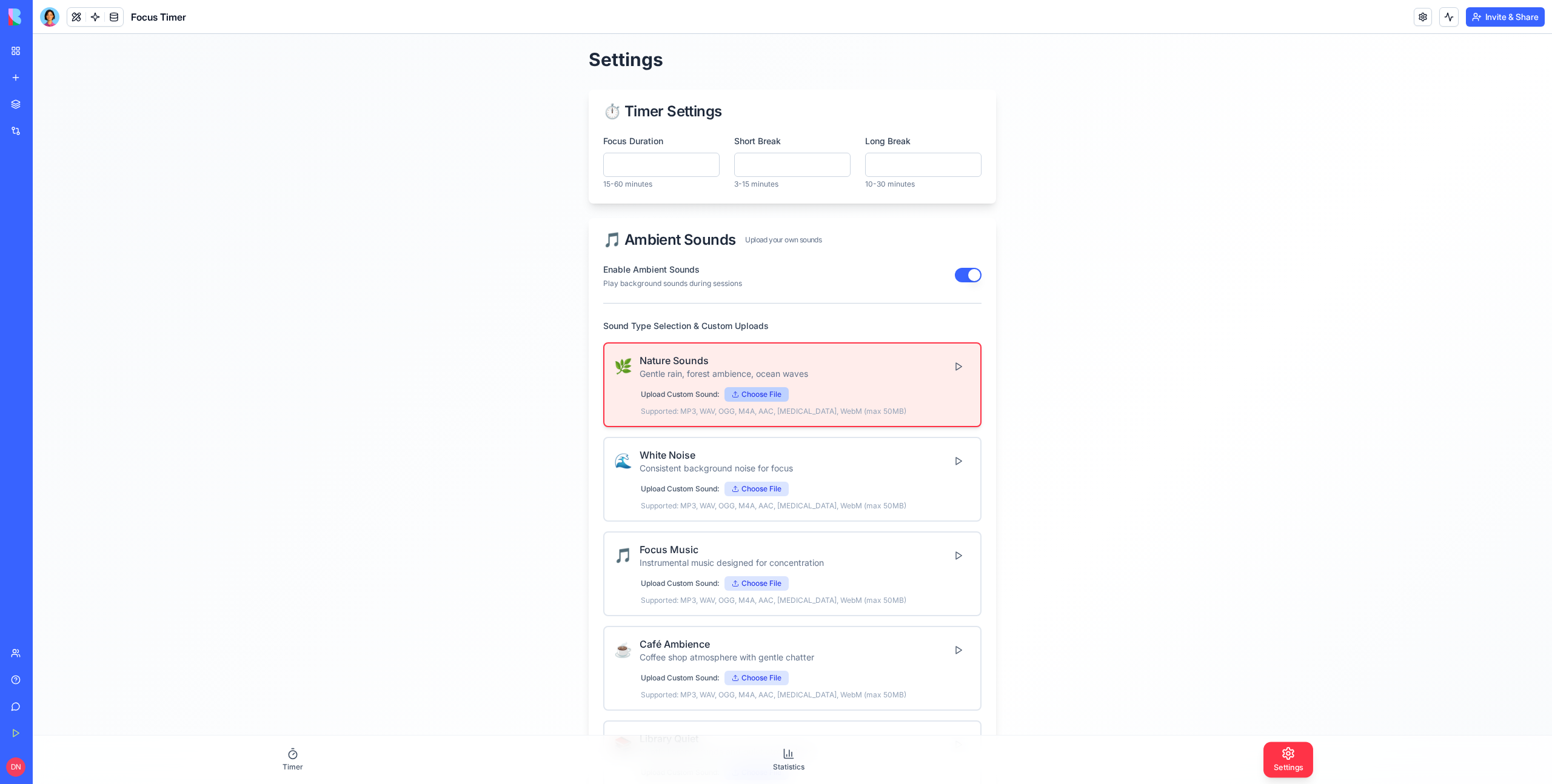
click at [764, 395] on label "Choose File" at bounding box center [756, 395] width 64 height 15
click at [32, 34] on input "Choose File" at bounding box center [32, 34] width 0 height 0
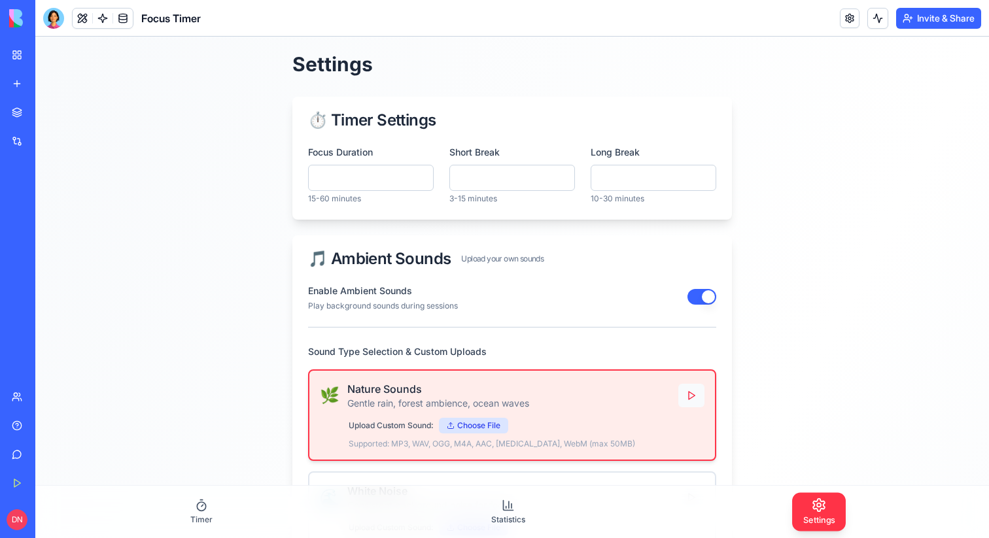
click at [685, 396] on button at bounding box center [691, 396] width 26 height 24
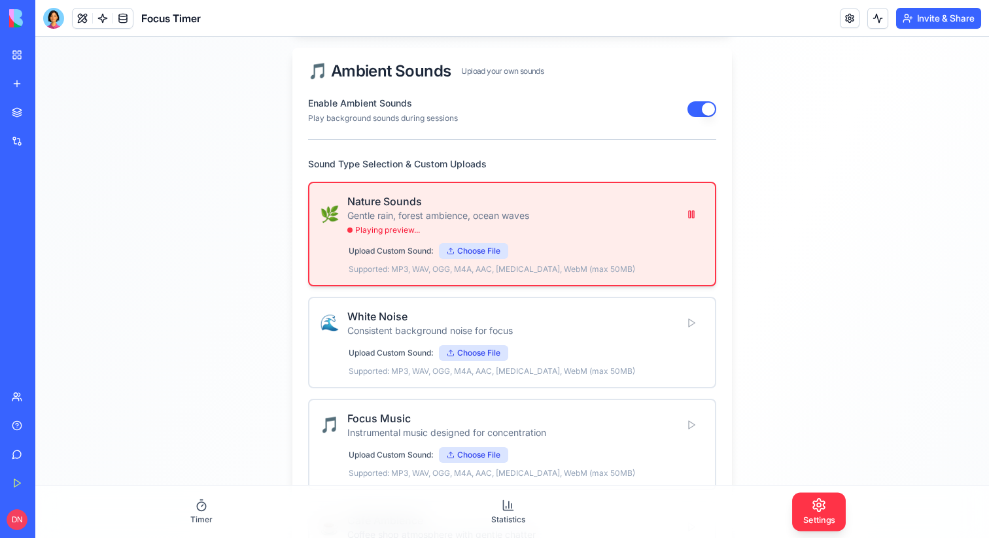
scroll to position [276, 0]
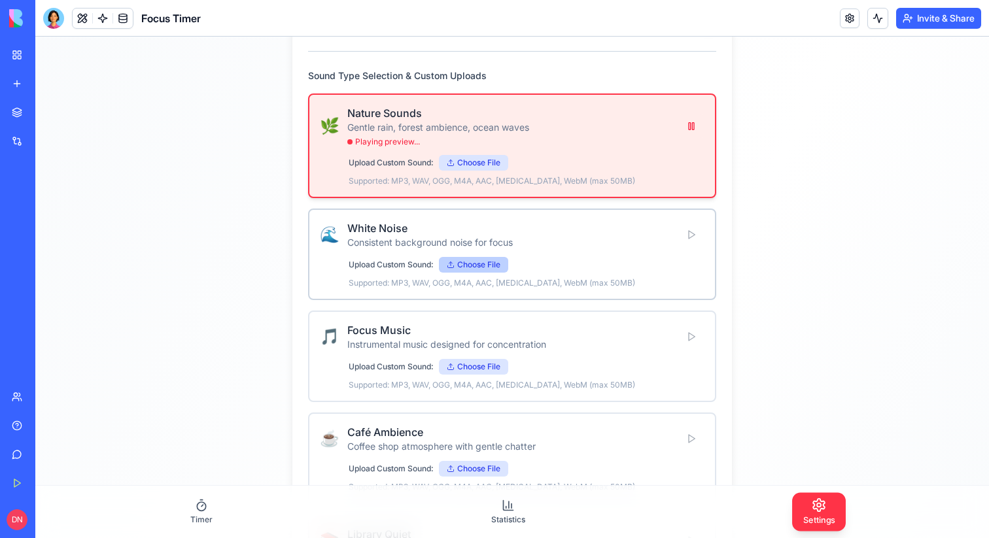
click at [494, 261] on label "Choose File" at bounding box center [473, 265] width 69 height 16
click at [35, 37] on input "Choose File" at bounding box center [35, 37] width 0 height 0
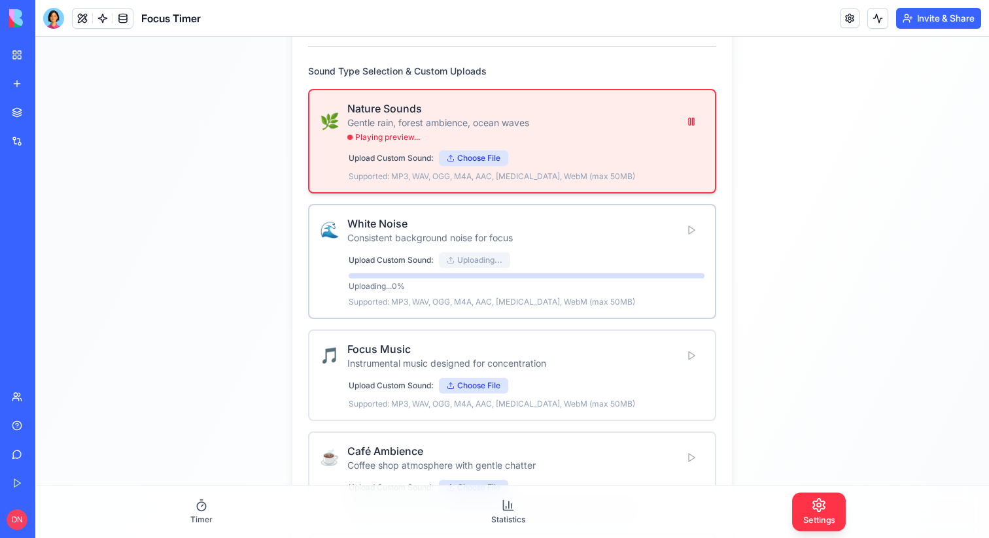
scroll to position [280, 0]
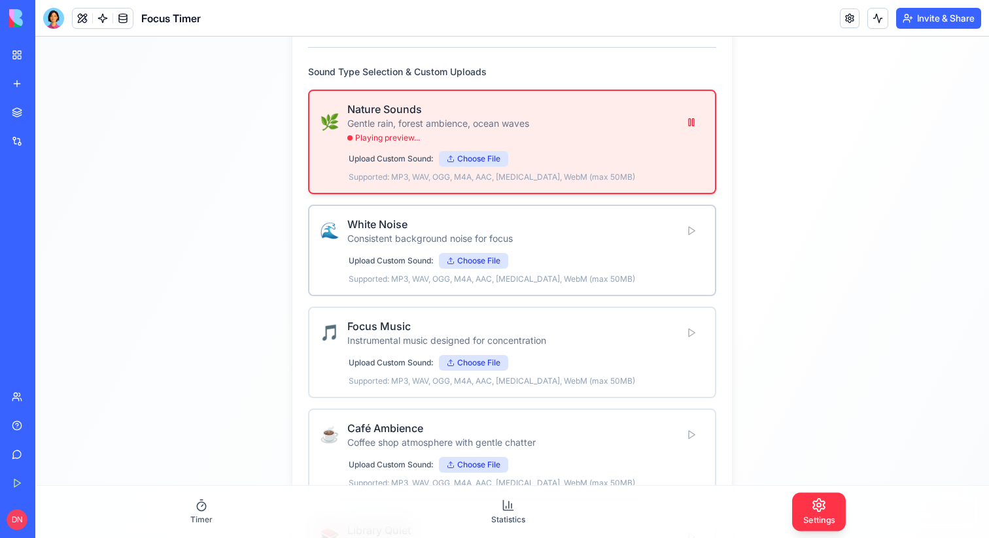
click at [692, 230] on div "🌊 White Noise Consistent background noise for focus" at bounding box center [512, 230] width 384 height 29
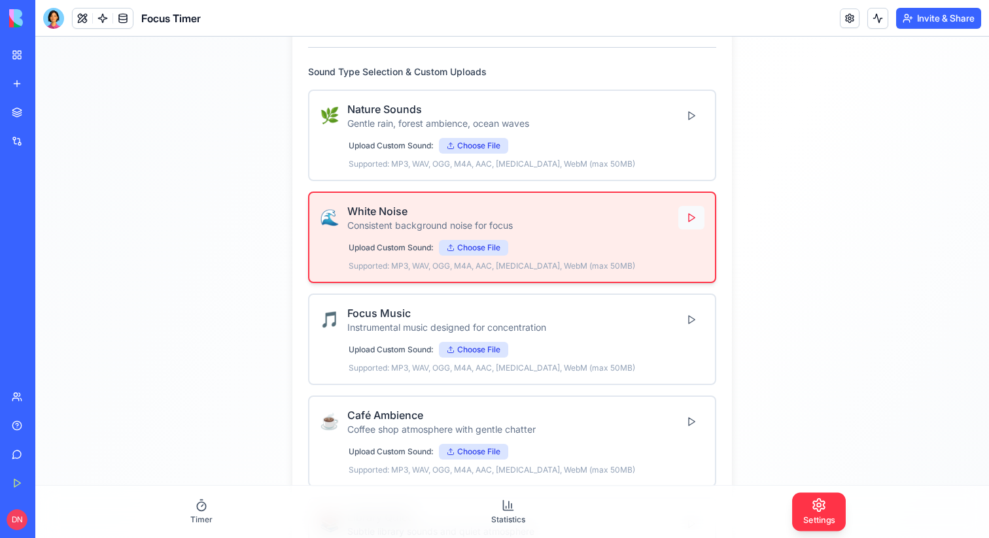
click at [688, 217] on button at bounding box center [691, 218] width 26 height 24
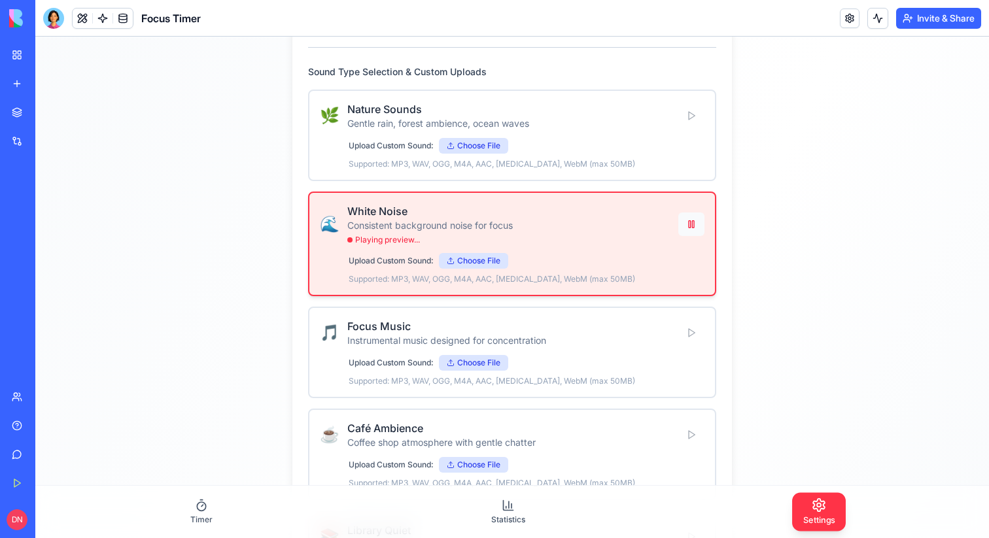
click at [693, 223] on button at bounding box center [691, 225] width 26 height 24
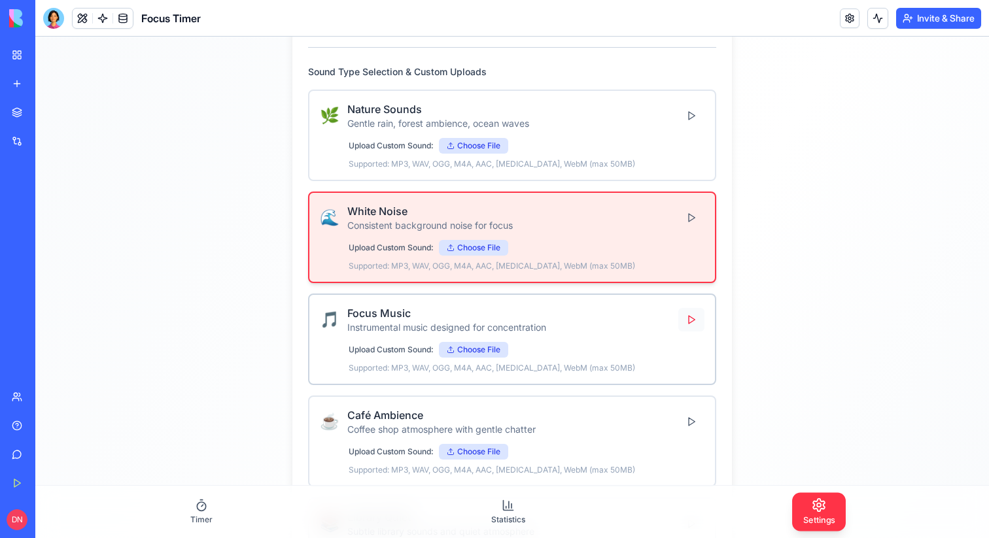
click at [694, 316] on button at bounding box center [691, 320] width 26 height 24
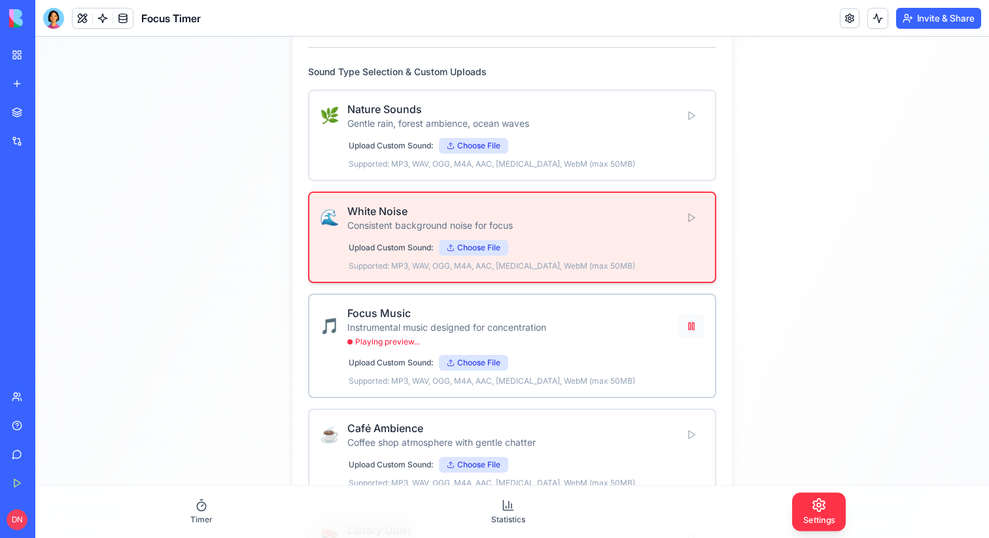
click at [691, 324] on button at bounding box center [691, 327] width 26 height 24
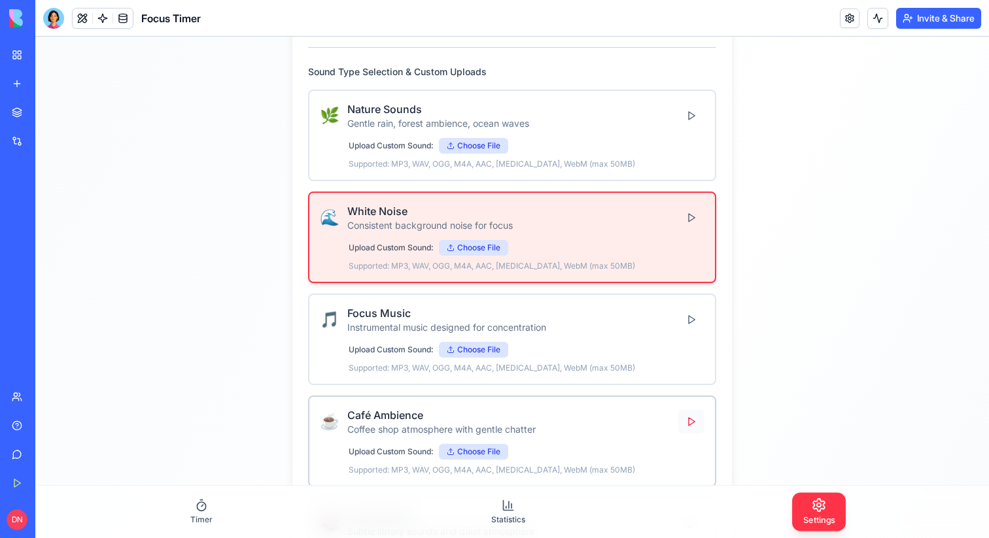
click at [695, 417] on button at bounding box center [691, 422] width 26 height 24
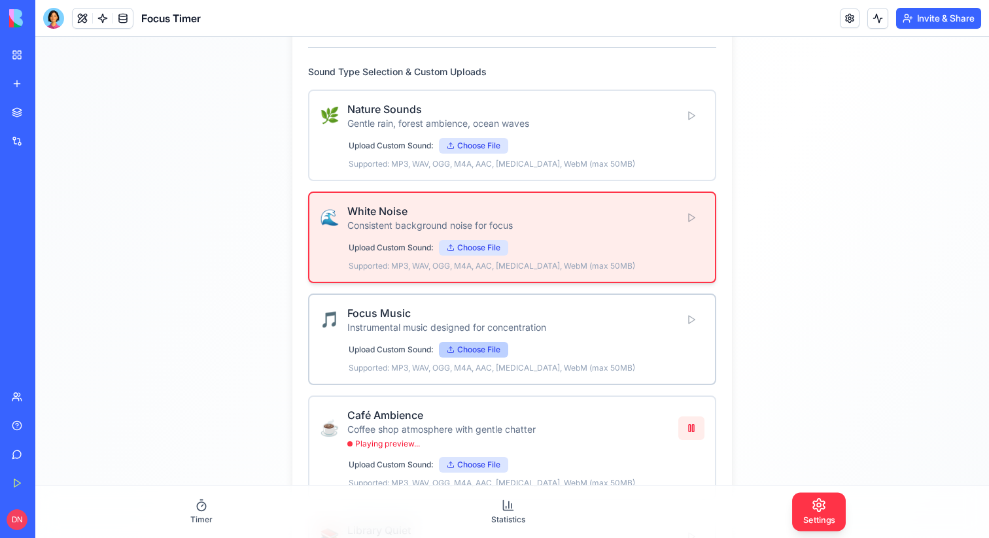
click at [468, 350] on label "Choose File" at bounding box center [473, 350] width 69 height 16
click at [35, 37] on input "Choose File" at bounding box center [35, 37] width 0 height 0
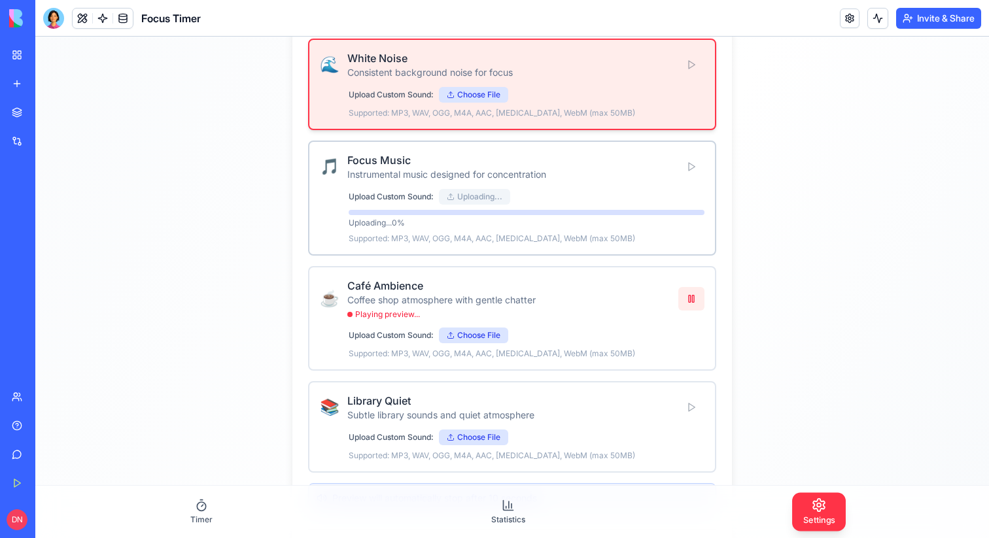
scroll to position [486, 0]
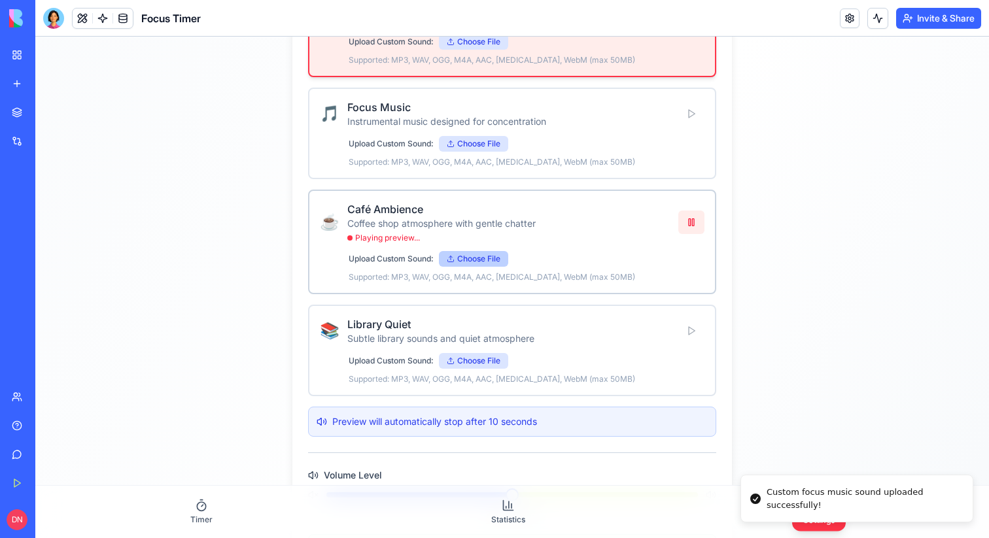
click at [485, 261] on label "Choose File" at bounding box center [473, 259] width 69 height 16
click at [35, 37] on input "Choose File" at bounding box center [35, 37] width 0 height 0
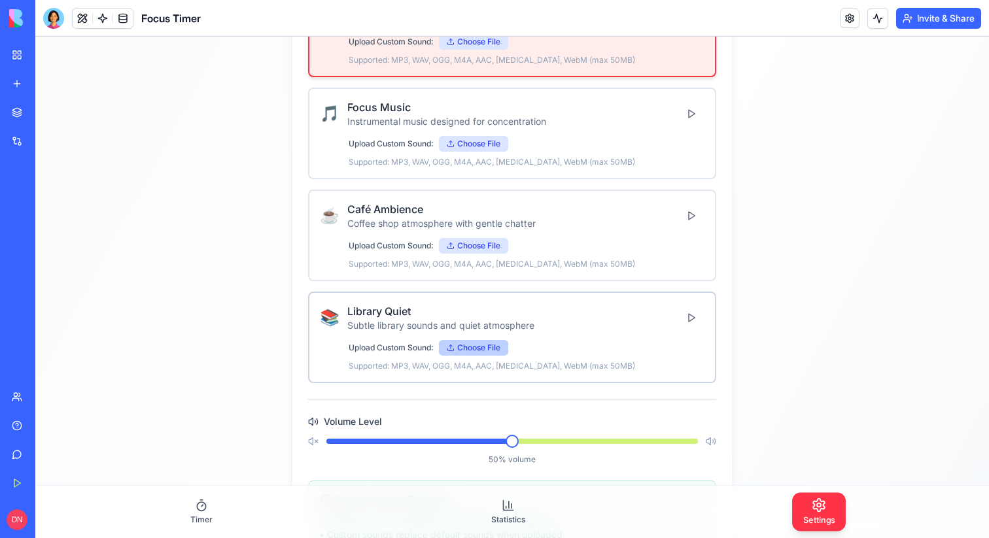
click at [479, 347] on label "Choose File" at bounding box center [473, 348] width 69 height 16
click at [35, 37] on input "Choose File" at bounding box center [35, 37] width 0 height 0
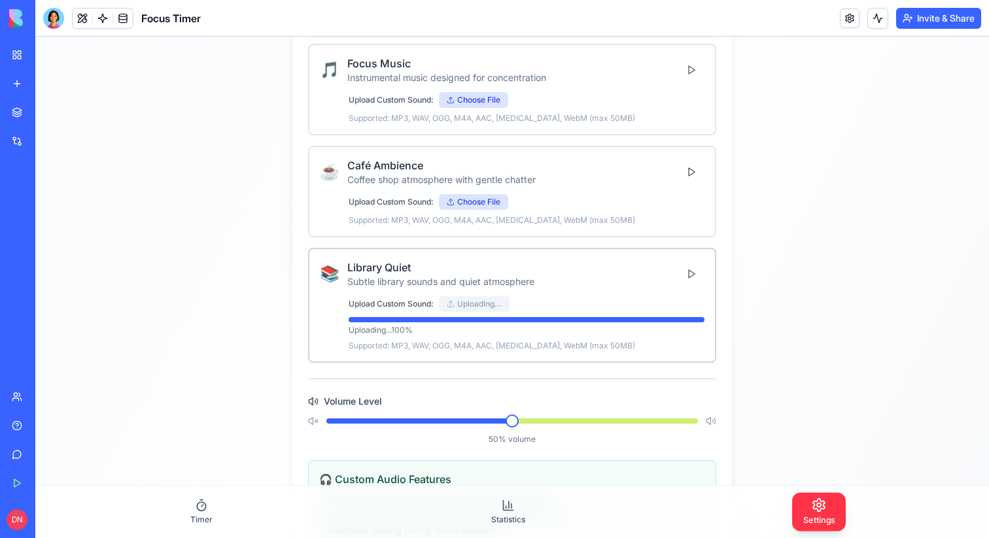
scroll to position [538, 0]
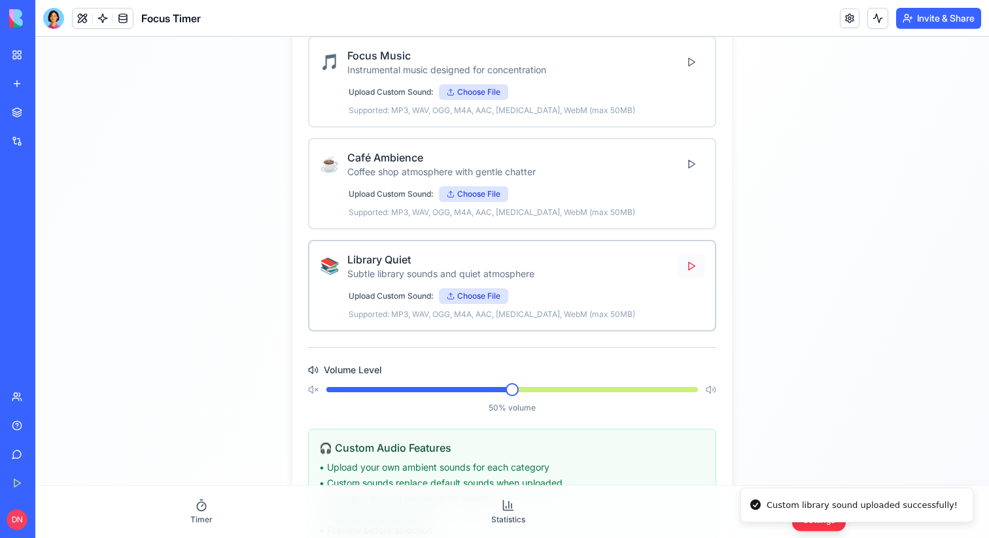
click at [690, 271] on button at bounding box center [691, 266] width 26 height 24
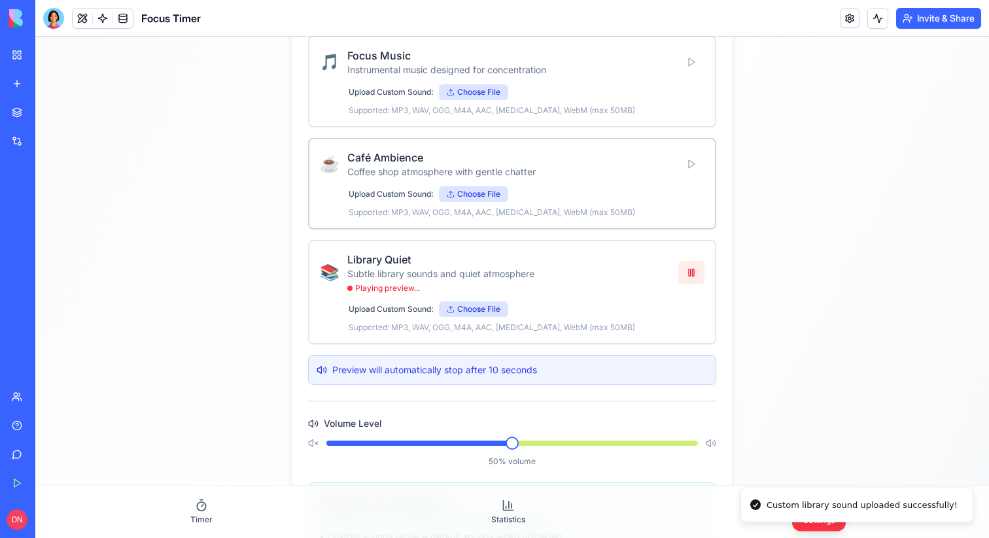
click at [694, 166] on div "☕ Café Ambience Coffee shop atmosphere with gentle chatter" at bounding box center [512, 164] width 384 height 29
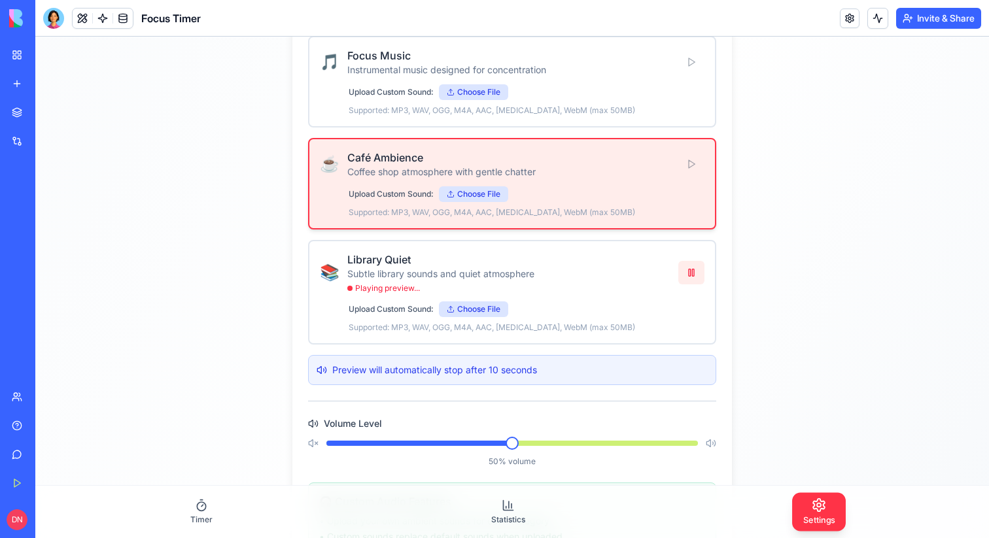
click at [687, 165] on div "☕ Café Ambience Coffee shop atmosphere with gentle chatter" at bounding box center [512, 164] width 384 height 29
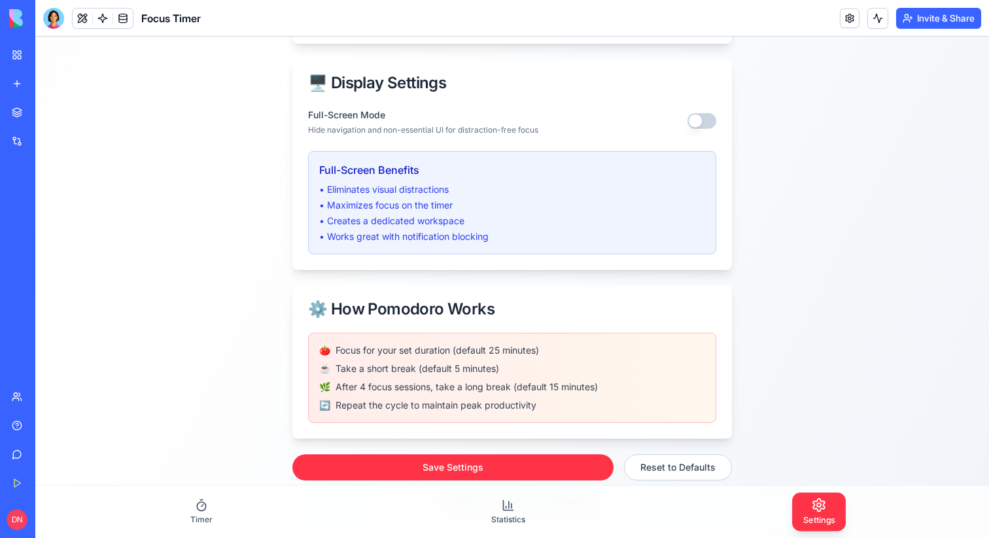
scroll to position [1389, 0]
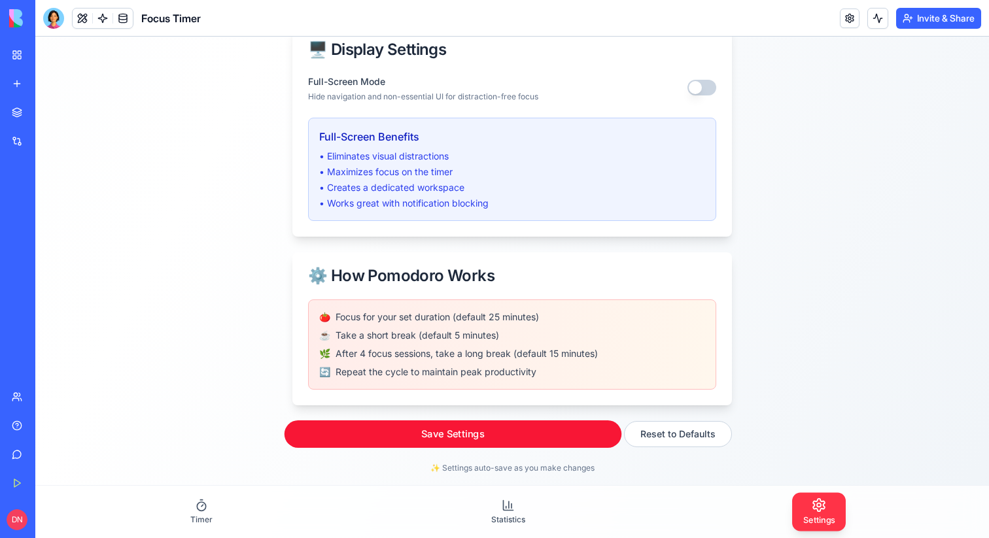
click at [469, 426] on button "Save Settings" at bounding box center [452, 433] width 337 height 27
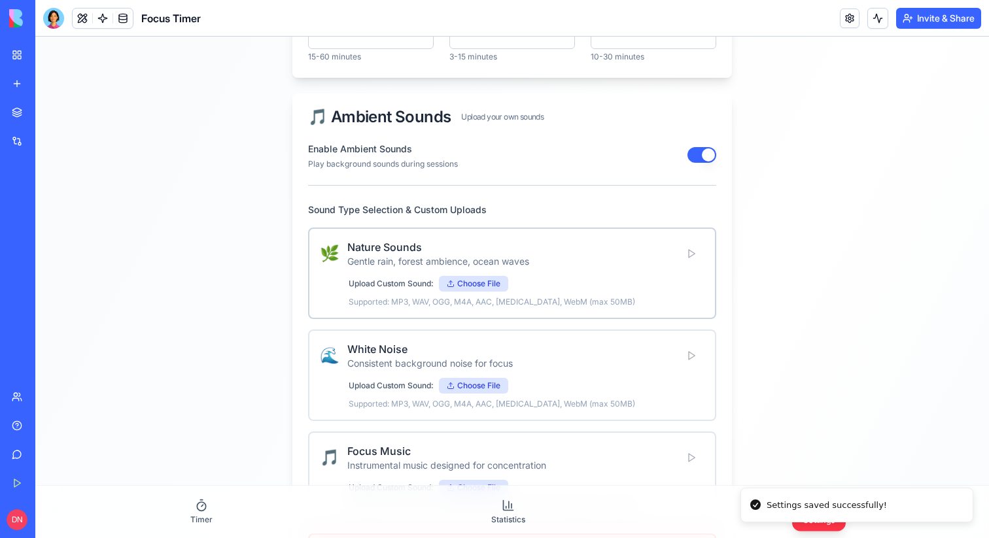
scroll to position [0, 0]
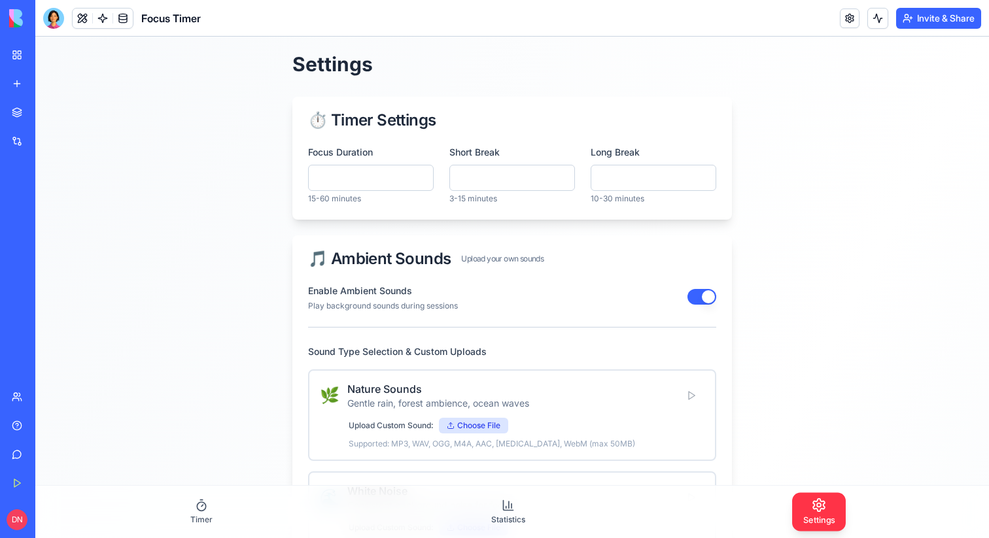
click at [81, 22] on button at bounding box center [83, 19] width 20 height 20
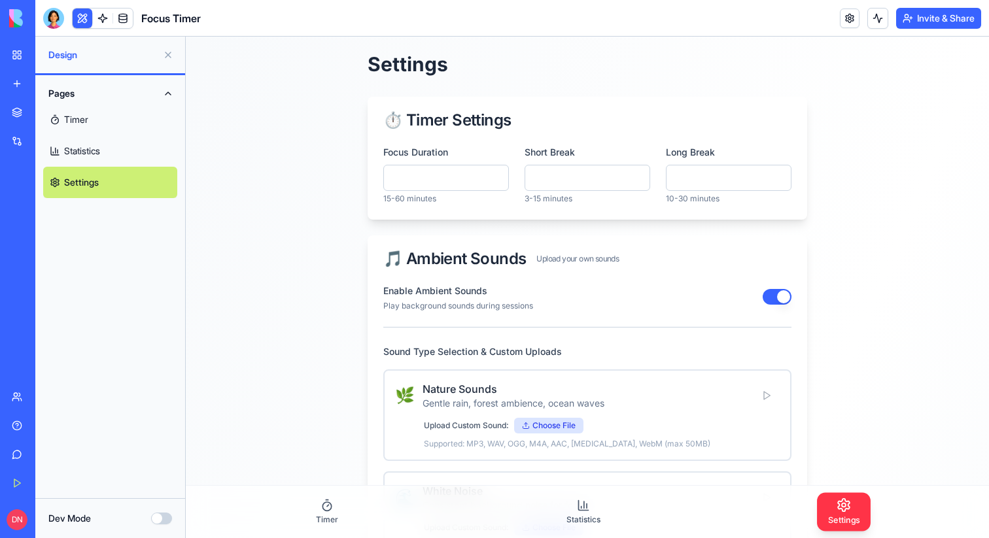
click at [97, 116] on link "Timer" at bounding box center [110, 119] width 134 height 31
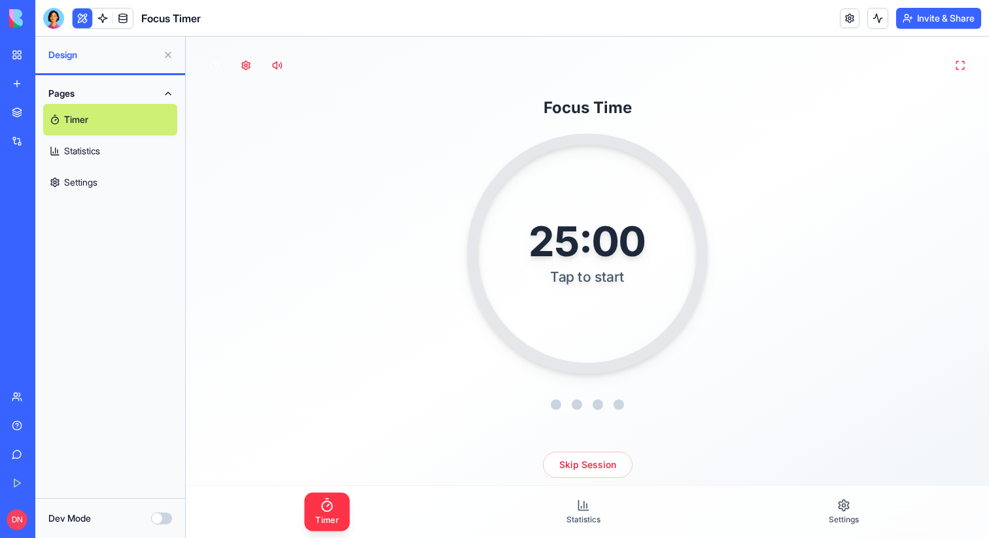
click at [562, 282] on div "Tap to start" at bounding box center [587, 276] width 116 height 19
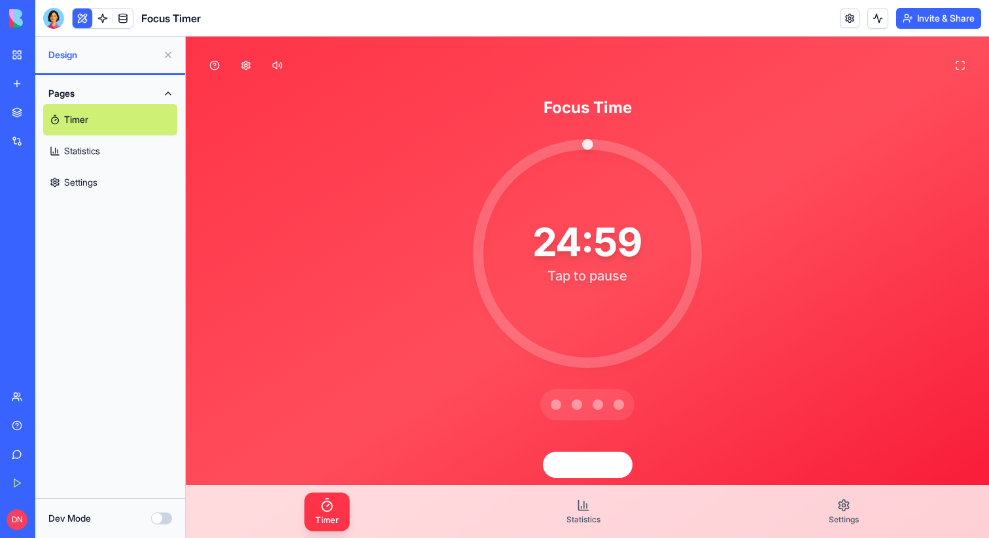
scroll to position [52, 0]
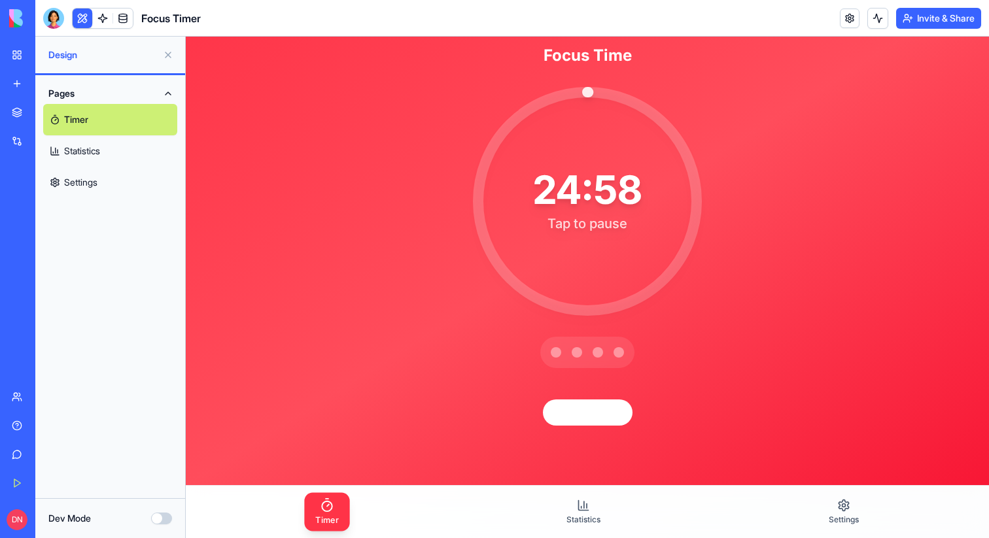
drag, startPoint x: 584, startPoint y: 409, endPoint x: 607, endPoint y: 380, distance: 37.3
click at [607, 380] on div "Focus Time 24:58 Tap to pause Skip Session" at bounding box center [587, 235] width 803 height 502
click at [588, 429] on div "Focus Time 24:57 Tap to pause Skip Session" at bounding box center [587, 235] width 803 height 502
click at [588, 417] on button "Skip Session" at bounding box center [587, 412] width 94 height 27
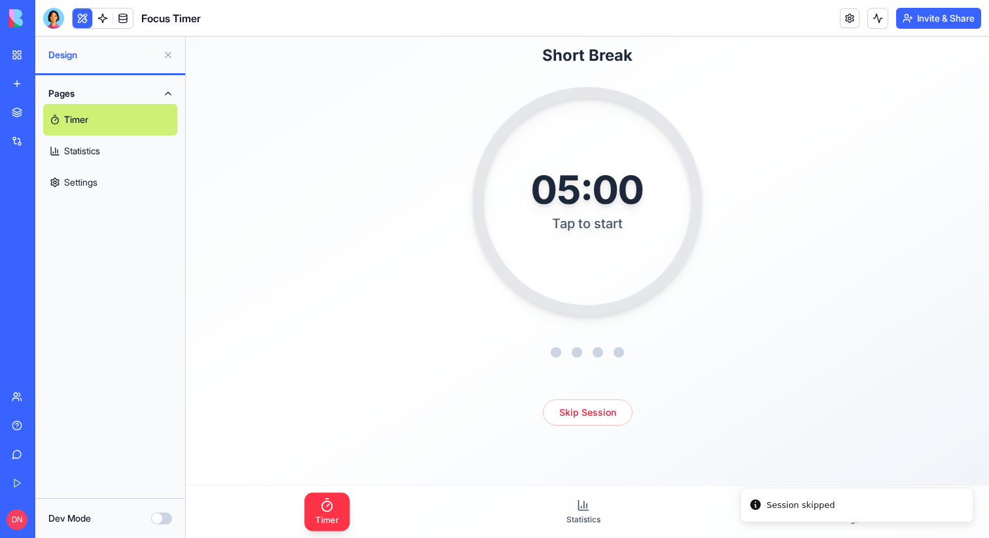
scroll to position [0, 0]
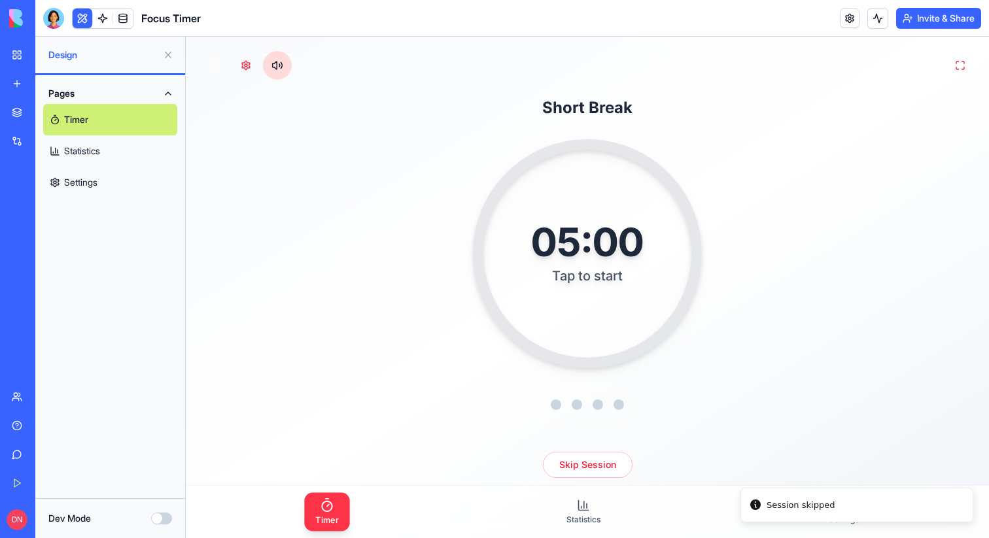
click at [275, 64] on button at bounding box center [277, 65] width 29 height 29
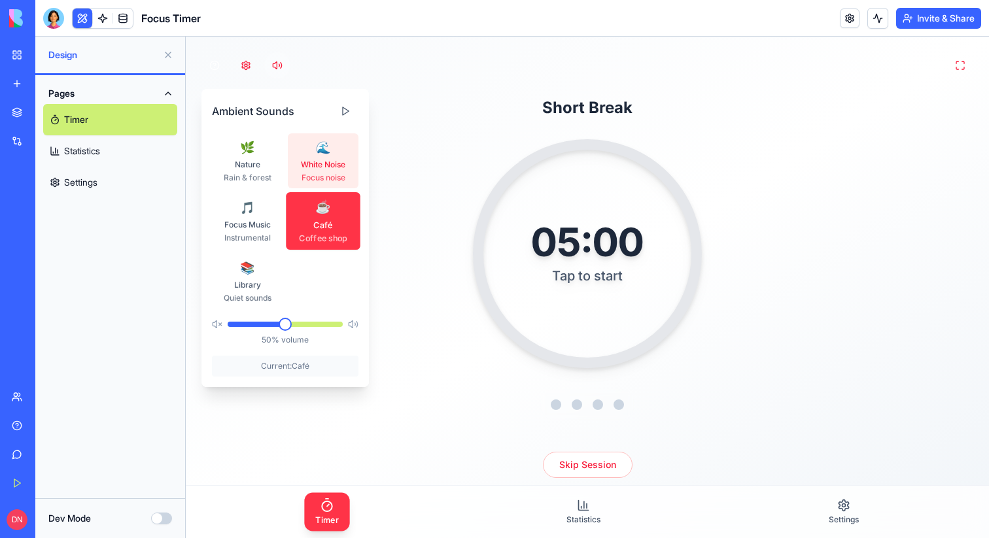
click at [332, 165] on span "White Noise" at bounding box center [323, 165] width 44 height 10
click at [346, 112] on button at bounding box center [345, 111] width 26 height 24
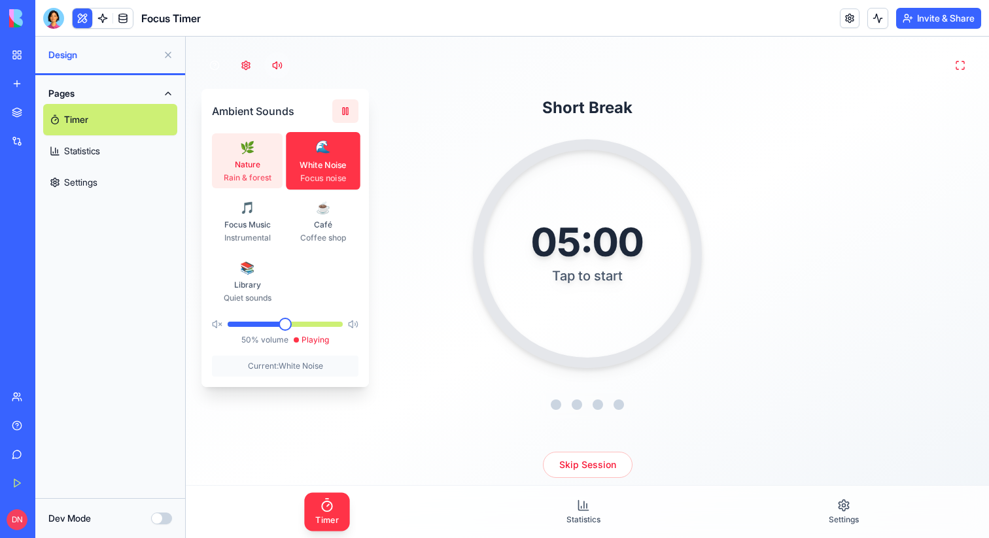
click at [260, 159] on button "🌿 Nature Rain & forest" at bounding box center [247, 160] width 71 height 55
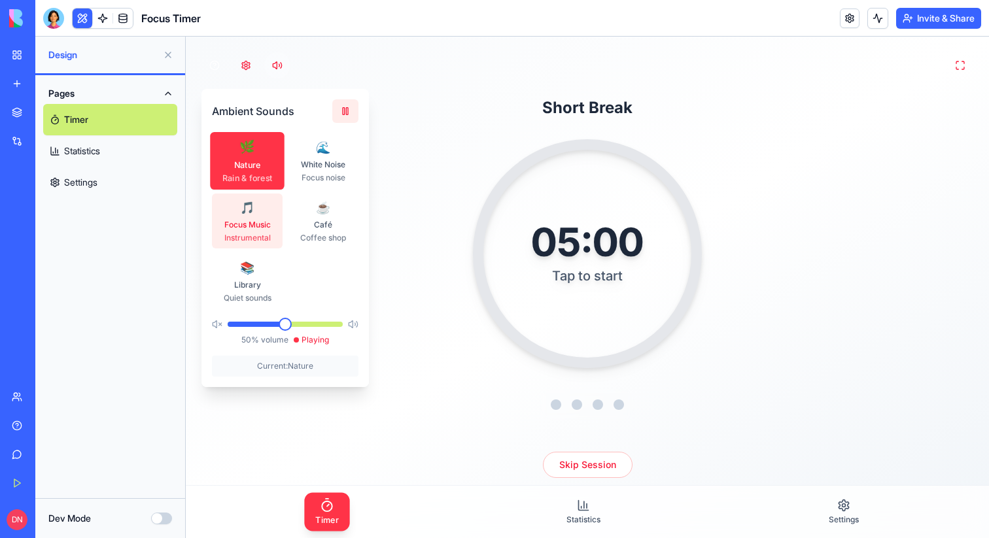
click at [242, 220] on span "Focus Music" at bounding box center [247, 225] width 46 height 10
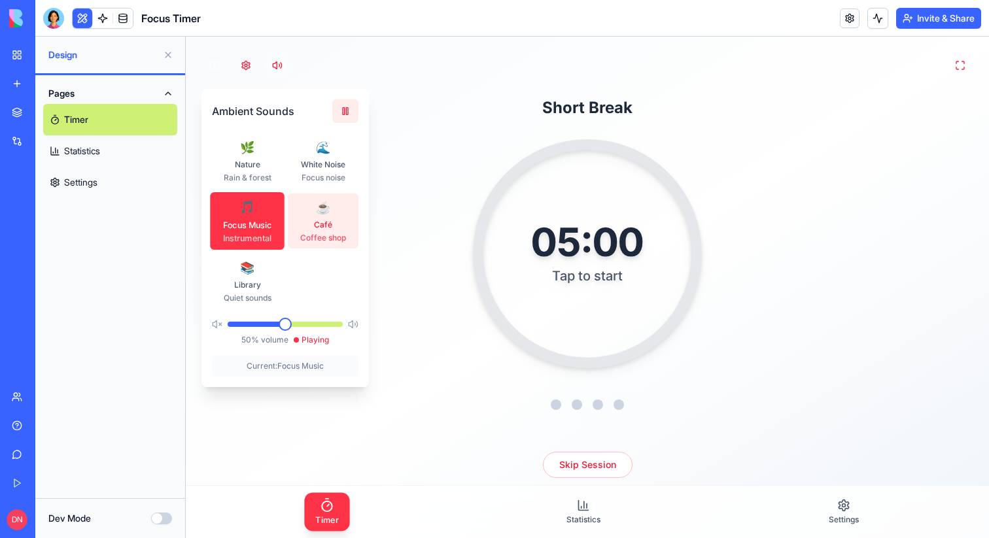
click at [318, 220] on span "Café" at bounding box center [323, 225] width 18 height 10
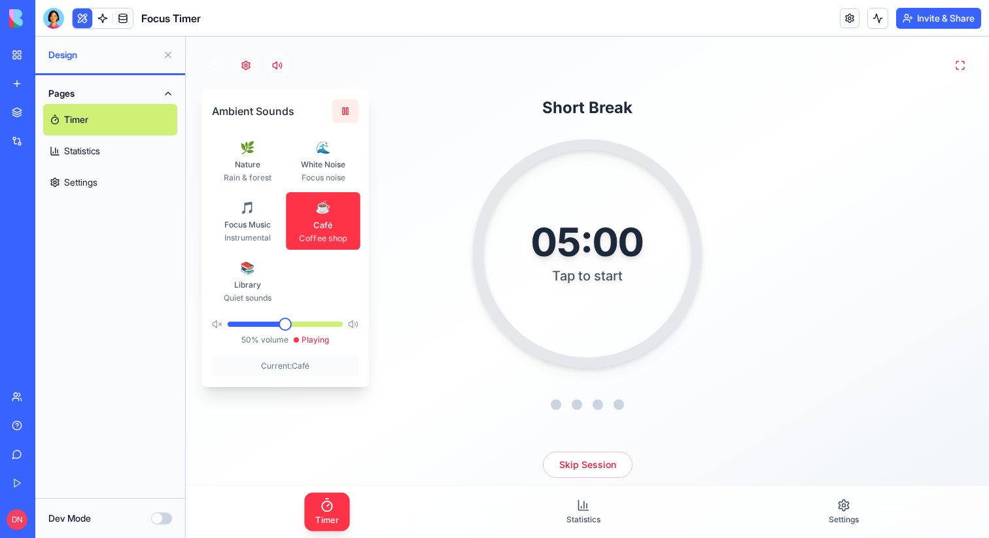
click at [409, 99] on div "Ambient Sounds 🌿 Nature Rain & forest 🌊 White Noise Focus noise 🎵 Focus Music I…" at bounding box center [587, 288] width 803 height 502
click at [118, 18] on span at bounding box center [123, 18] width 37 height 37
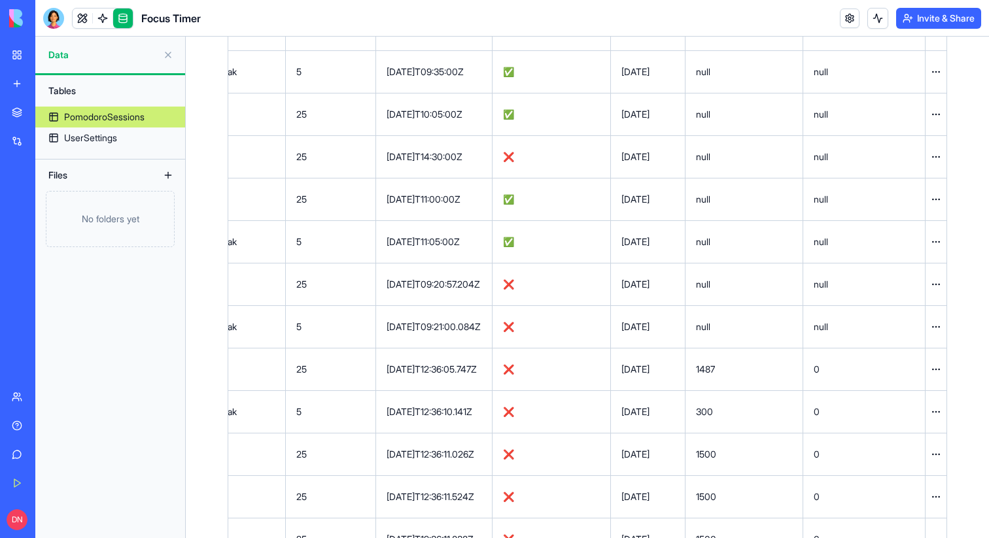
scroll to position [261, 0]
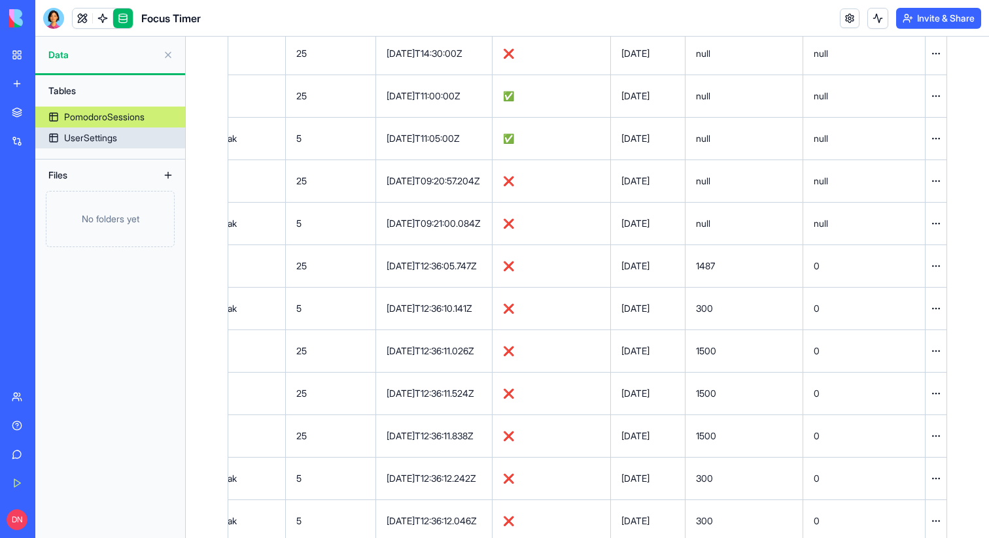
click at [108, 143] on div "UserSettings" at bounding box center [90, 137] width 53 height 13
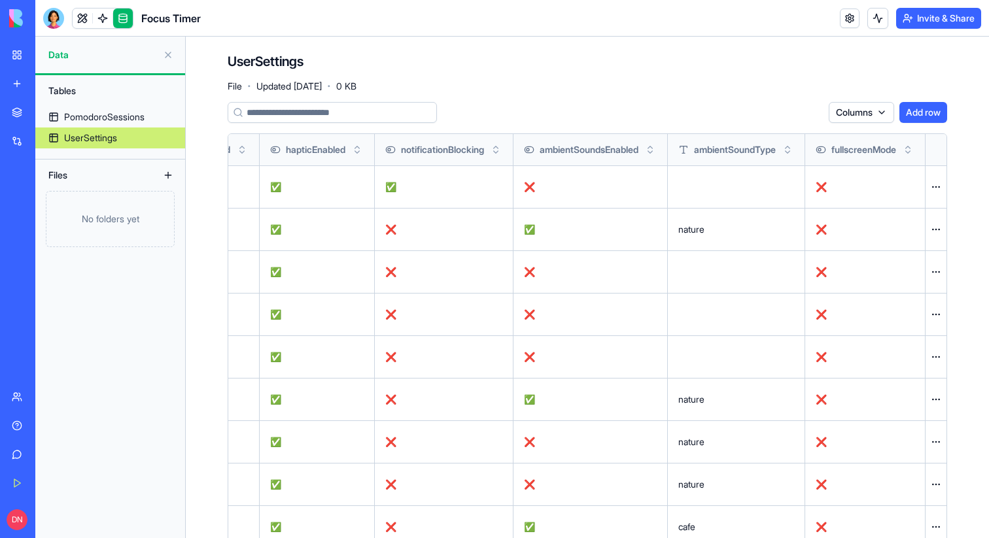
scroll to position [36, 0]
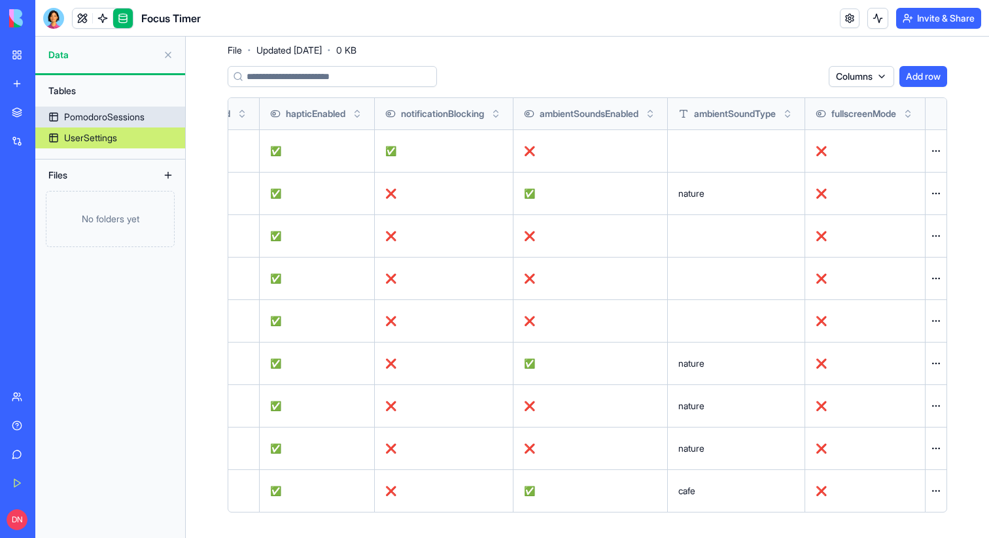
click at [113, 114] on div "PomodoroSessions" at bounding box center [104, 117] width 80 height 13
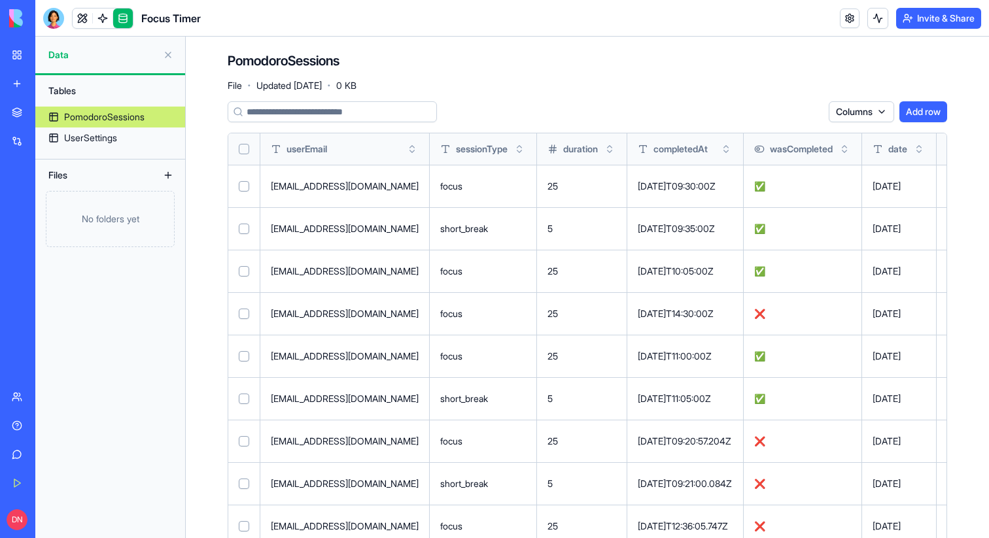
scroll to position [0, 259]
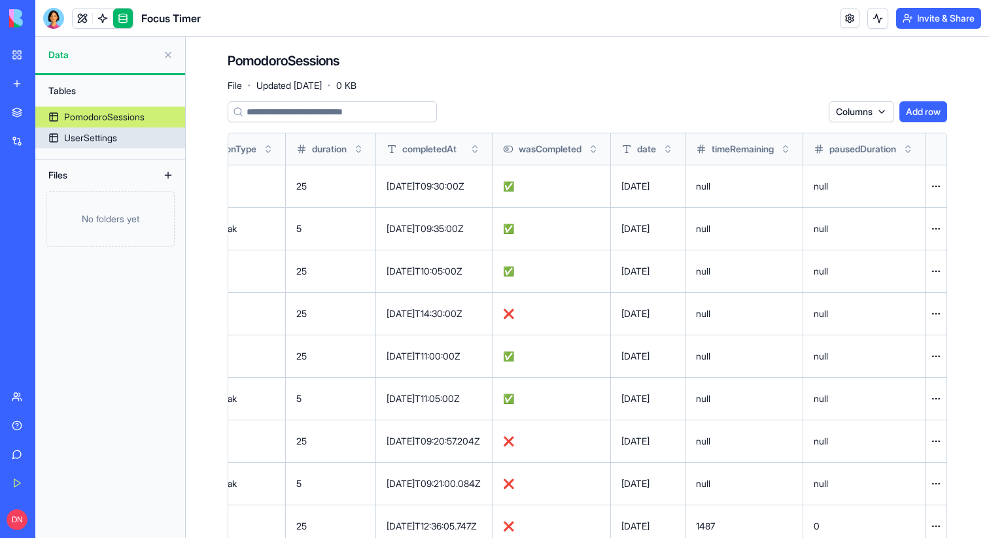
click at [111, 142] on div "UserSettings" at bounding box center [90, 137] width 53 height 13
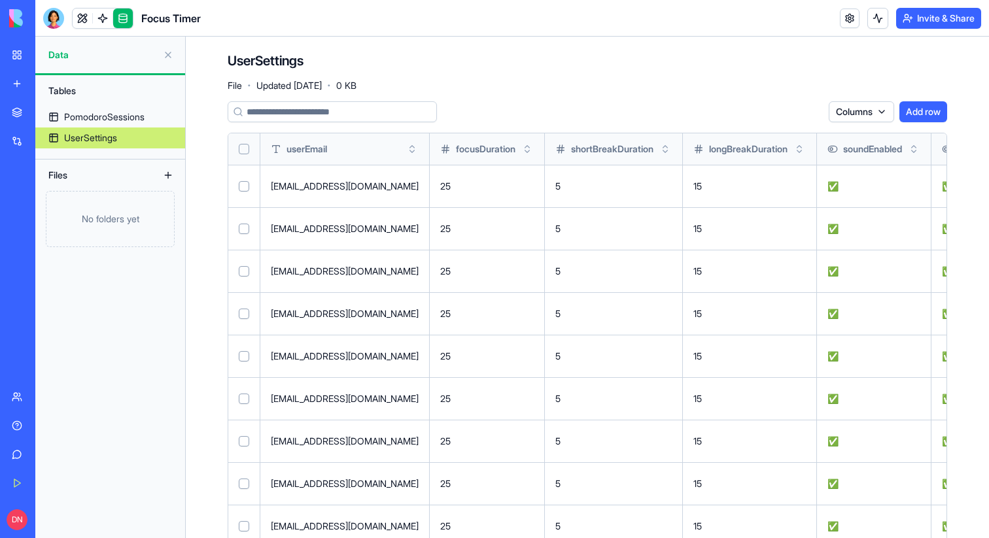
scroll to position [0, 11]
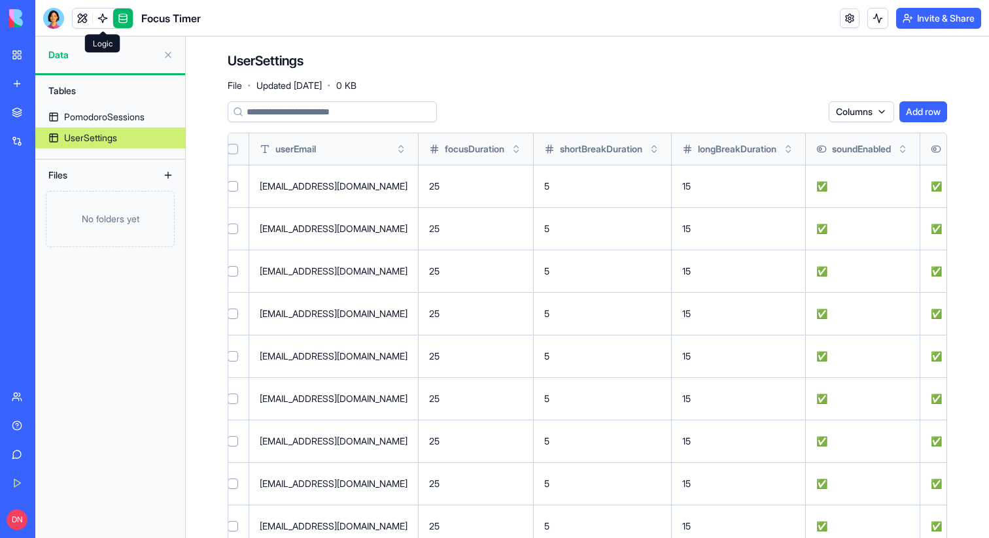
click at [102, 21] on link at bounding box center [103, 19] width 20 height 20
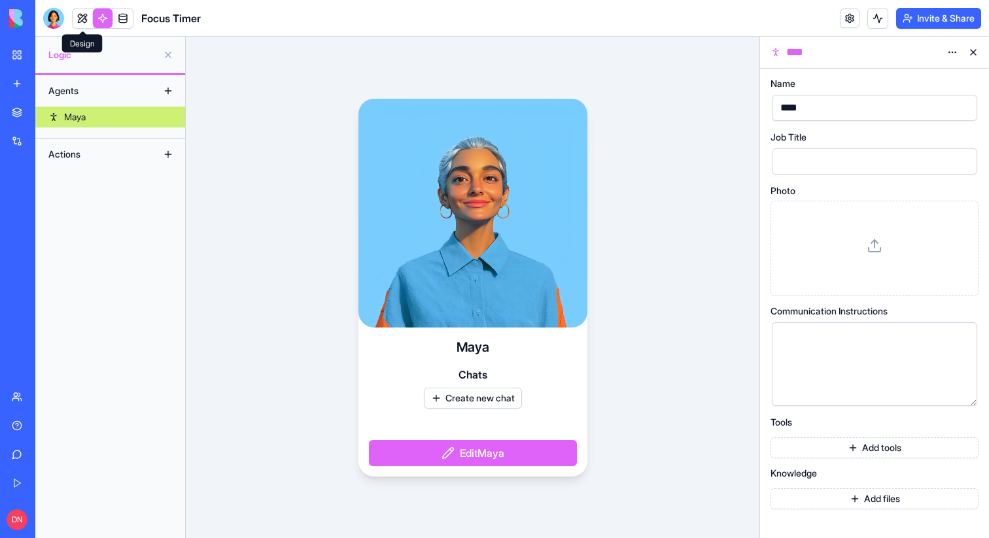
click at [80, 28] on span at bounding box center [82, 31] width 7 height 7
click at [82, 18] on link at bounding box center [83, 19] width 20 height 20
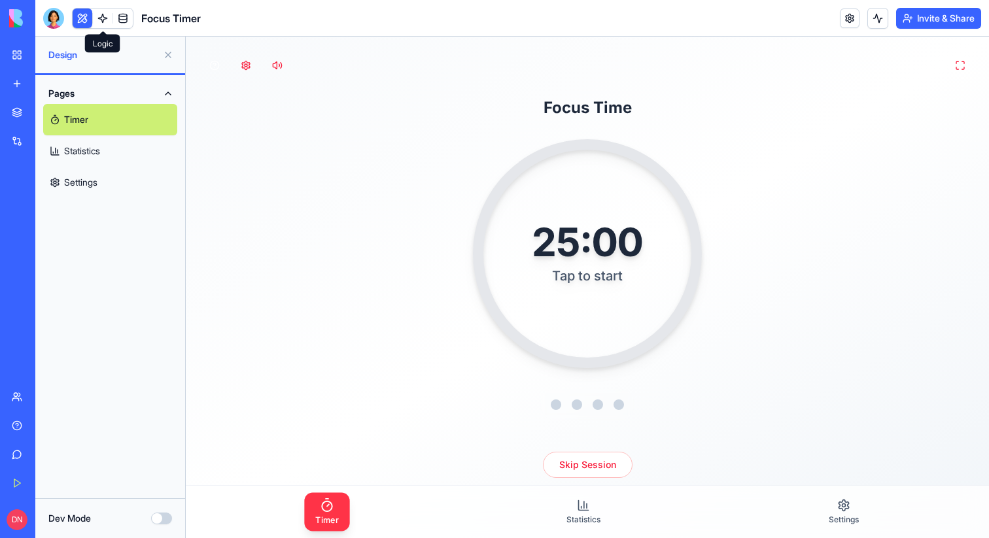
click at [104, 23] on link at bounding box center [103, 19] width 20 height 20
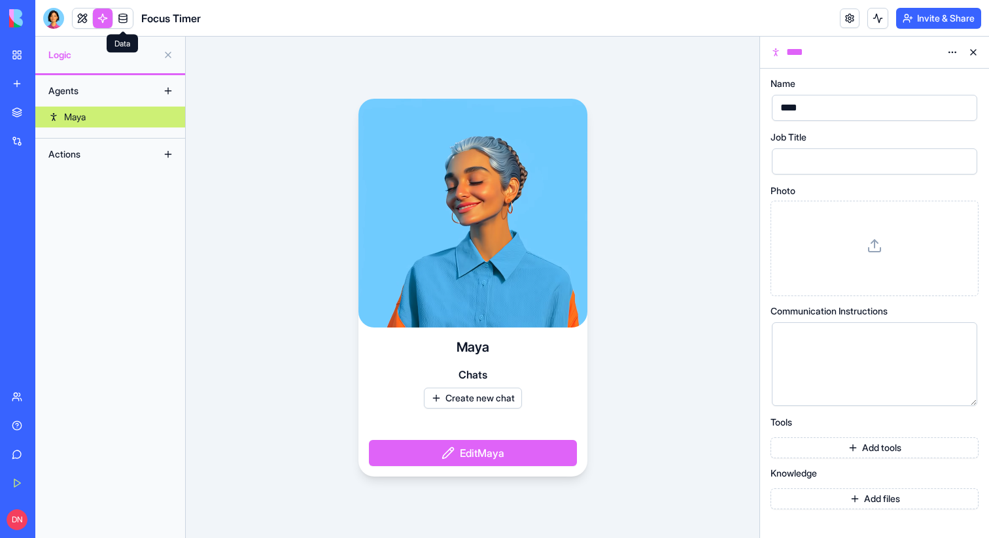
click at [122, 10] on link at bounding box center [123, 19] width 20 height 20
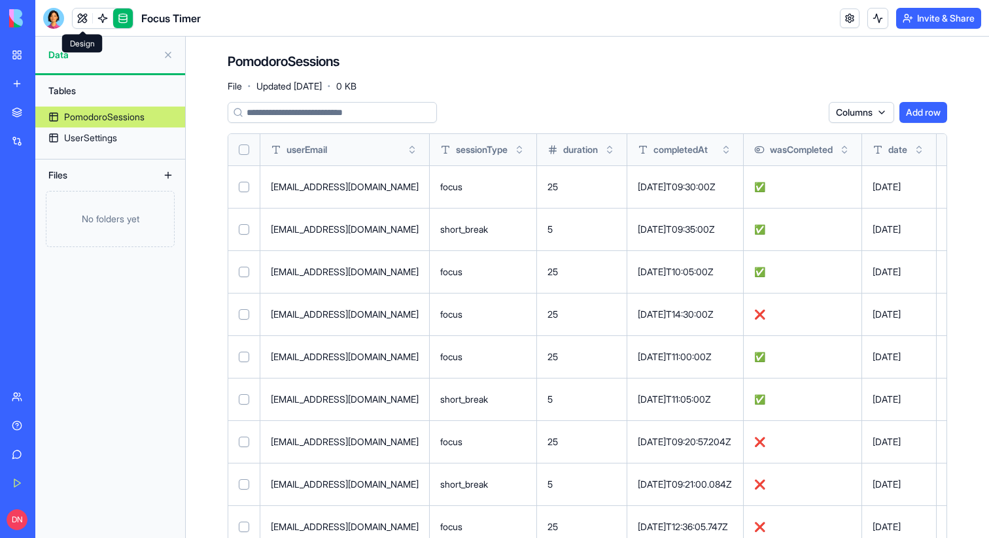
click at [80, 20] on link at bounding box center [83, 19] width 20 height 20
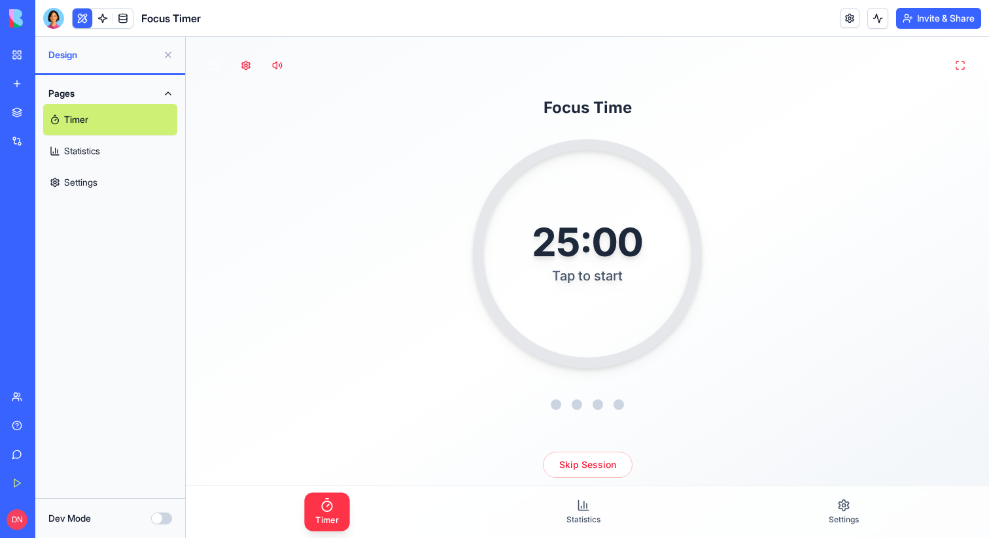
click at [112, 150] on link "Statistics" at bounding box center [110, 150] width 134 height 31
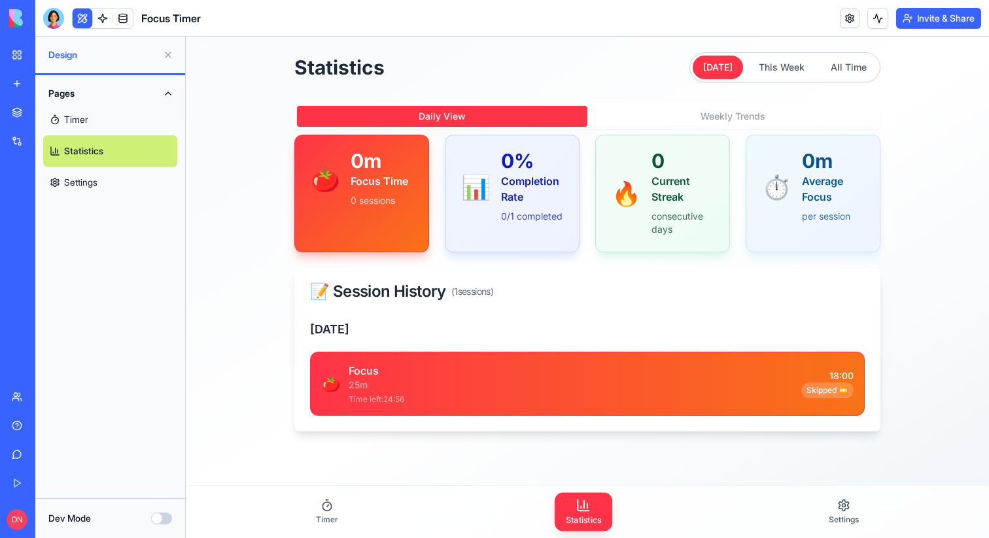
click at [101, 184] on link "Settings" at bounding box center [110, 182] width 134 height 31
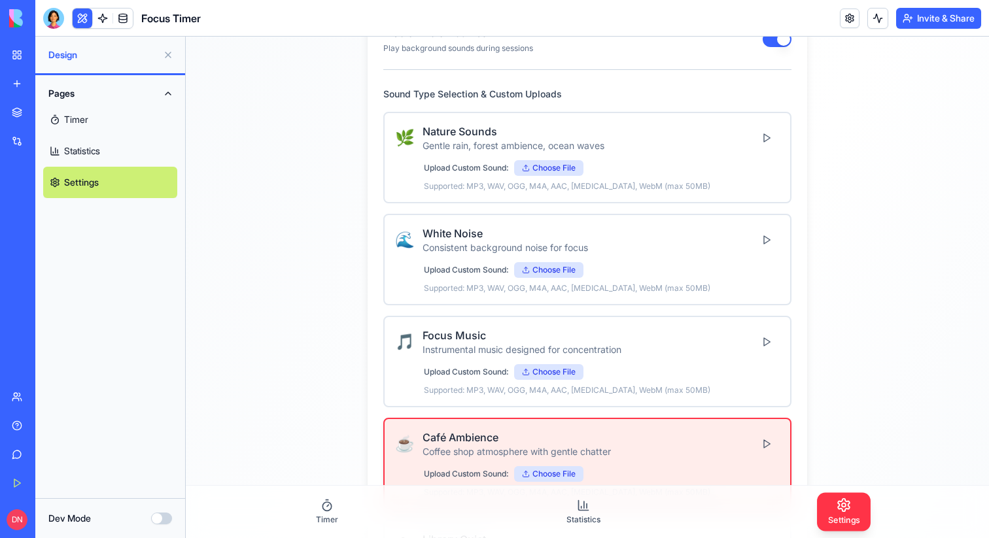
scroll to position [264, 0]
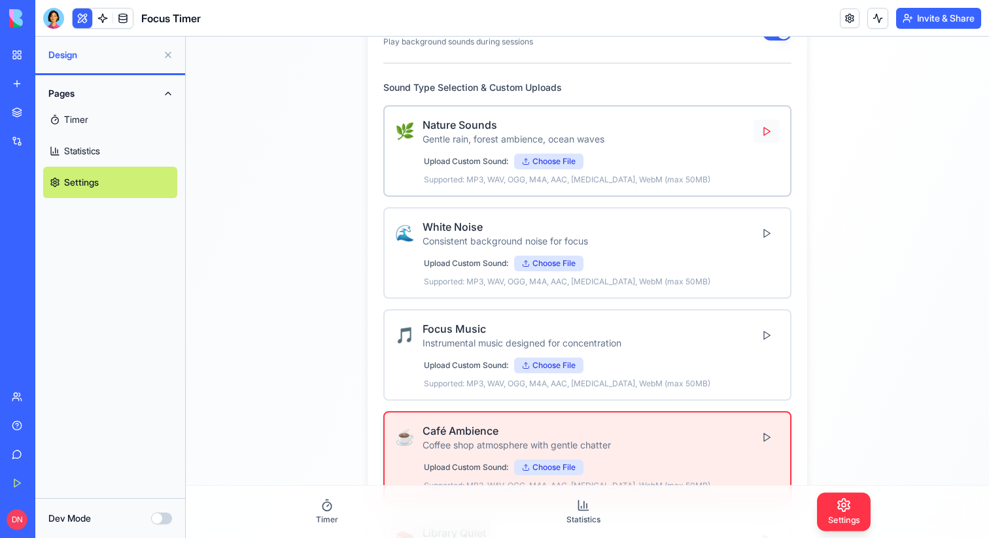
click at [764, 127] on button at bounding box center [766, 132] width 26 height 24
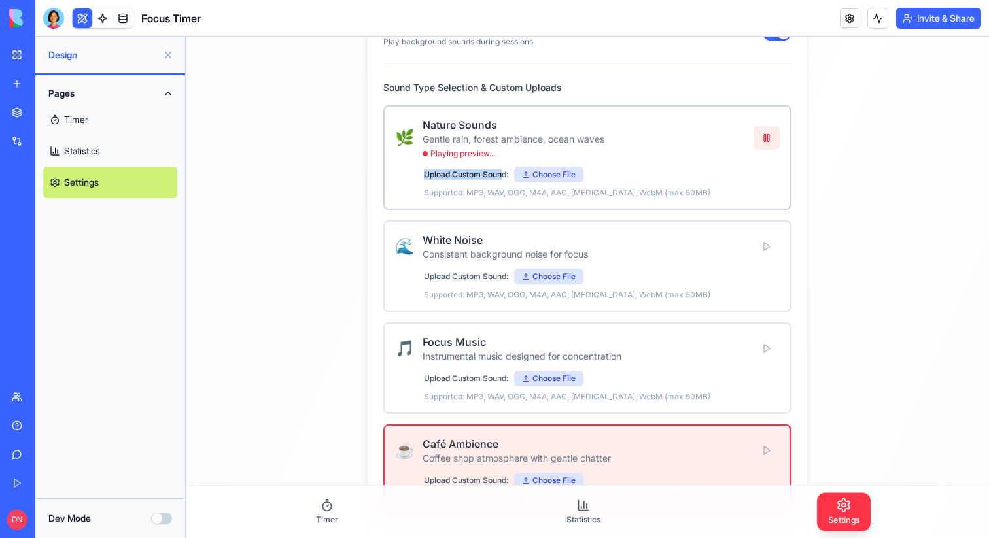
drag, startPoint x: 424, startPoint y: 175, endPoint x: 502, endPoint y: 176, distance: 77.2
click at [502, 176] on label "Upload Custom Sound:" at bounding box center [466, 174] width 85 height 10
copy label "Upload Custom Soun"
click at [163, 524] on button "Dev Mode" at bounding box center [161, 519] width 21 height 12
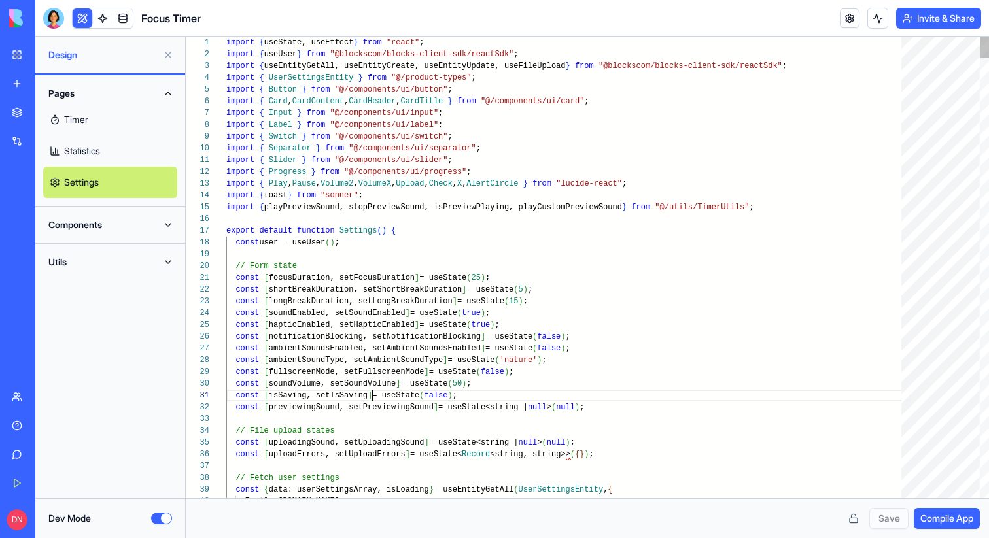
scroll to position [0, 146]
type textarea "**********"
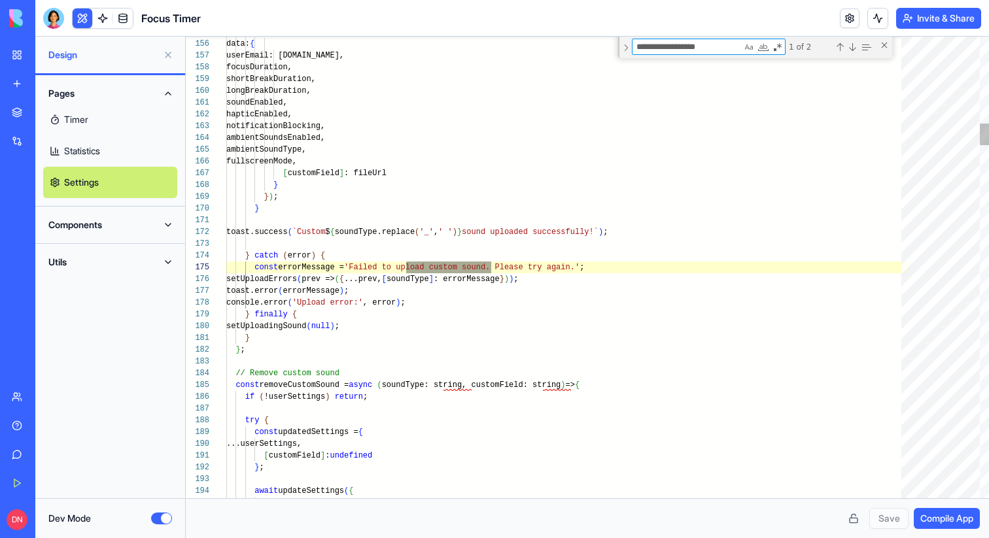
scroll to position [118, 265]
type textarea "**********"
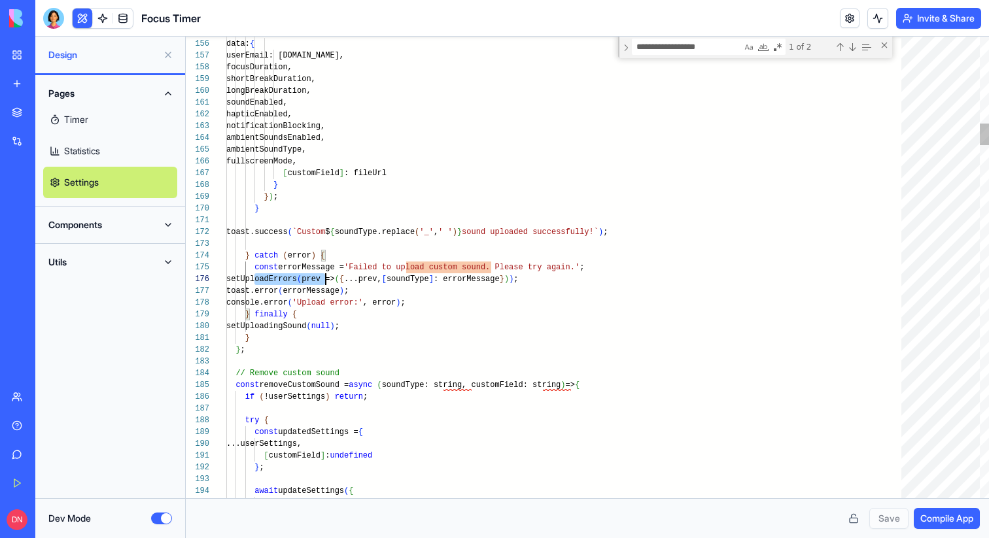
scroll to position [59, 99]
click at [856, 47] on div "Next Match (Enter)" at bounding box center [852, 47] width 10 height 10
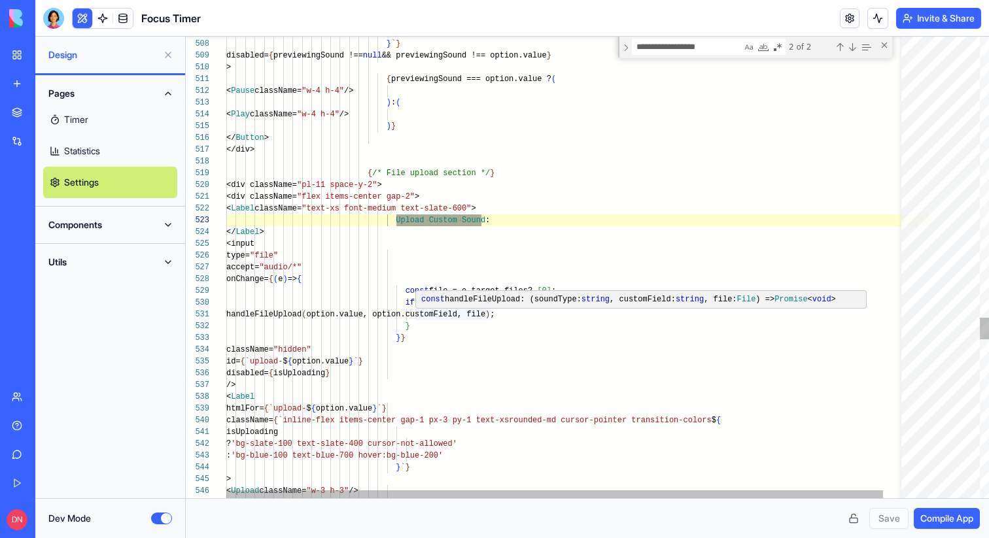
type textarea "**********"
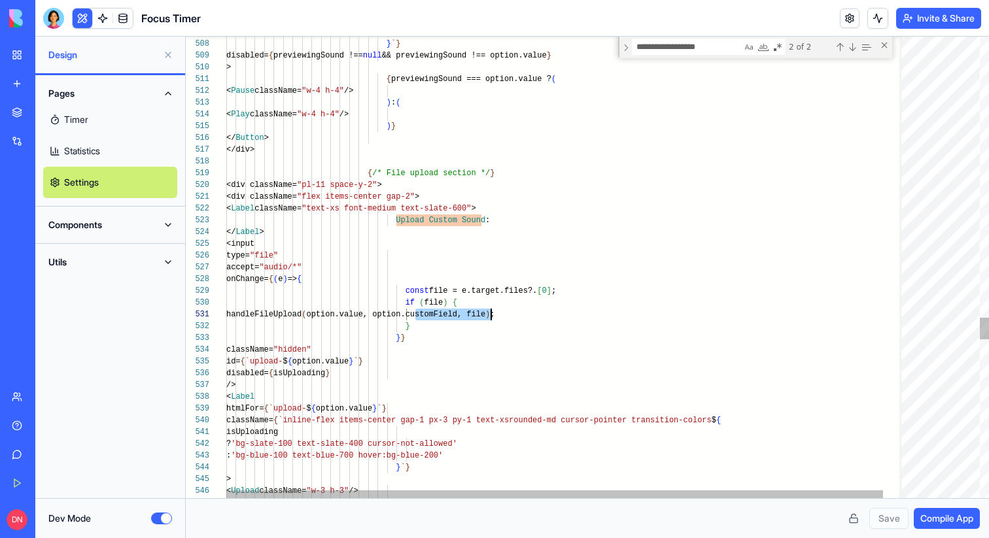
scroll to position [0, 265]
type textarea "**********"
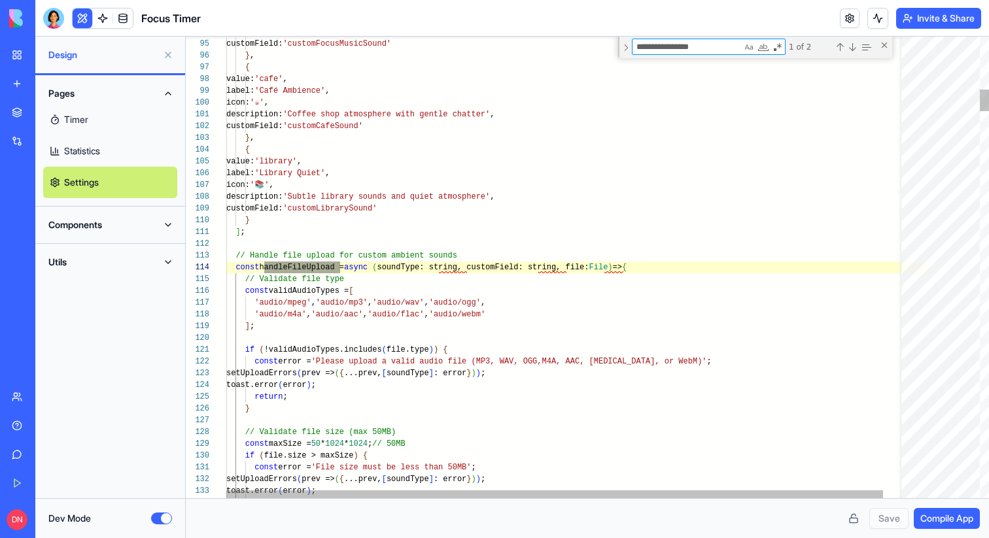
scroll to position [118, 113]
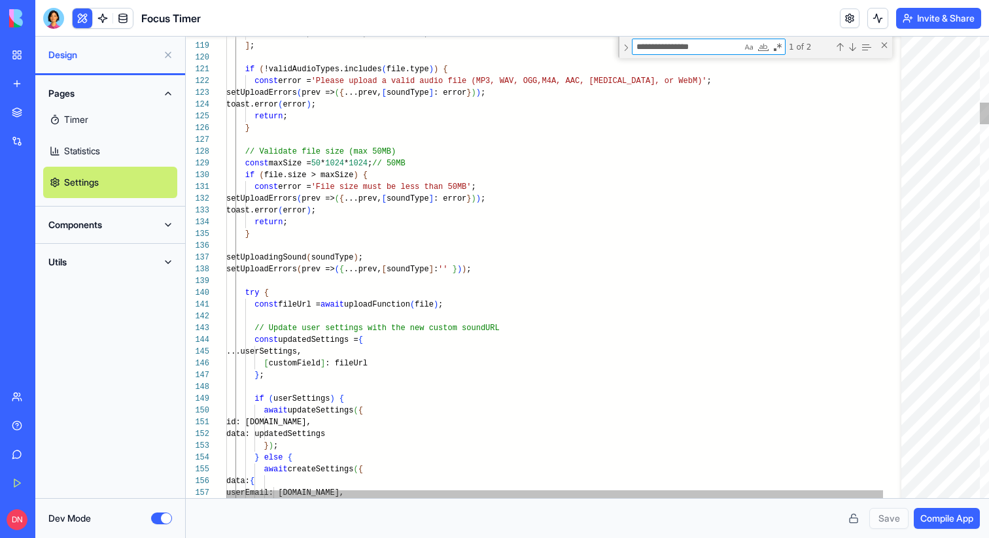
type textarea "**********"
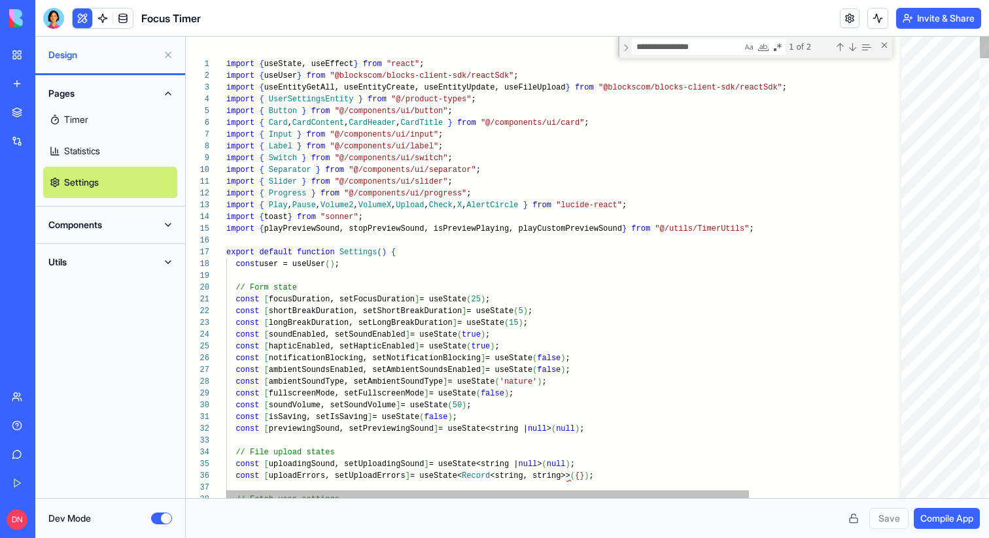
type textarea "**********"
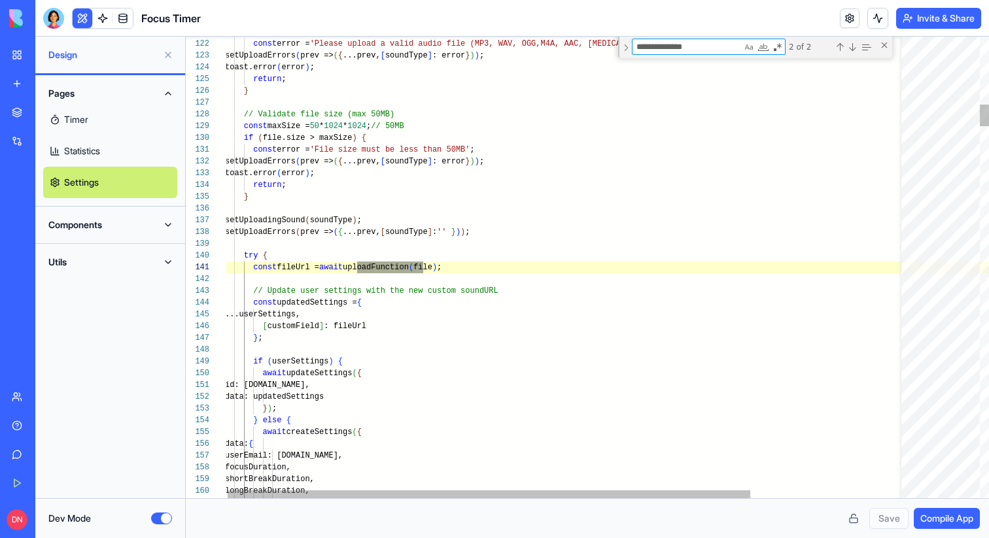
type textarea "**********"
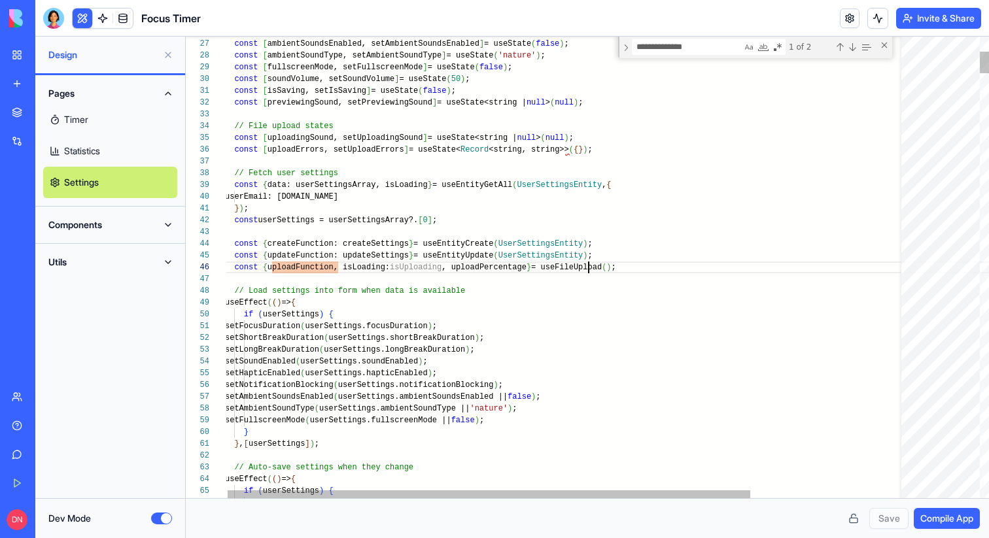
type textarea "**********"
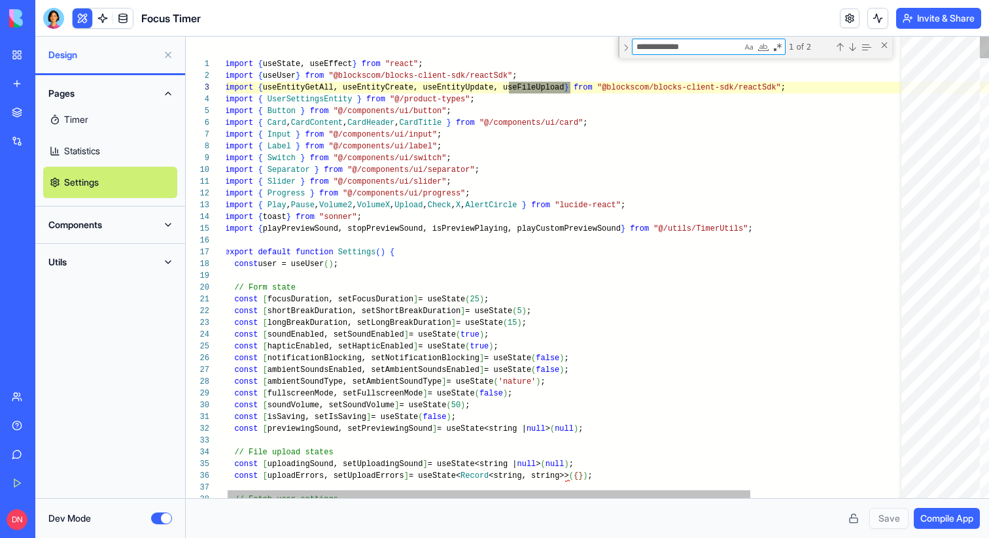
scroll to position [118, 345]
type textarea "**********"
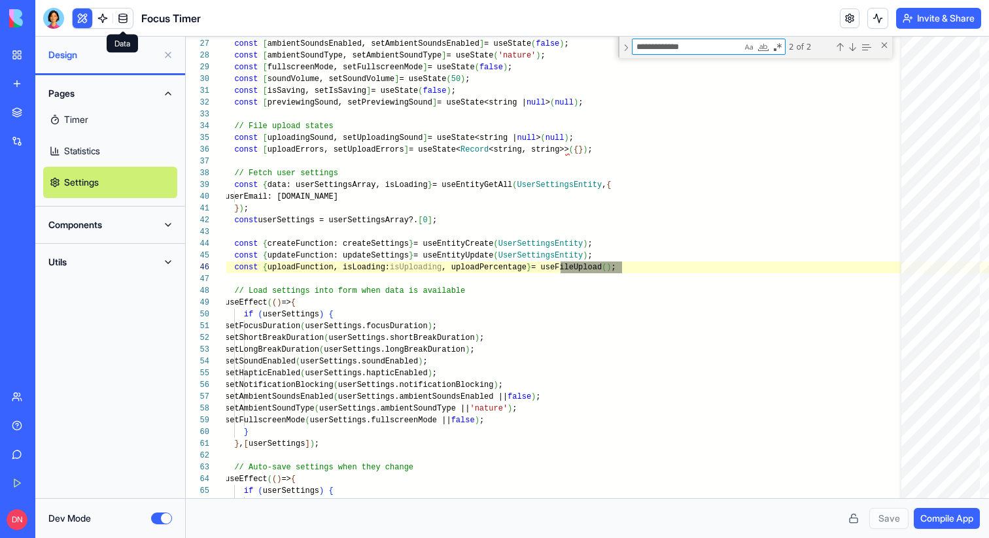
click at [120, 14] on link at bounding box center [123, 19] width 20 height 20
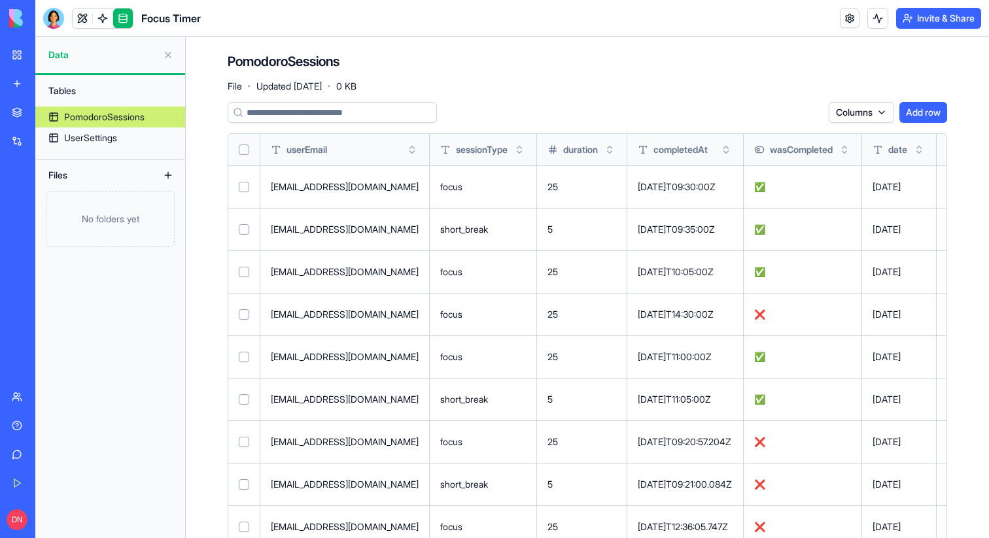
click at [99, 209] on div "No folders yet" at bounding box center [110, 219] width 129 height 56
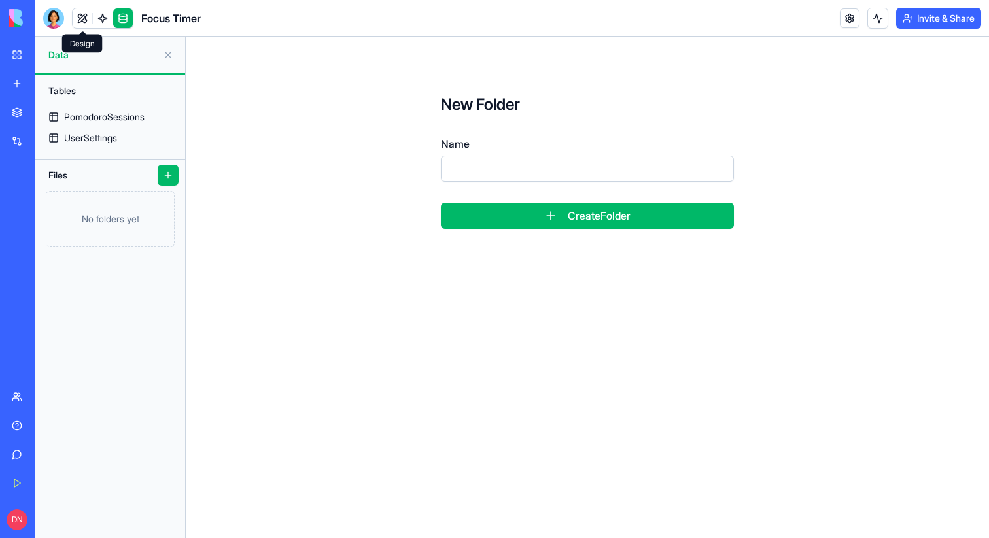
click at [88, 24] on link at bounding box center [83, 19] width 20 height 20
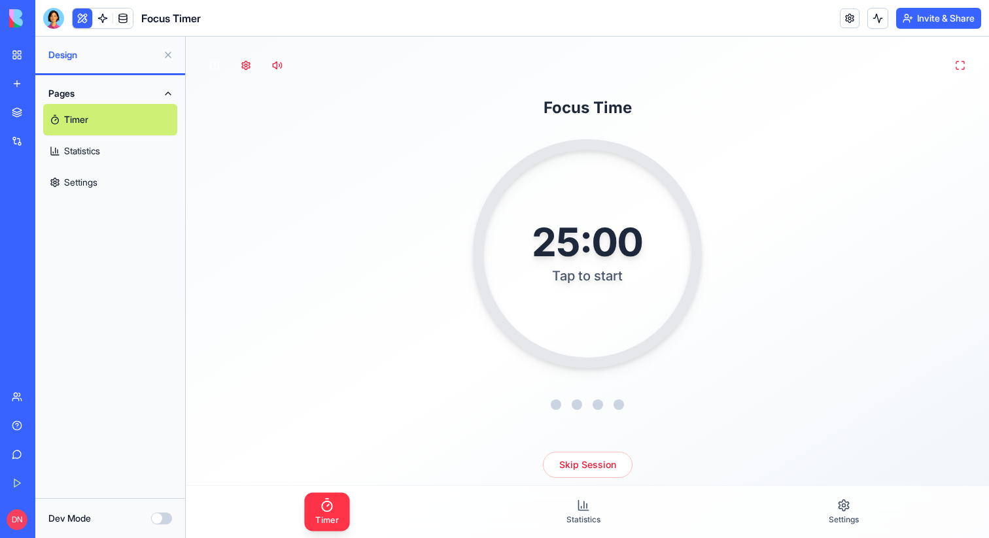
click at [163, 513] on button "Dev Mode" at bounding box center [161, 519] width 21 height 12
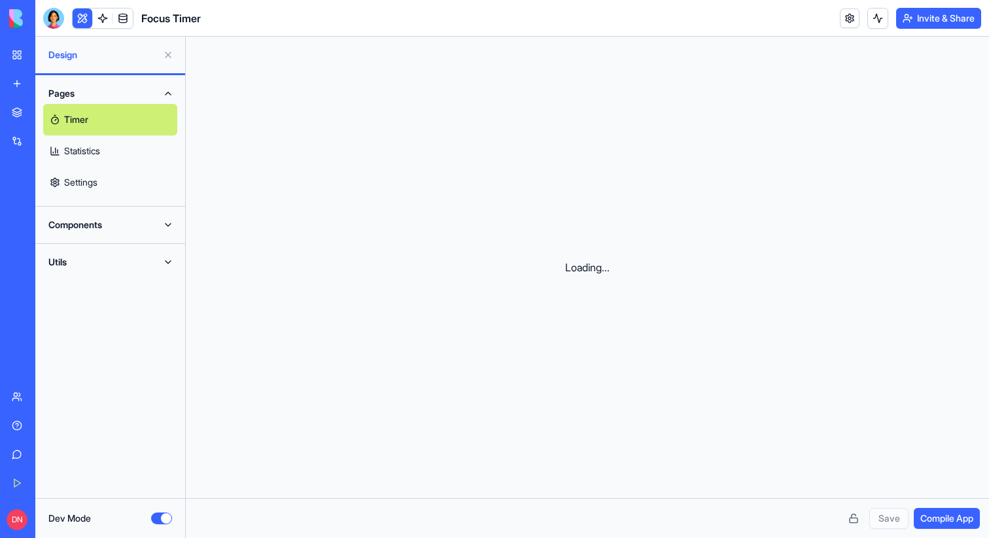
scroll to position [71, 0]
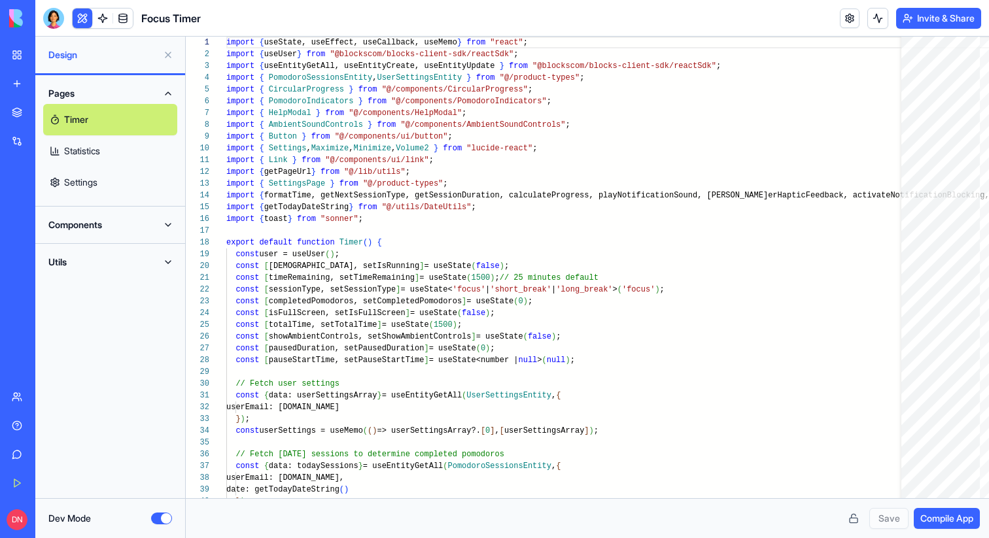
click at [94, 188] on link "Settings" at bounding box center [110, 182] width 134 height 31
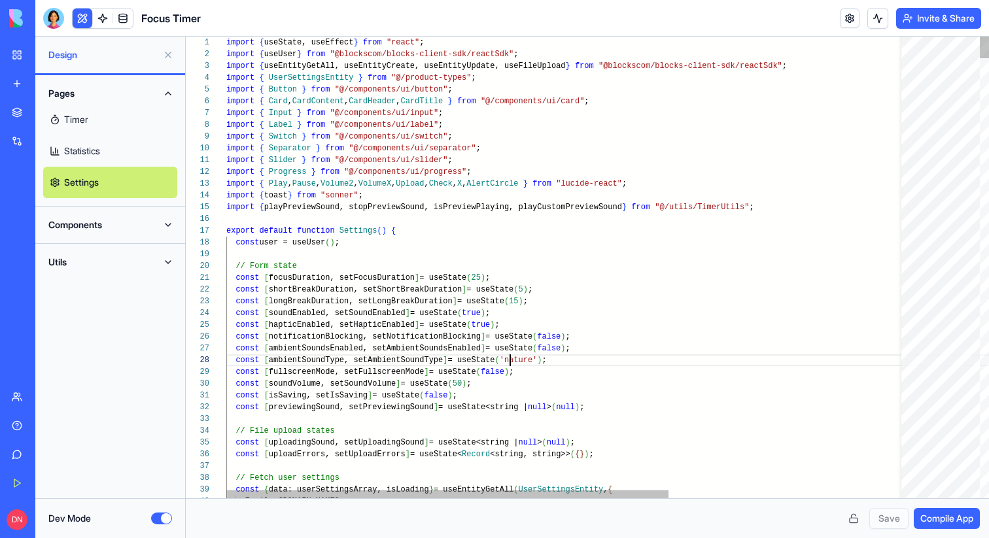
scroll to position [82, 284]
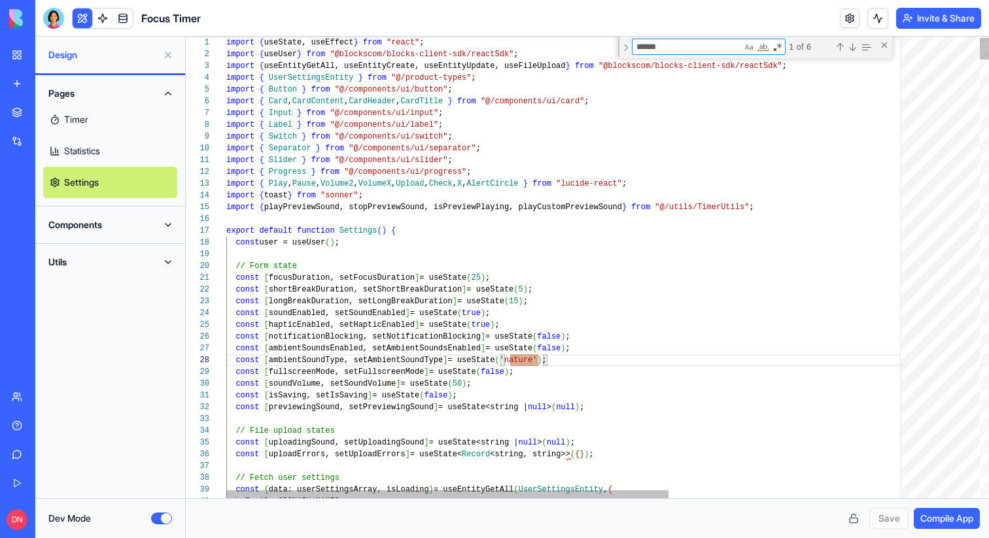
type textarea "**********"
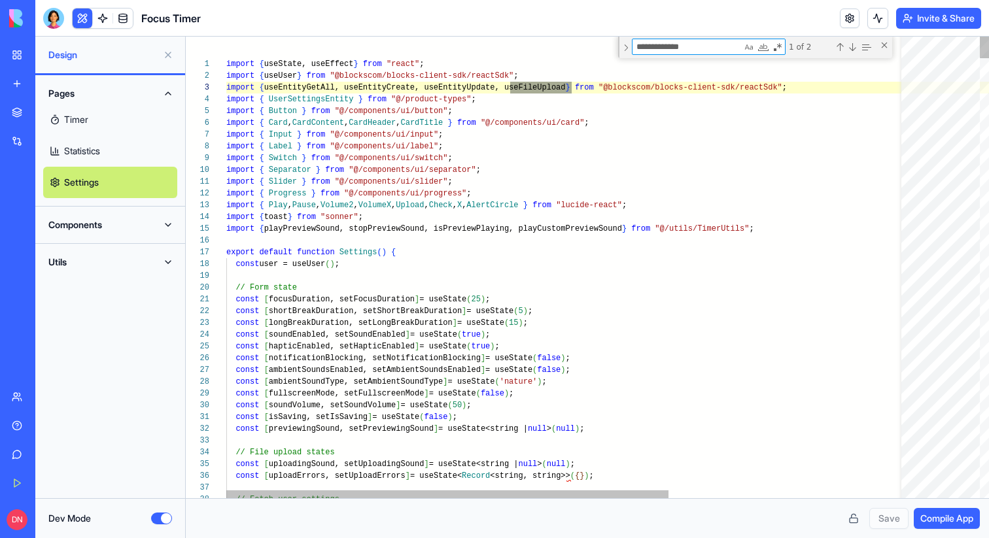
type textarea "**********"
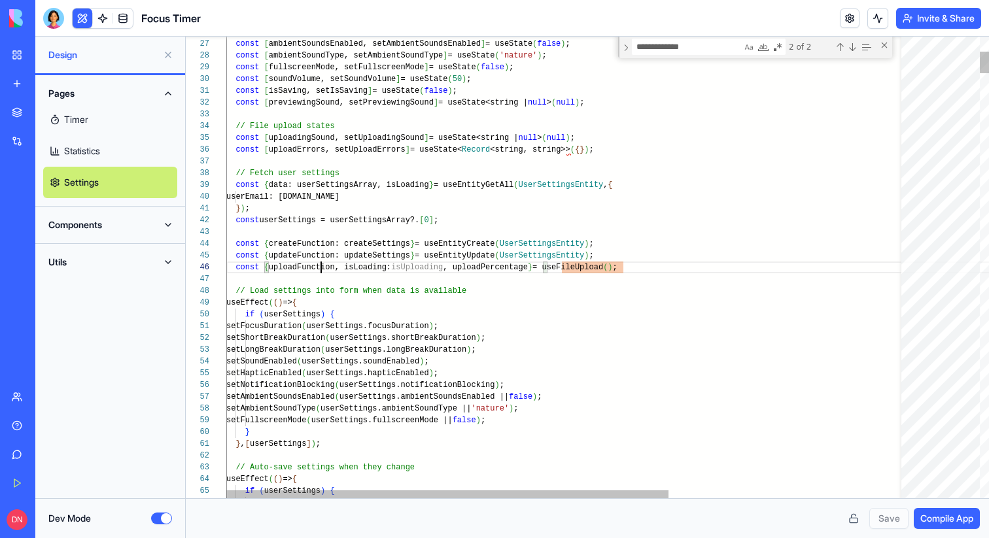
type textarea "**********"
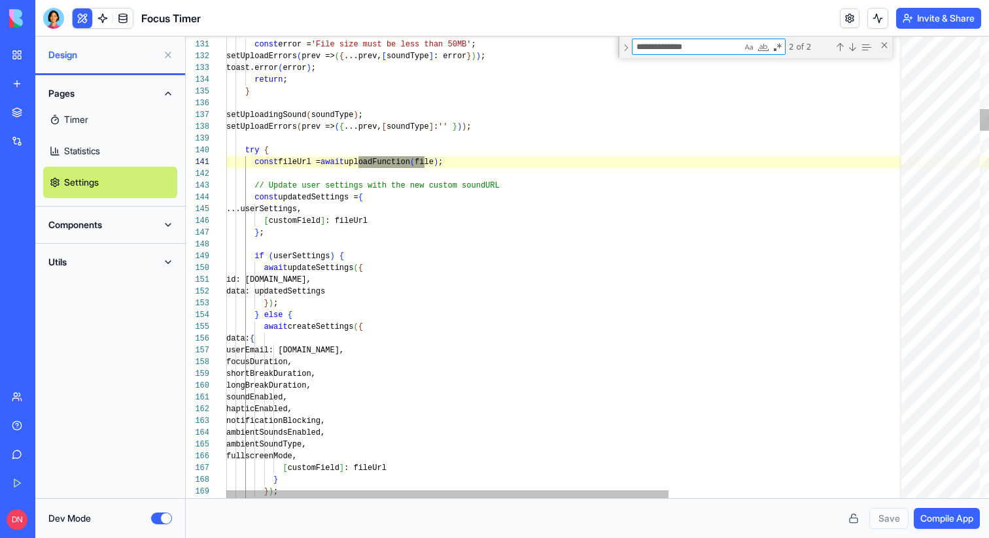
scroll to position [12, 99]
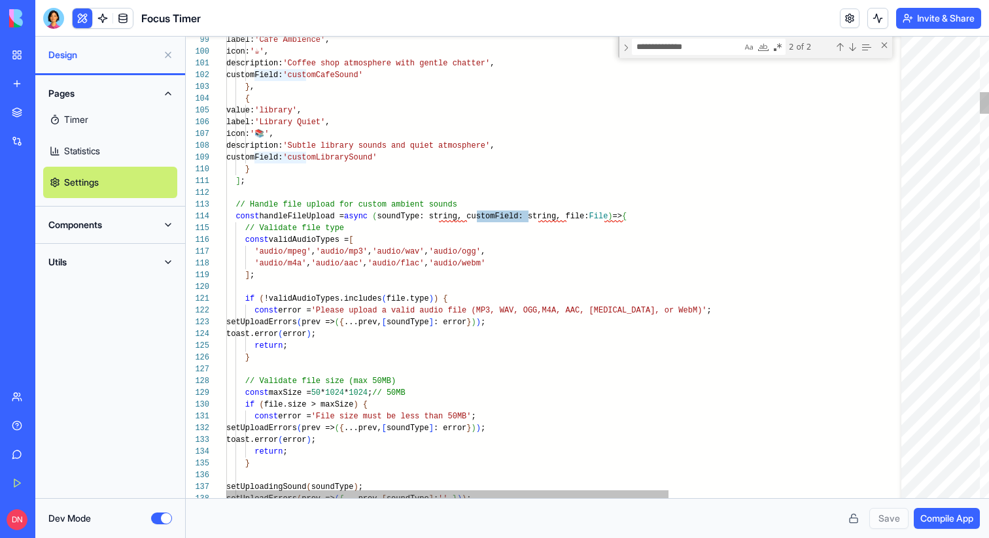
type textarea "**********"
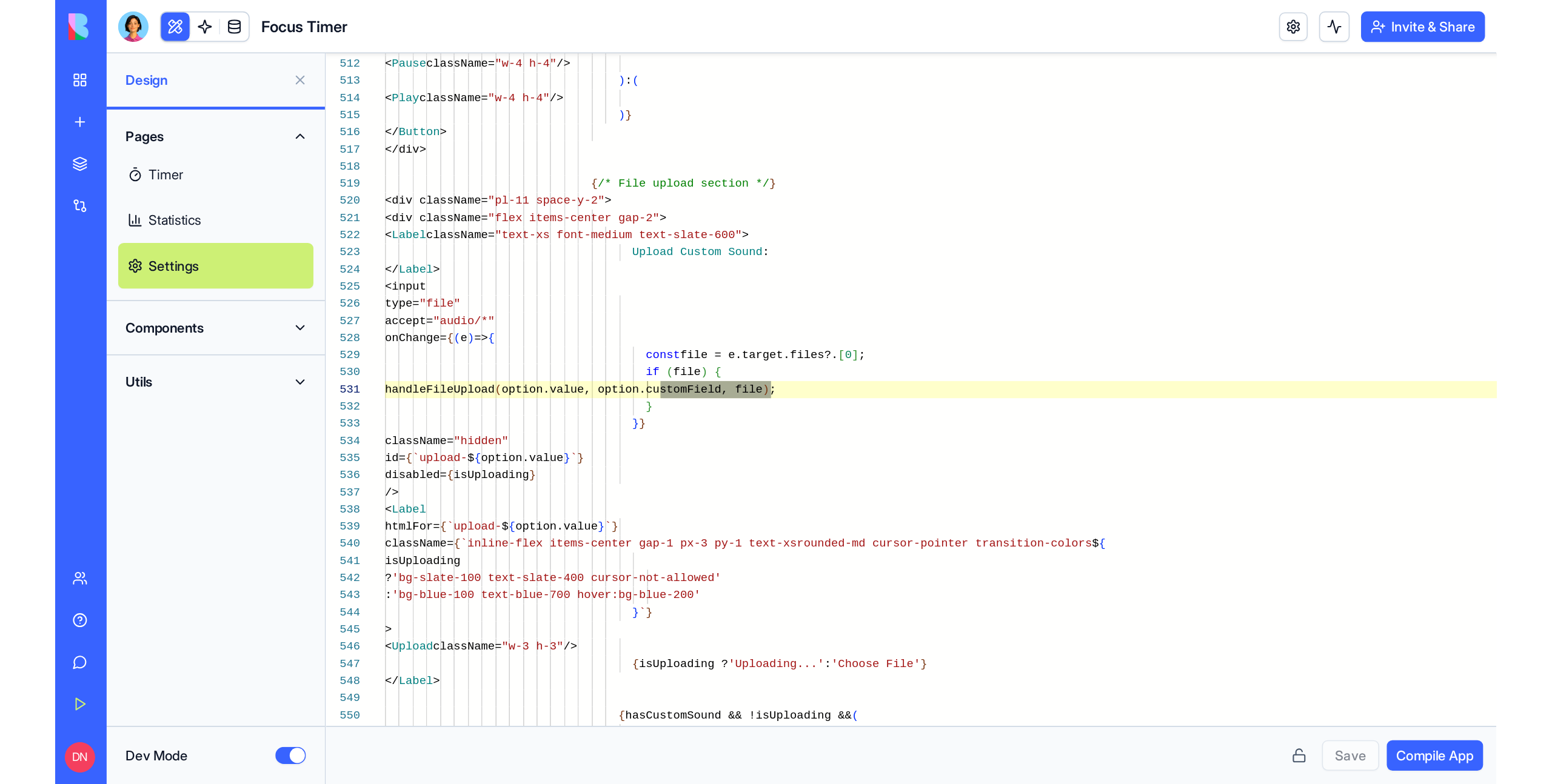
scroll to position [98, 246]
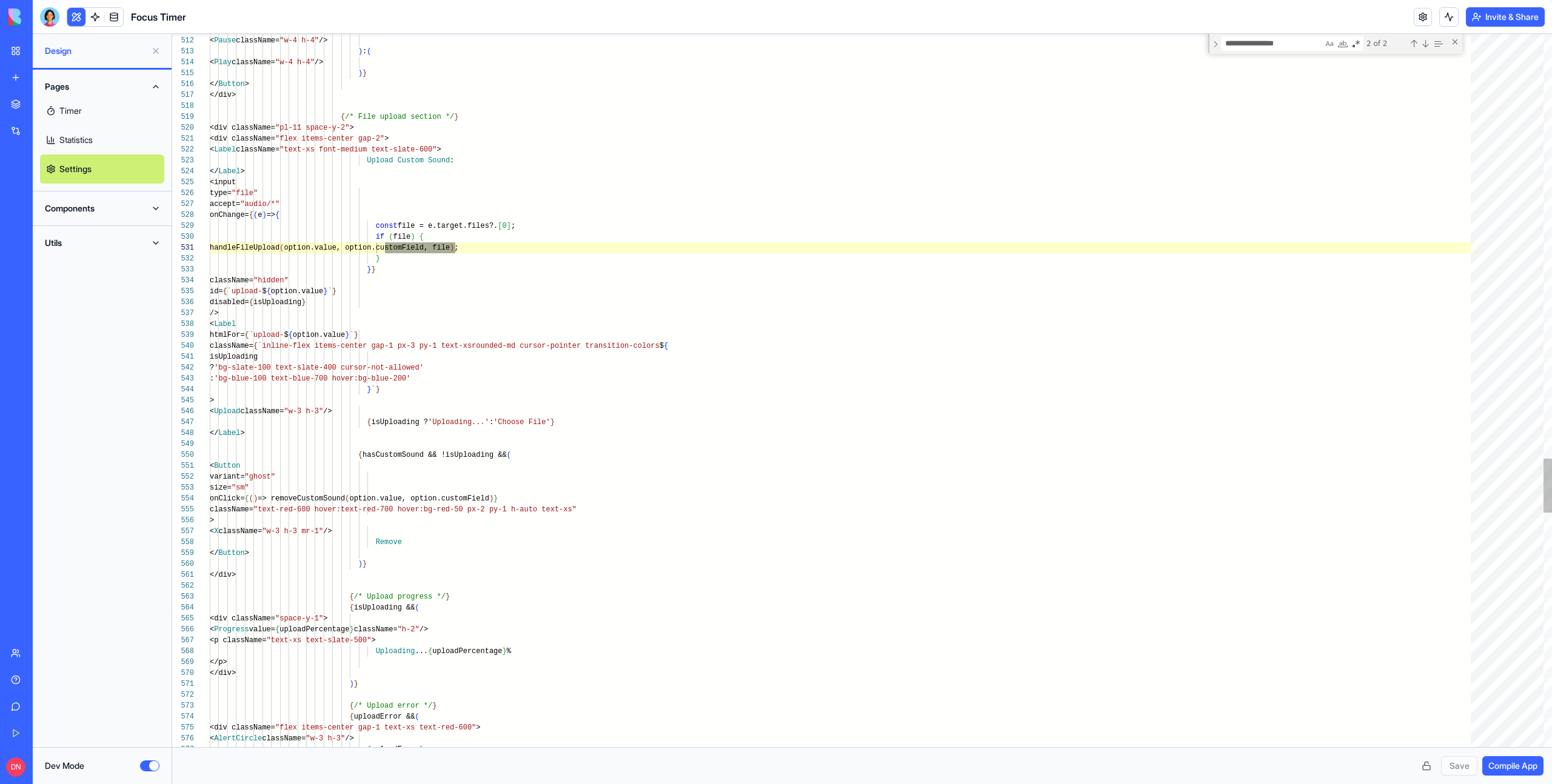
type textarea "**********"
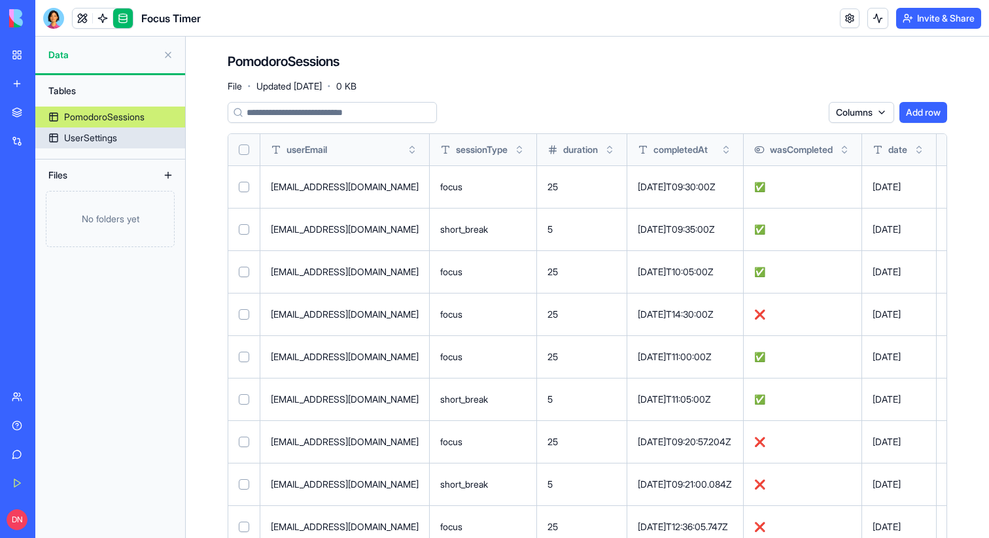
click at [116, 132] on div "UserSettings" at bounding box center [90, 137] width 53 height 13
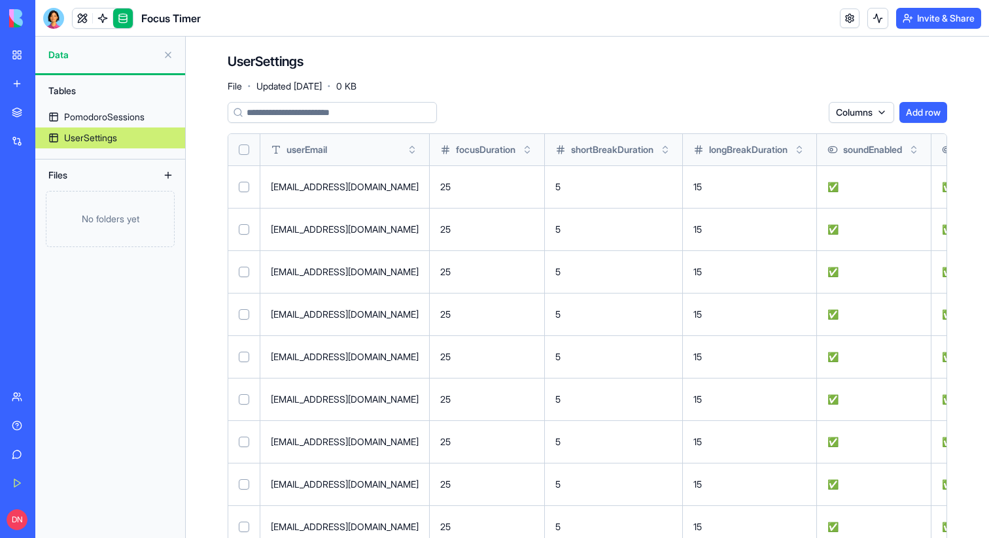
scroll to position [163, 0]
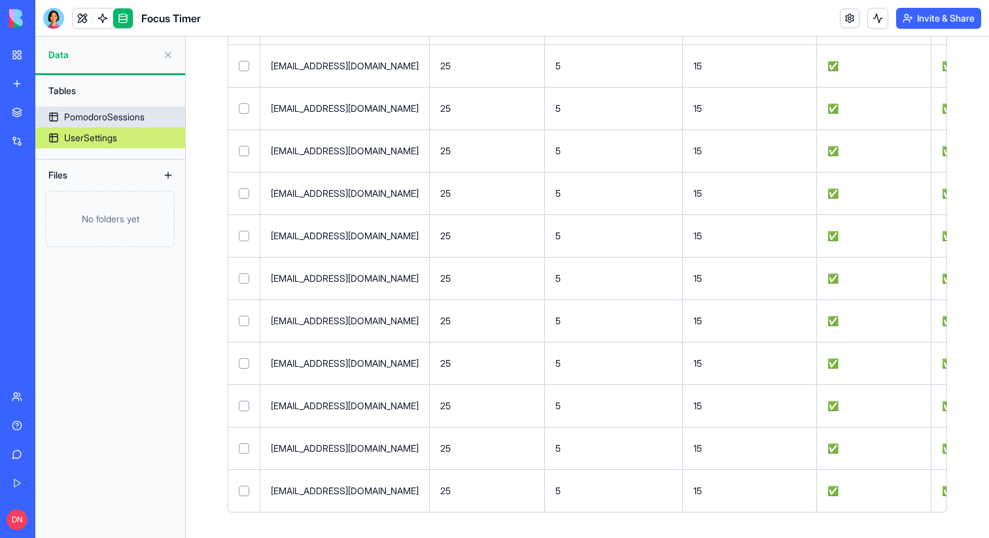
click at [116, 122] on div "PomodoroSessions" at bounding box center [104, 117] width 80 height 13
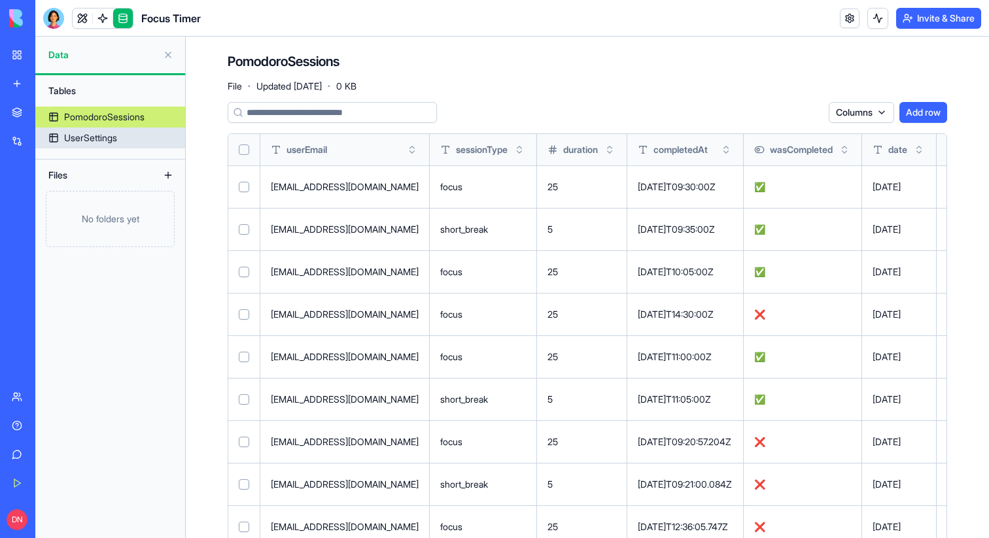
click at [97, 137] on div "UserSettings" at bounding box center [90, 137] width 53 height 13
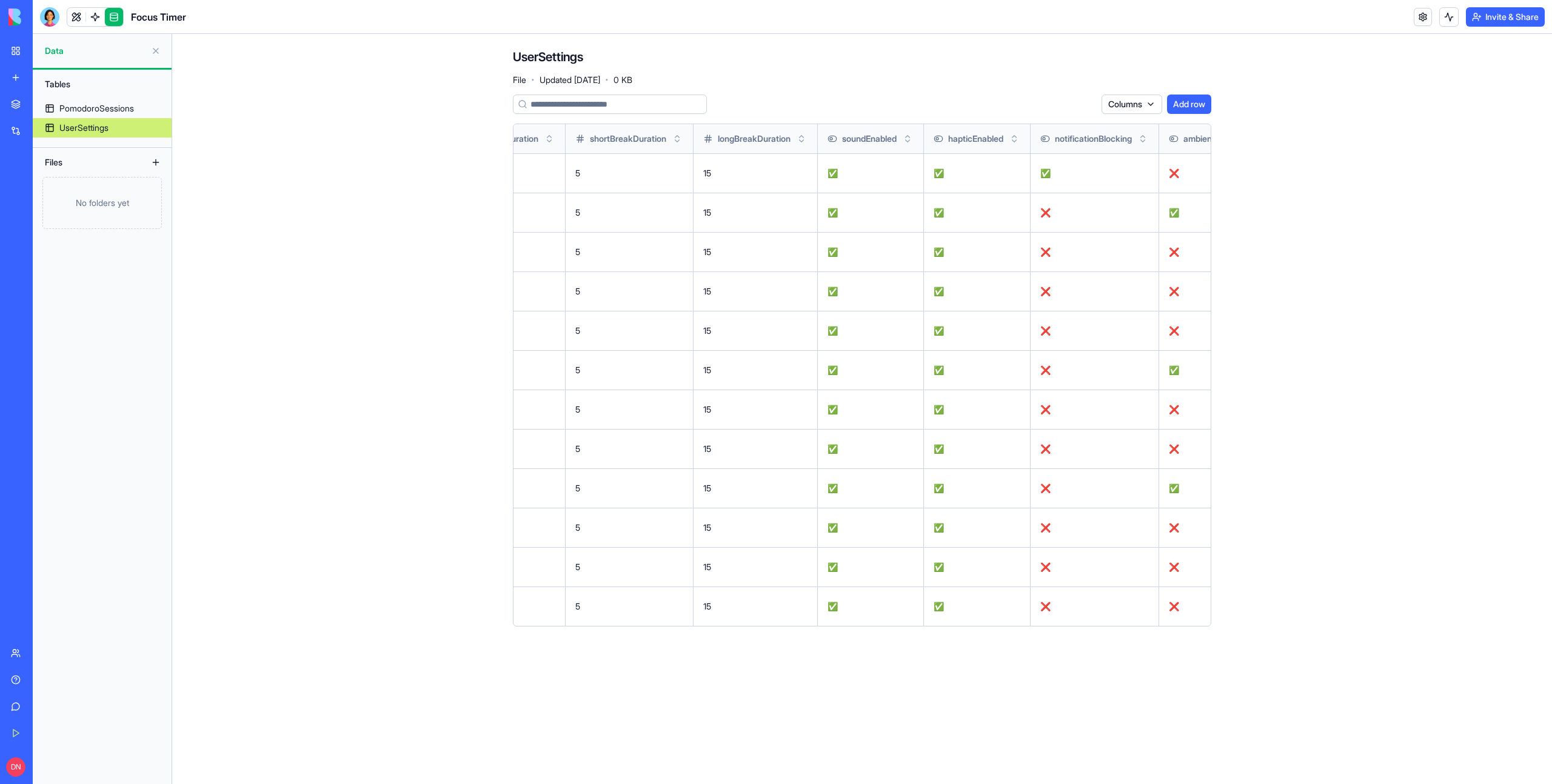
scroll to position [0, 596]
